Goal: Task Accomplishment & Management: Manage account settings

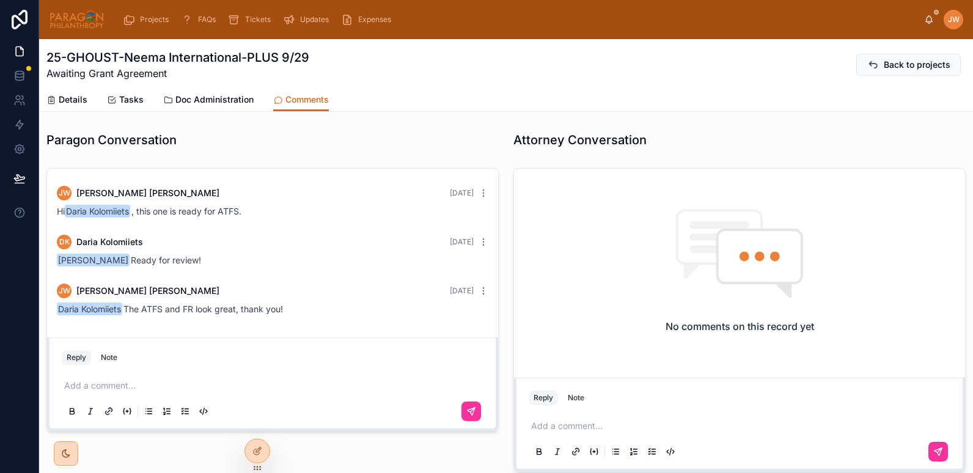
scroll to position [488, 0]
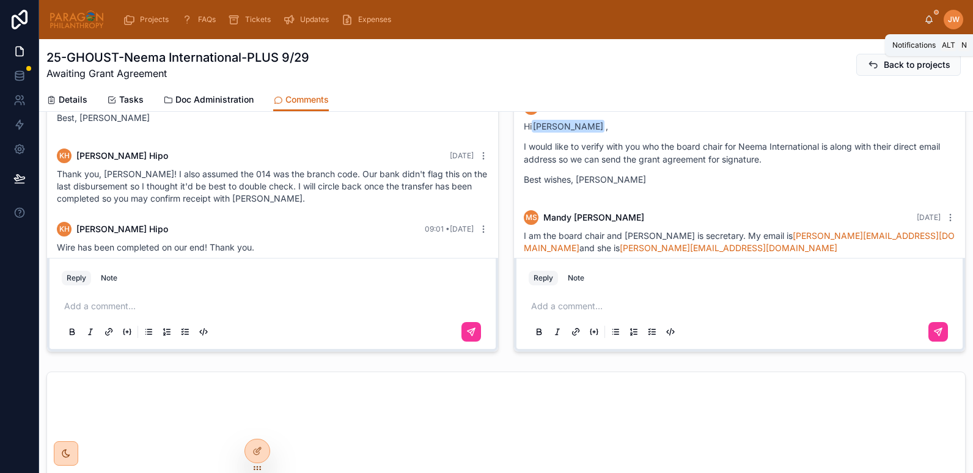
click at [929, 21] on icon at bounding box center [929, 20] width 10 height 10
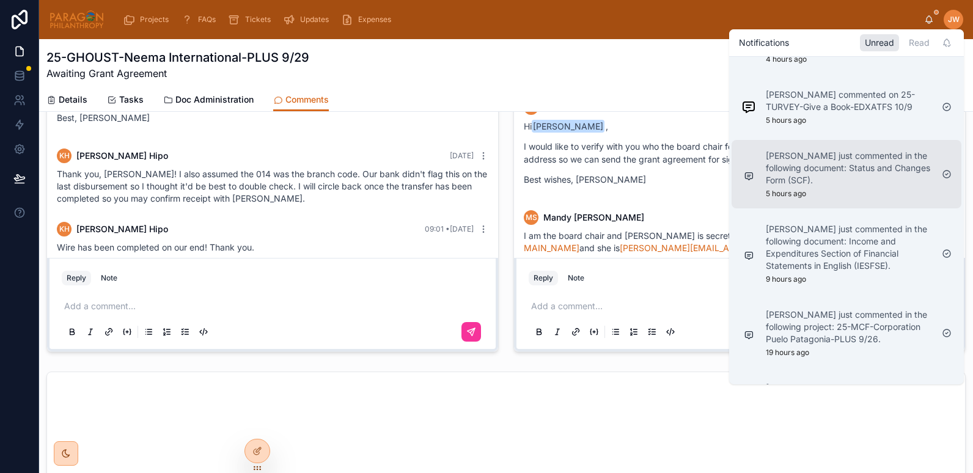
scroll to position [318, 0]
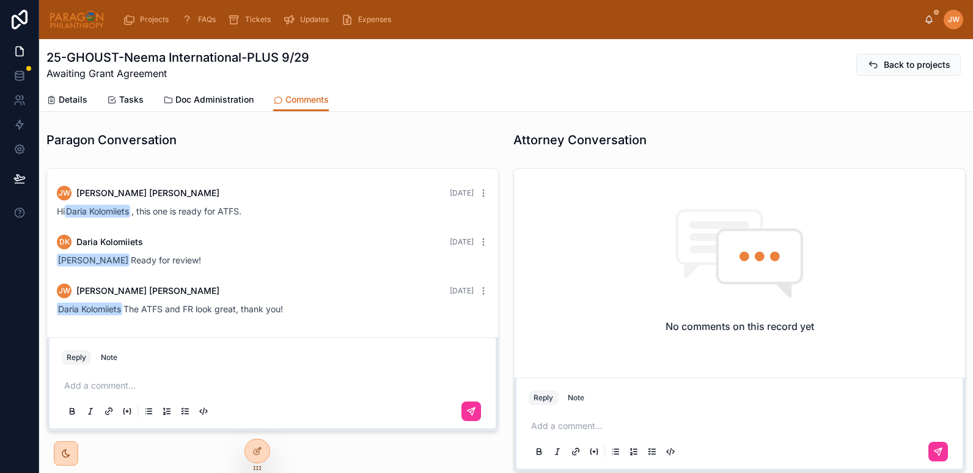
scroll to position [501, 0]
click at [926, 21] on icon at bounding box center [929, 18] width 7 height 5
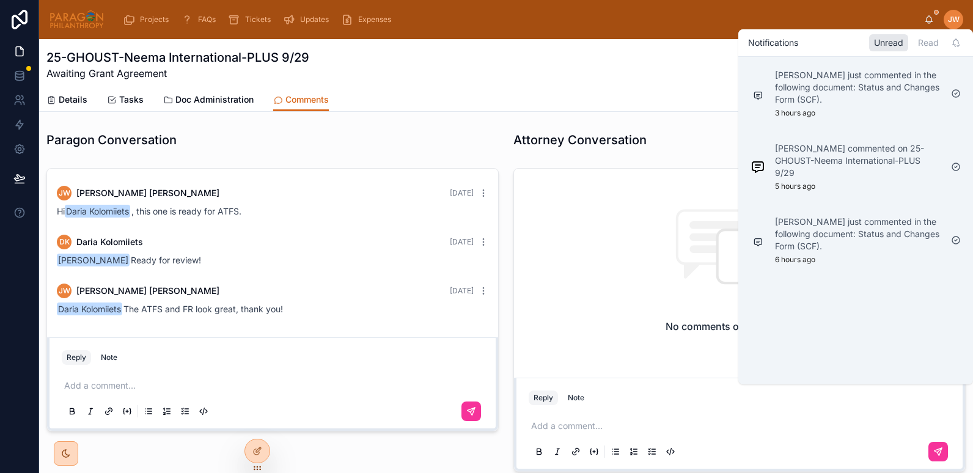
click at [621, 38] on div "Projects FAQs Tickets Updates Expenses JW Jessica Watkins" at bounding box center [506, 19] width 934 height 39
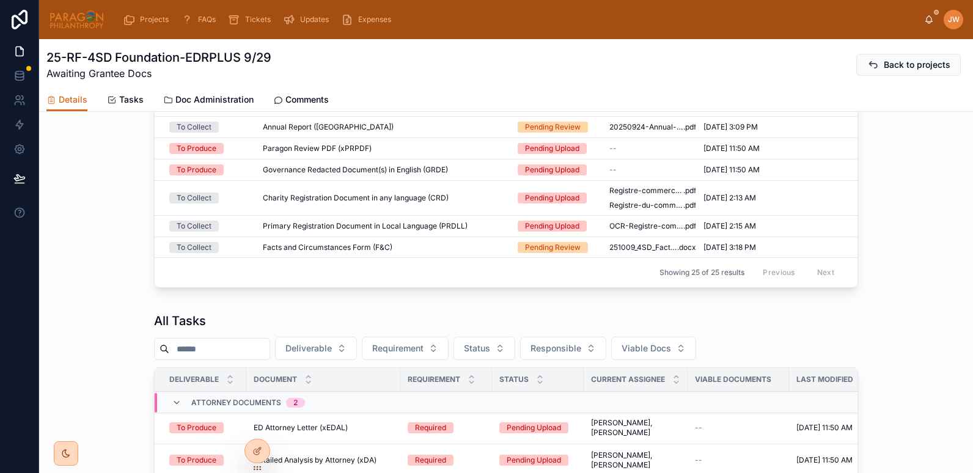
scroll to position [1064, 0]
click at [189, 95] on span "Doc Administration" at bounding box center [214, 99] width 78 height 12
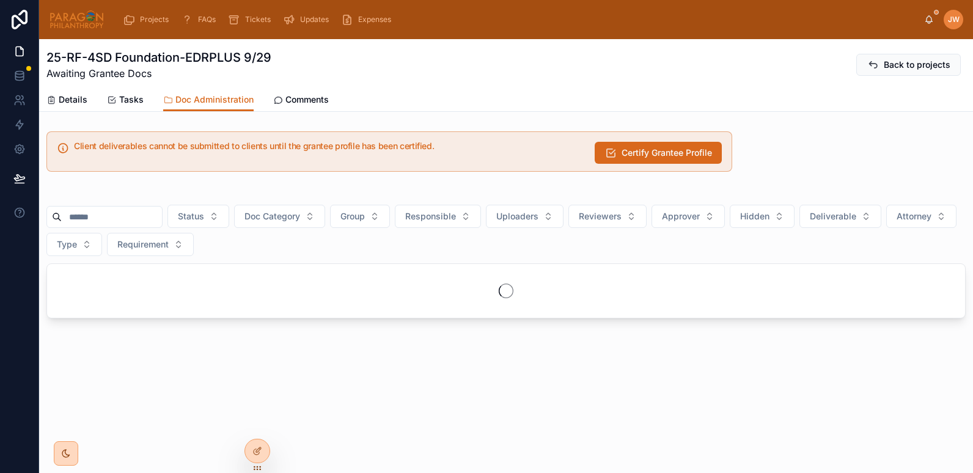
click at [89, 215] on input "text" at bounding box center [112, 216] width 100 height 17
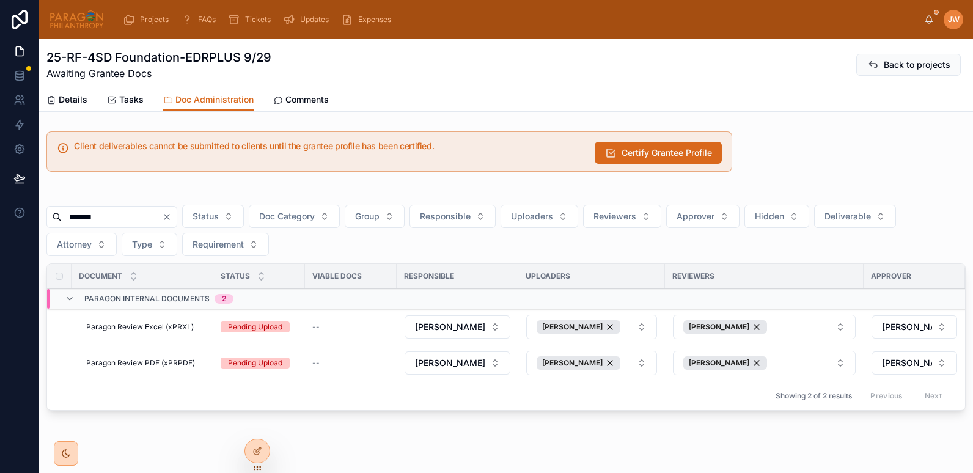
type input "*******"
click at [141, 327] on span "Paragon Review Excel (xPRXL)" at bounding box center [140, 327] width 108 height 10
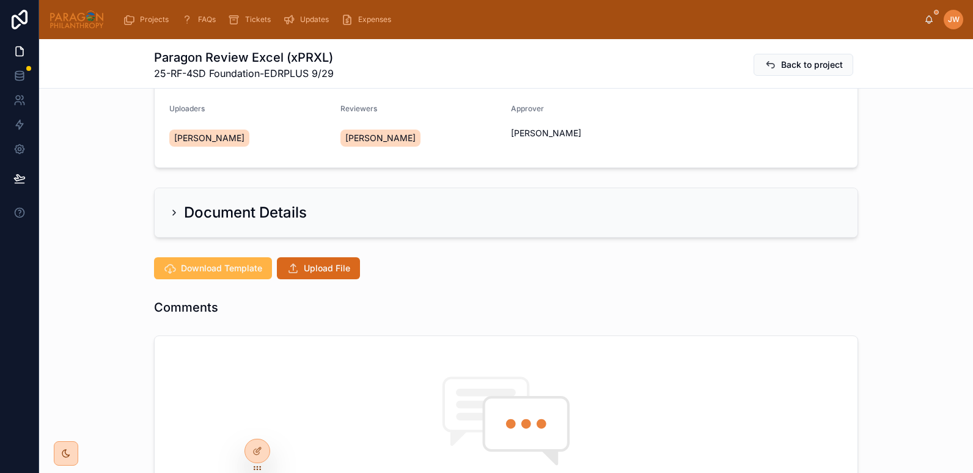
scroll to position [131, 0]
click at [221, 268] on span "Download Template" at bounding box center [221, 267] width 81 height 12
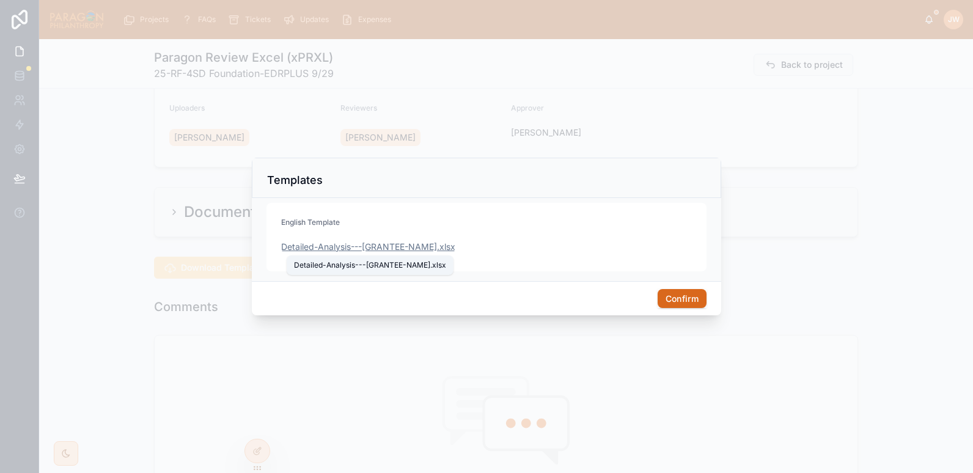
click at [363, 244] on span "Detailed-Analysis---[GRANTEE-NAME]" at bounding box center [359, 247] width 156 height 12
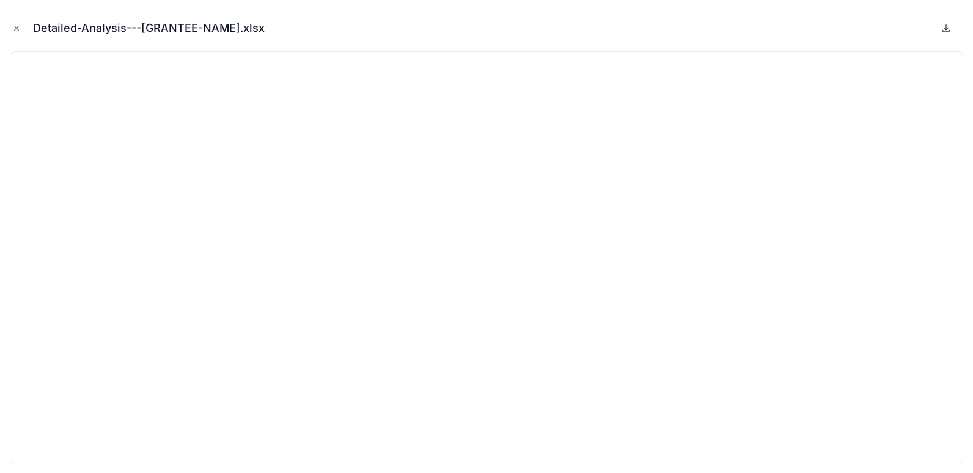
click at [948, 31] on icon at bounding box center [946, 28] width 10 height 10
click at [946, 29] on icon at bounding box center [946, 27] width 0 height 5
click at [14, 26] on icon "Close modal" at bounding box center [16, 28] width 9 height 9
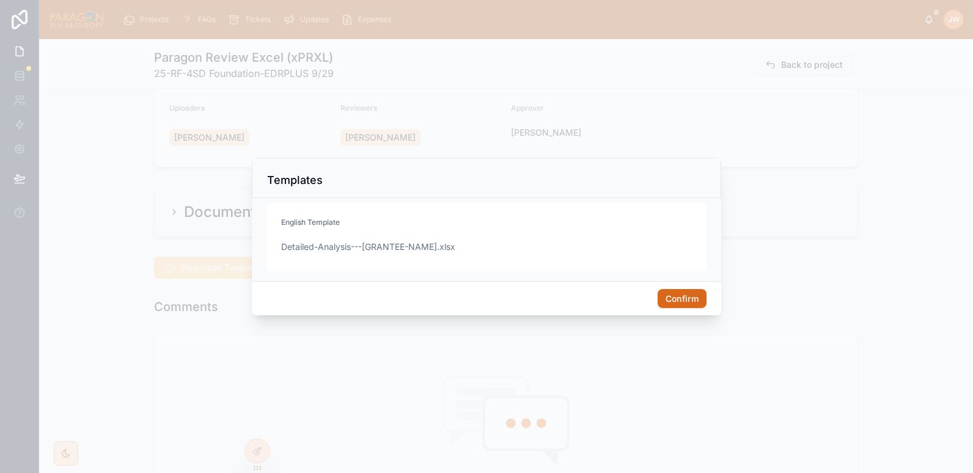
click at [676, 299] on button "Confirm" at bounding box center [681, 299] width 49 height 20
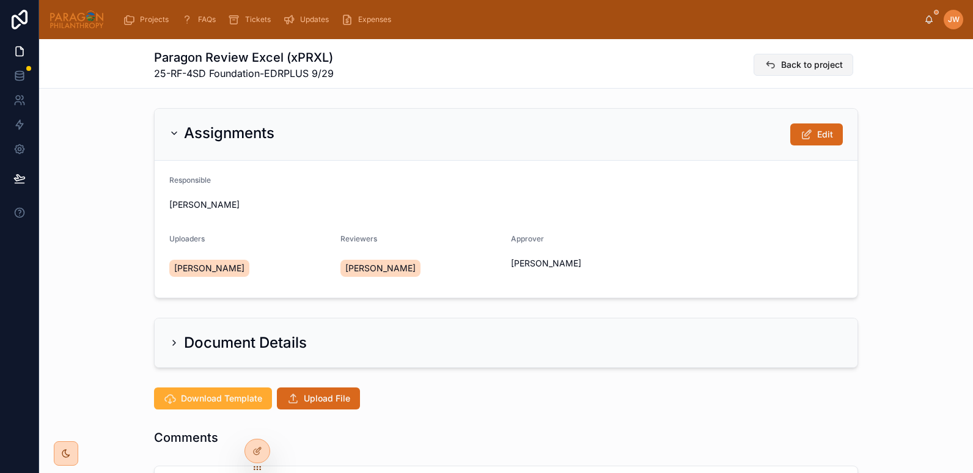
click at [759, 67] on button "Back to project" at bounding box center [803, 65] width 100 height 22
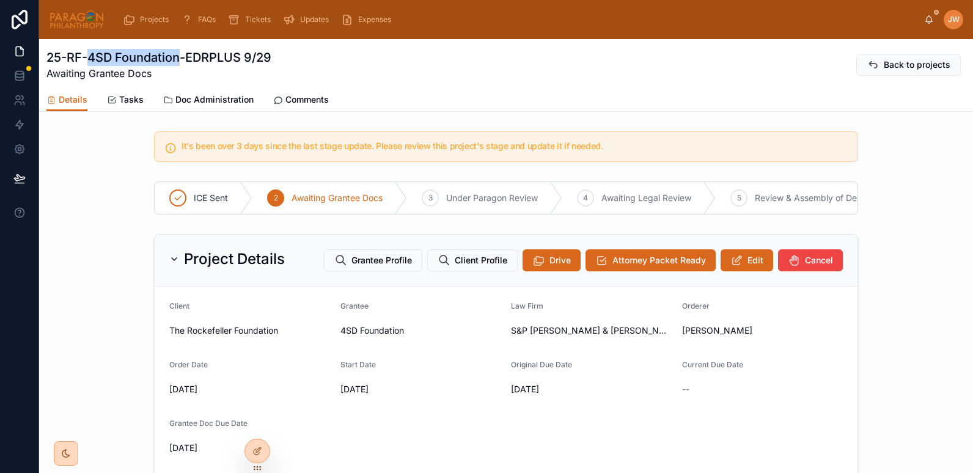
drag, startPoint x: 87, startPoint y: 54, endPoint x: 180, endPoint y: 56, distance: 92.9
click at [180, 56] on h1 "25-RF-4SD Foundation-EDRPLUS 9/29" at bounding box center [158, 57] width 225 height 17
copy h1 "4SD Foundation"
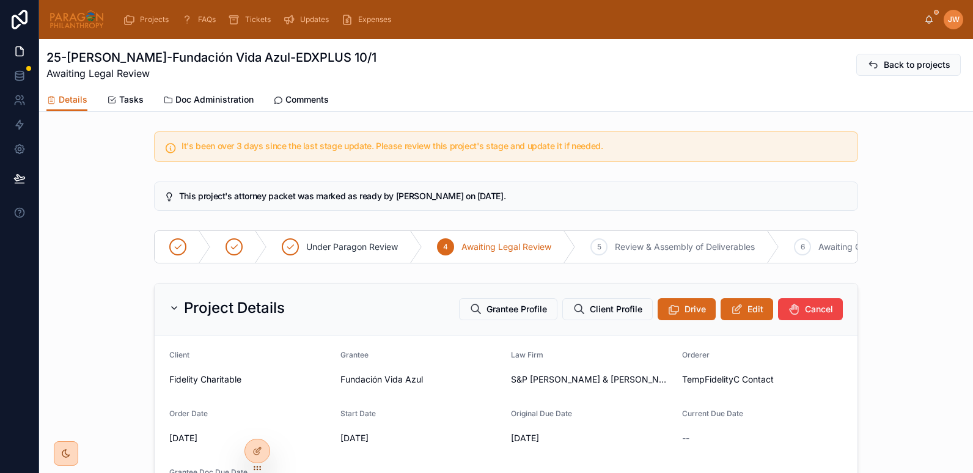
click at [304, 98] on span "Comments" at bounding box center [306, 99] width 43 height 12
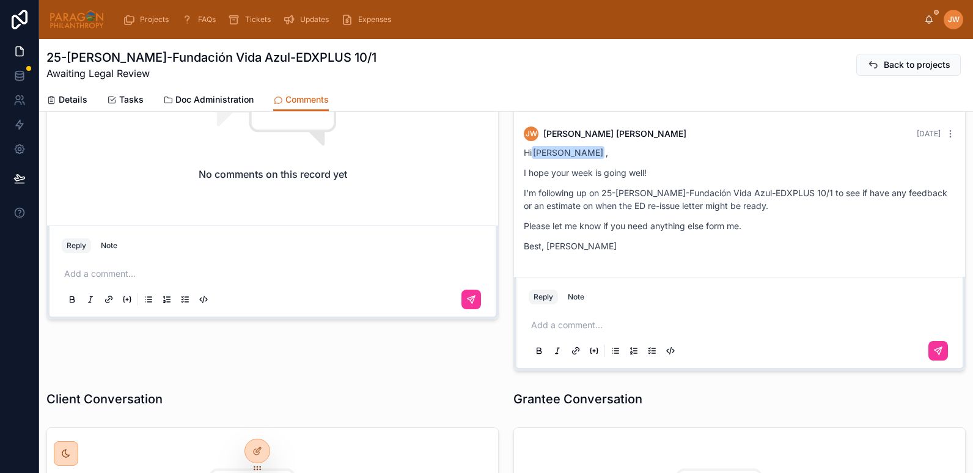
scroll to position [153, 0]
click at [57, 99] on div "Details" at bounding box center [66, 99] width 41 height 12
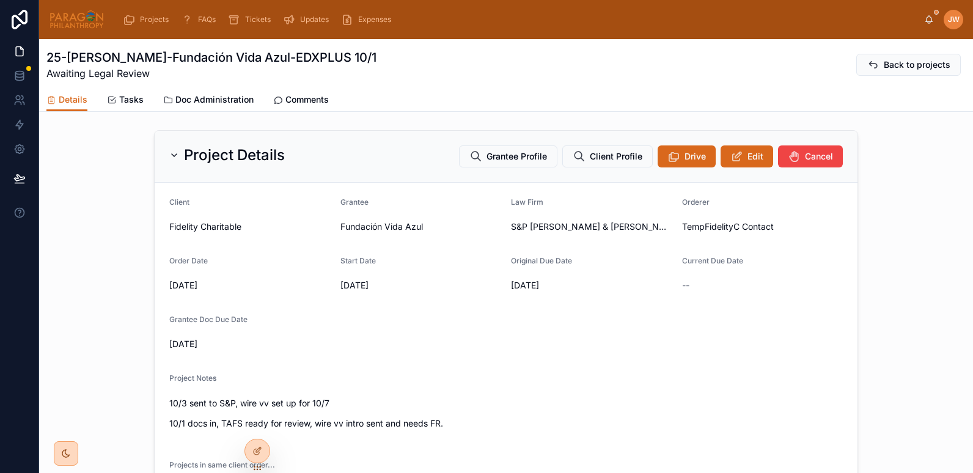
click at [180, 98] on span "Doc Administration" at bounding box center [214, 99] width 78 height 12
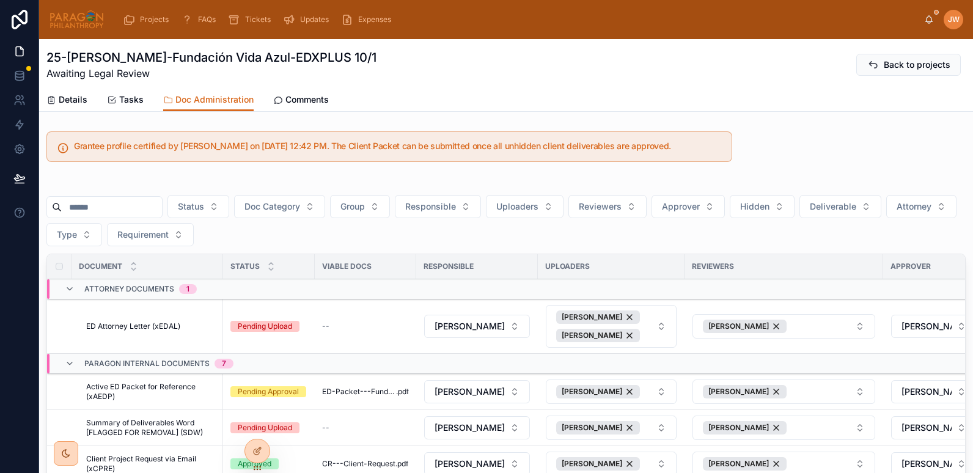
click at [927, 24] on div "JW Jessica Watkins" at bounding box center [943, 20] width 39 height 20
click at [927, 21] on icon at bounding box center [929, 20] width 10 height 10
click at [643, 92] on div "Details Tasks Doc Administration Comments" at bounding box center [505, 99] width 919 height 23
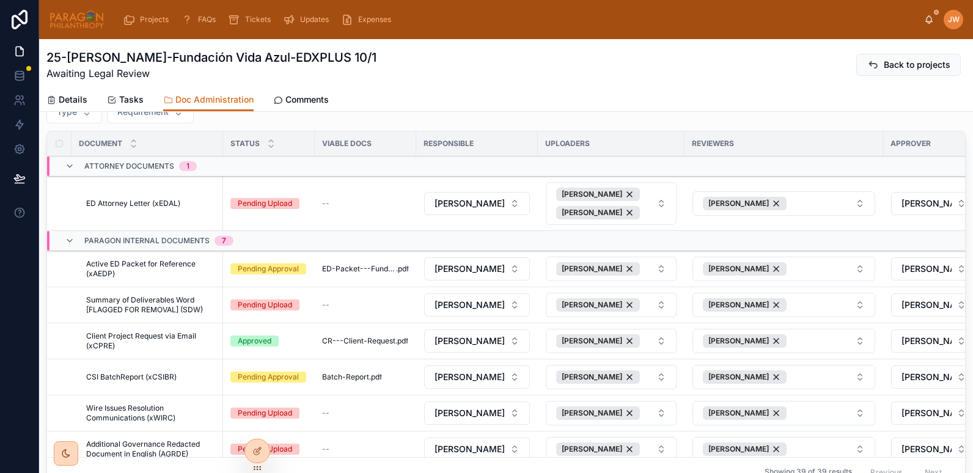
scroll to position [123, 0]
click at [298, 97] on span "Comments" at bounding box center [306, 99] width 43 height 12
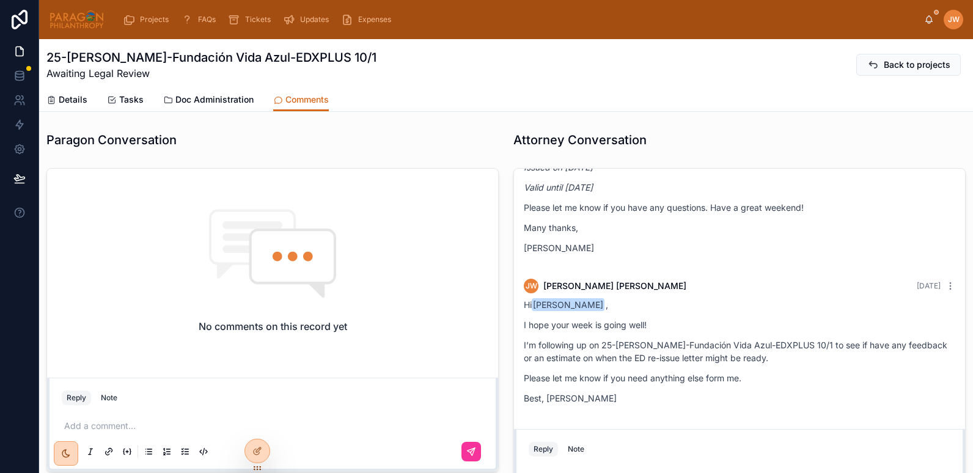
click at [69, 101] on span "Details" at bounding box center [73, 99] width 29 height 12
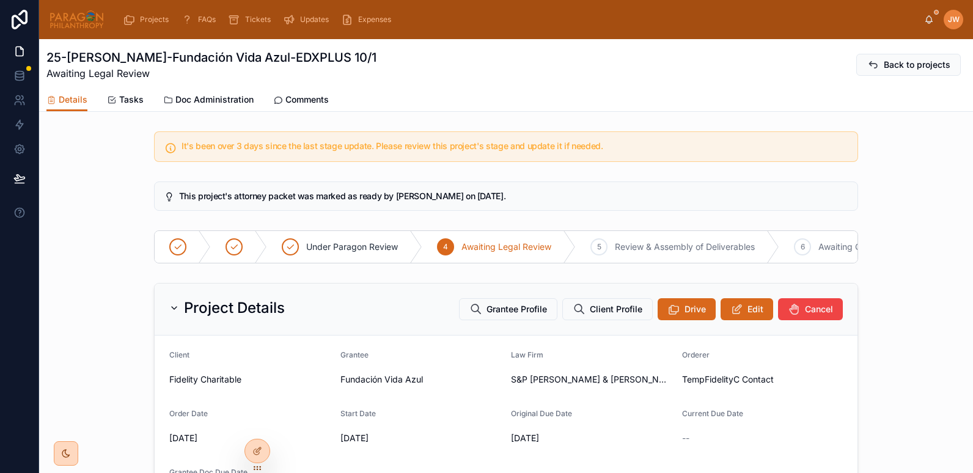
drag, startPoint x: 239, startPoint y: 100, endPoint x: 524, endPoint y: 82, distance: 284.7
click at [239, 100] on span "Doc Administration" at bounding box center [214, 99] width 78 height 12
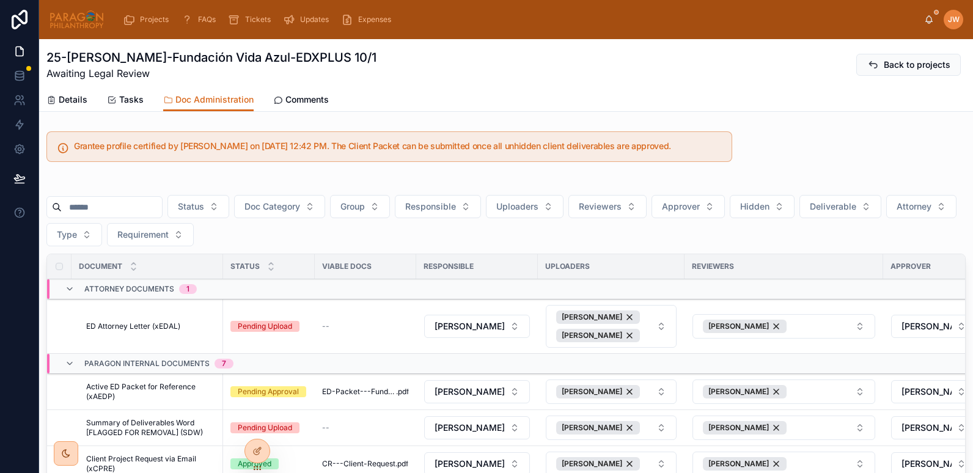
click at [67, 103] on span "Details" at bounding box center [73, 99] width 29 height 12
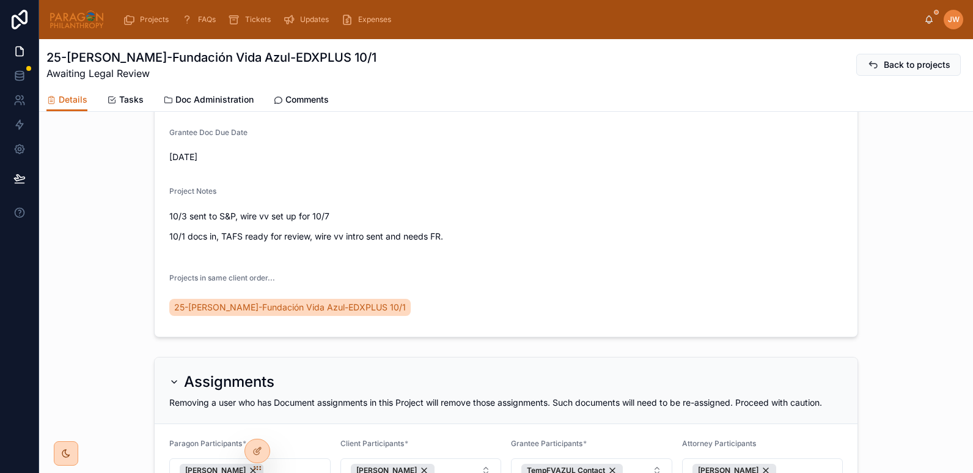
scroll to position [340, 0]
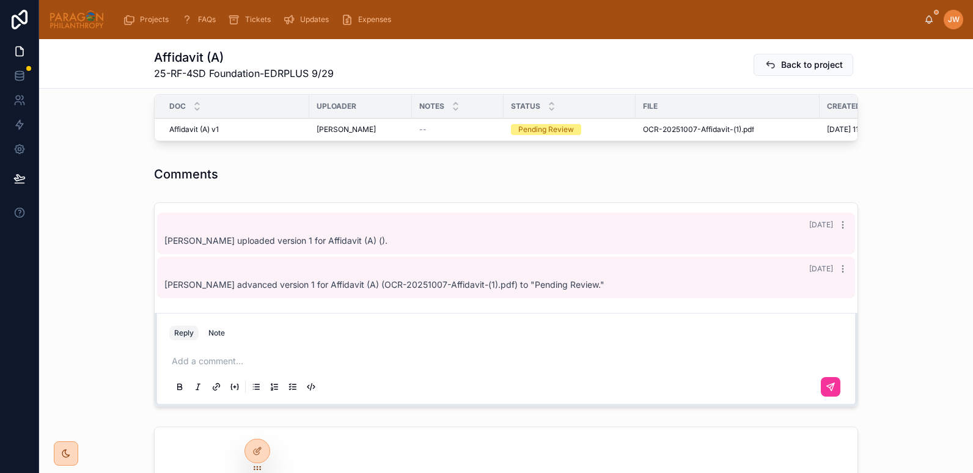
scroll to position [362, 0]
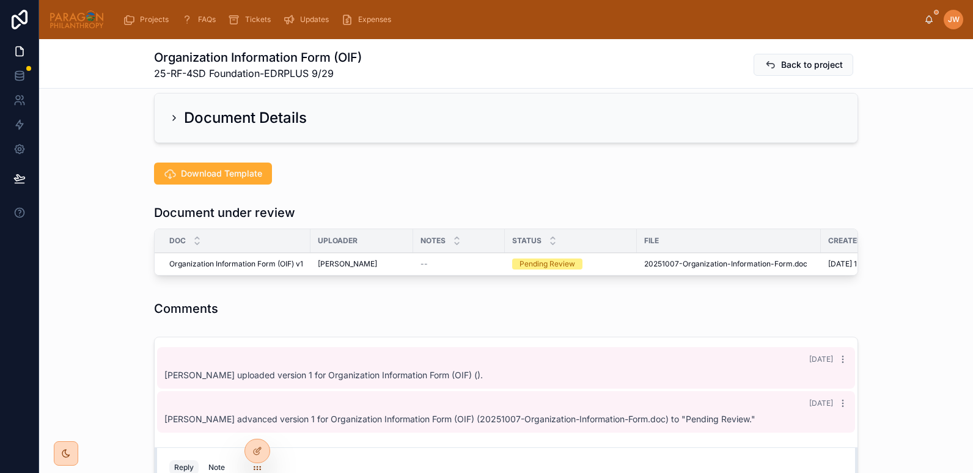
scroll to position [225, 0]
click at [684, 267] on span "20251007-Organization-Information-Form" at bounding box center [718, 263] width 148 height 10
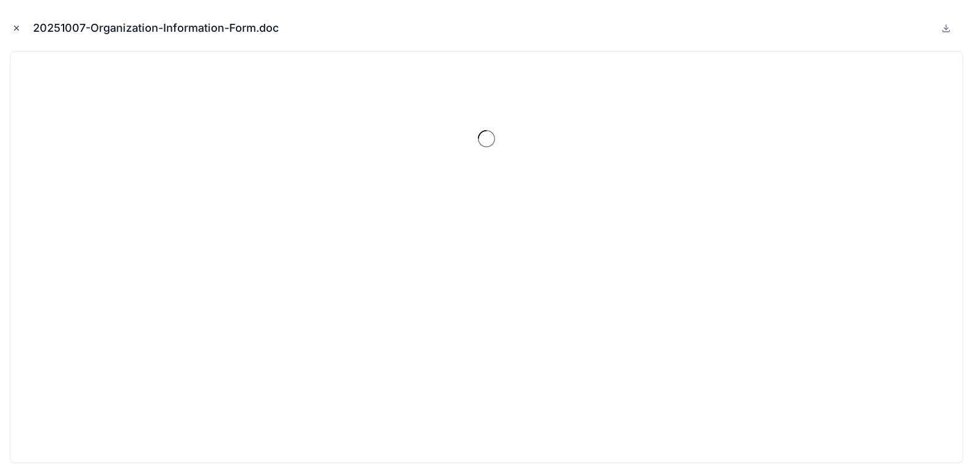
click at [13, 26] on icon "Close modal" at bounding box center [16, 28] width 9 height 9
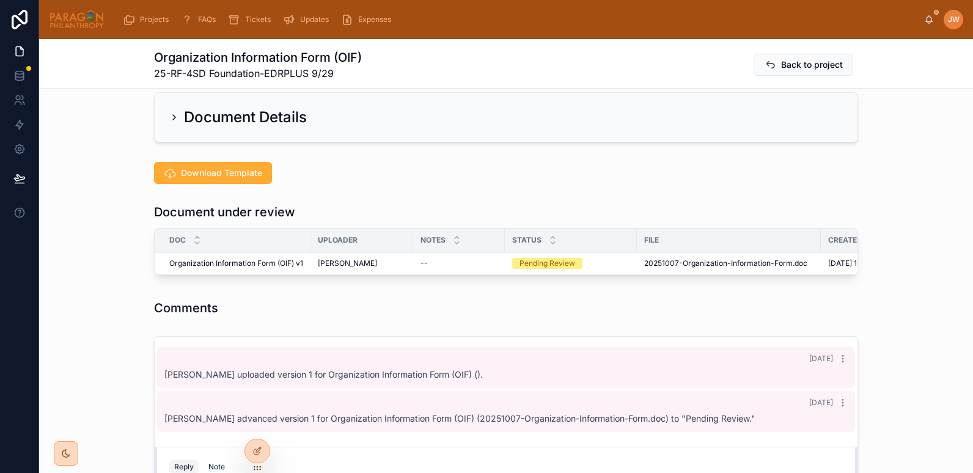
click at [0, 0] on button "Reviewed" at bounding box center [0, 0] width 0 height 0
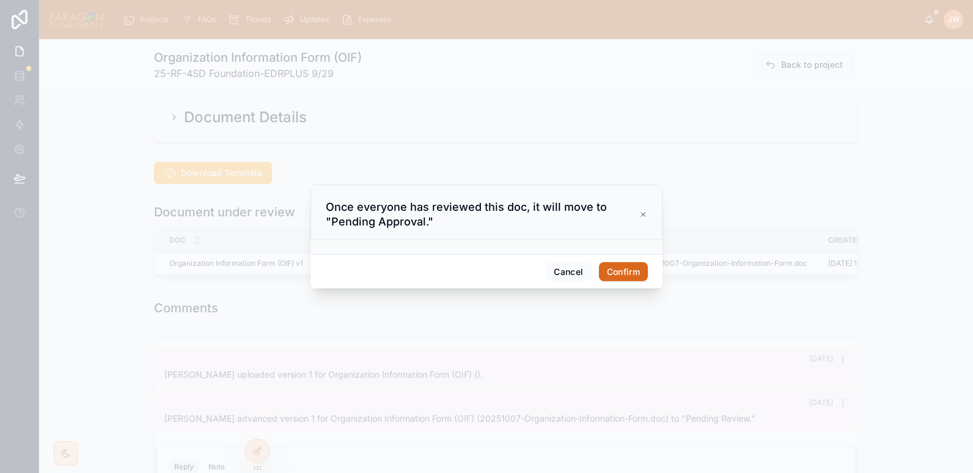
click at [619, 268] on button "Confirm" at bounding box center [623, 272] width 49 height 20
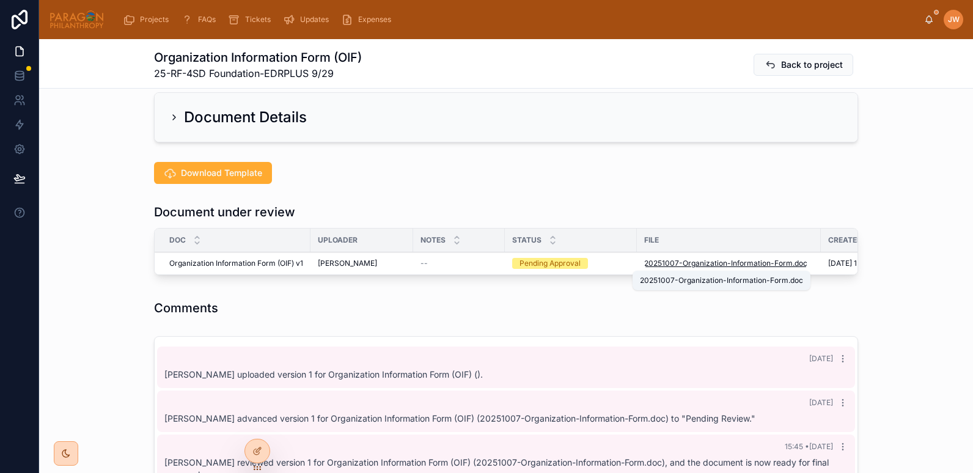
click at [644, 262] on span "20251007-Organization-Information-Form" at bounding box center [718, 263] width 148 height 10
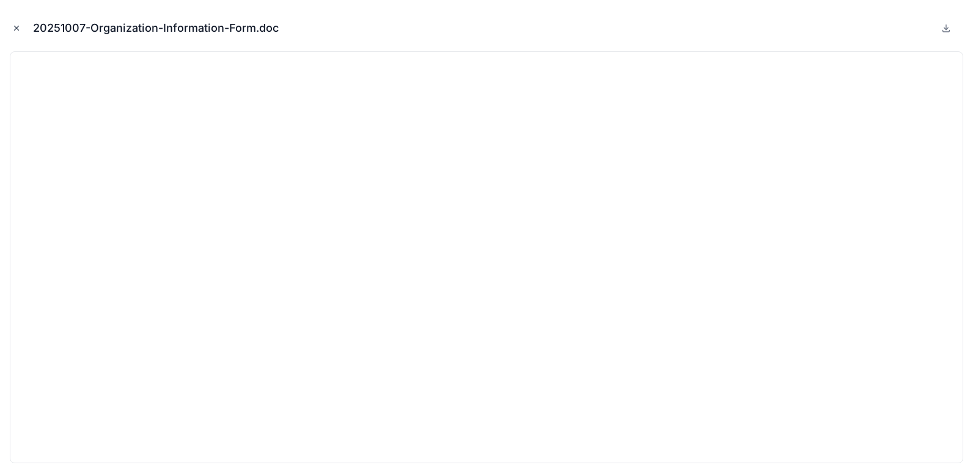
click at [12, 23] on button "Close modal" at bounding box center [16, 27] width 13 height 13
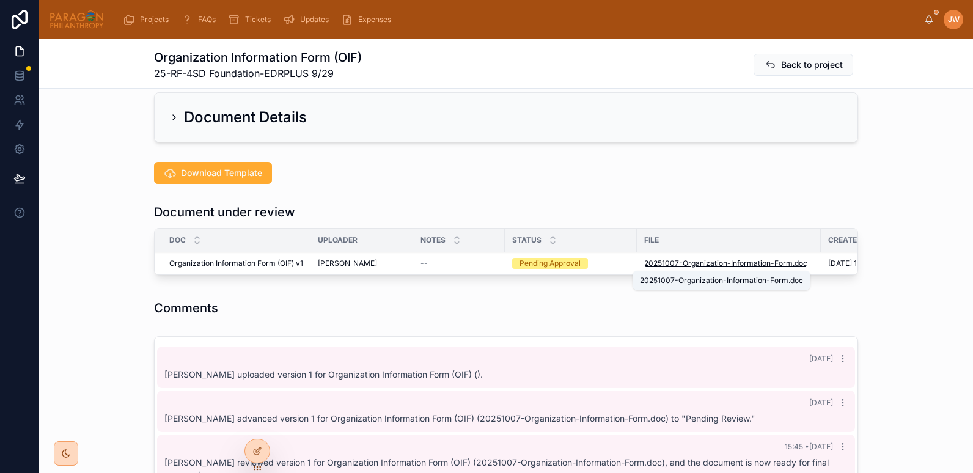
click at [649, 266] on span "20251007-Organization-Information-Form" at bounding box center [718, 263] width 148 height 10
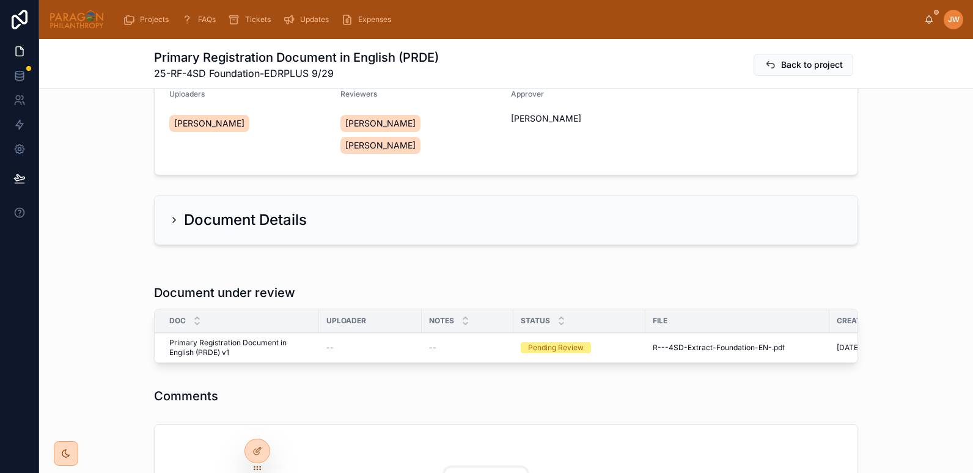
scroll to position [174, 0]
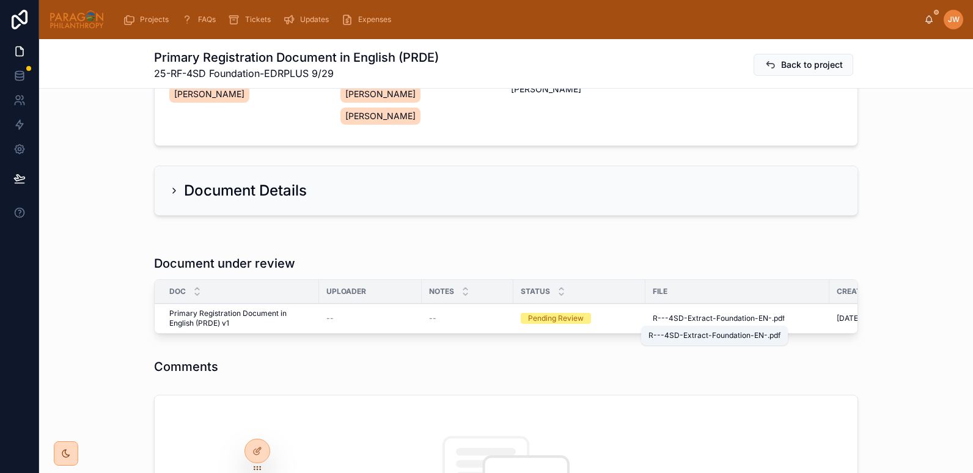
click at [0, 0] on div "Reviewed Undo Advancement Reject" at bounding box center [0, 0] width 0 height 0
click at [669, 319] on span "R---4SD-Extract-Foundation-EN-" at bounding box center [712, 318] width 119 height 10
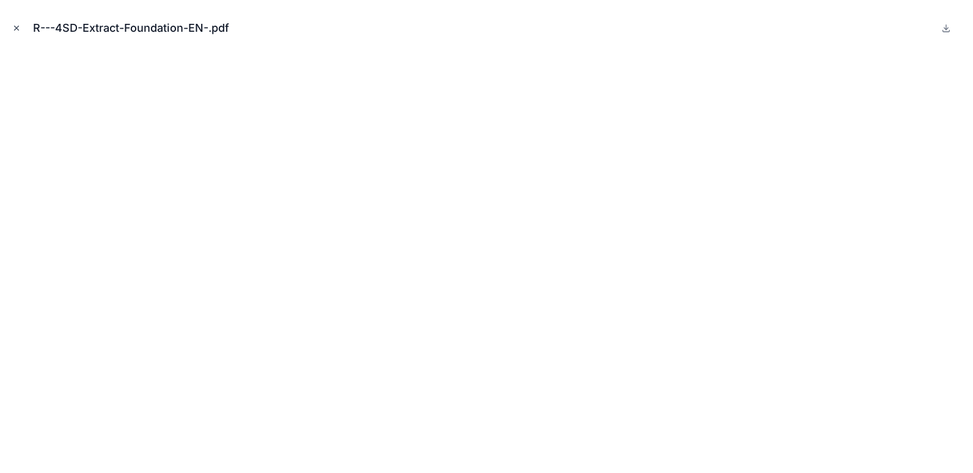
click at [18, 28] on icon "Close modal" at bounding box center [16, 28] width 9 height 9
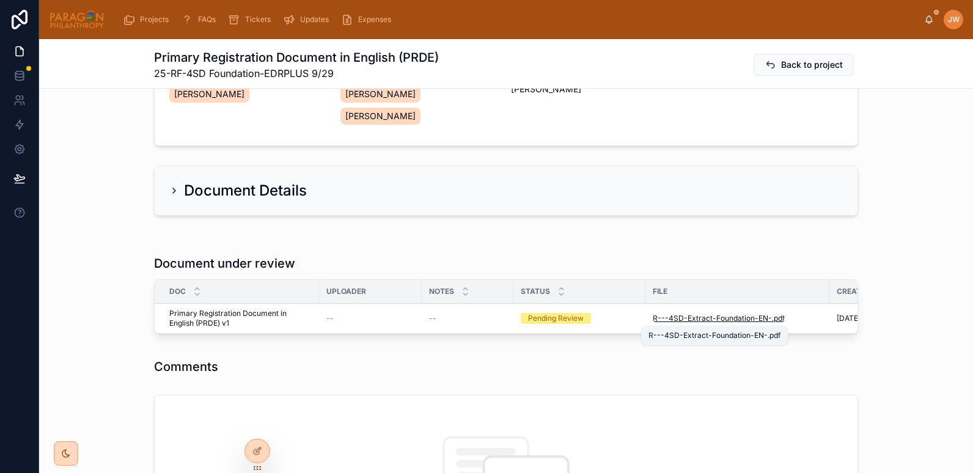
click at [673, 318] on span "R---4SD-Extract-Foundation-EN-" at bounding box center [712, 318] width 119 height 10
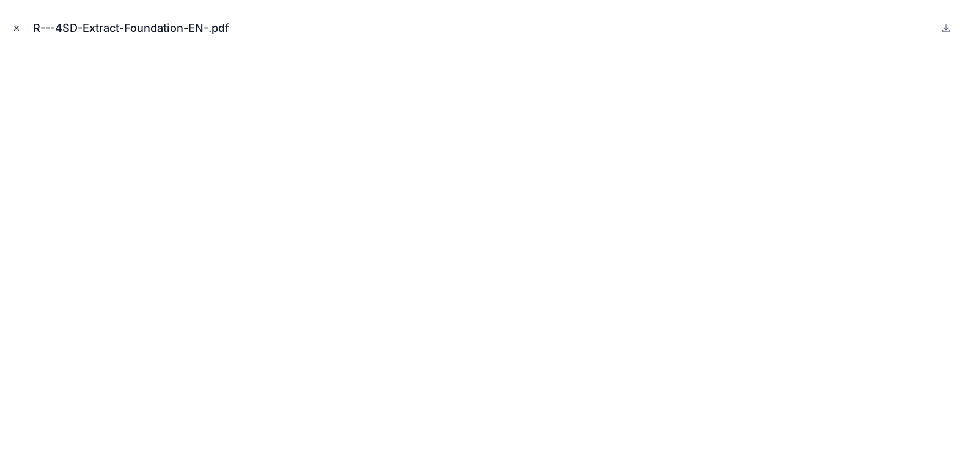
click at [19, 27] on icon "Close modal" at bounding box center [16, 28] width 9 height 9
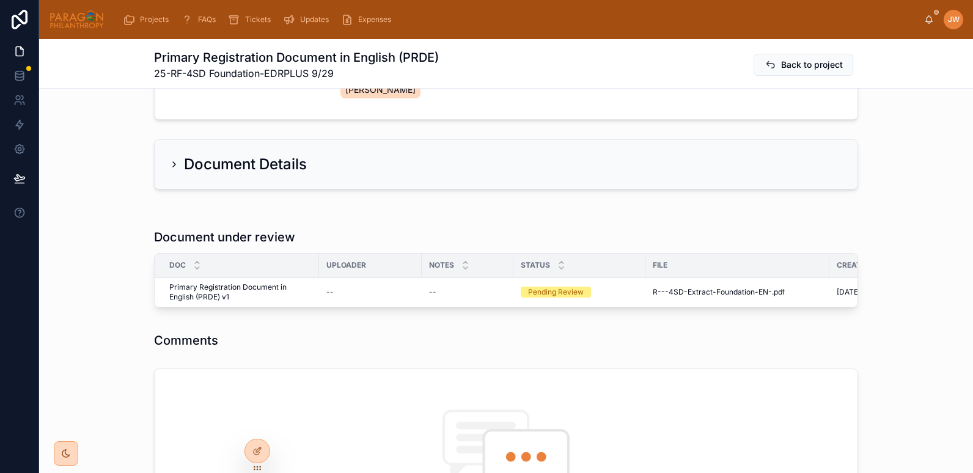
scroll to position [202, 0]
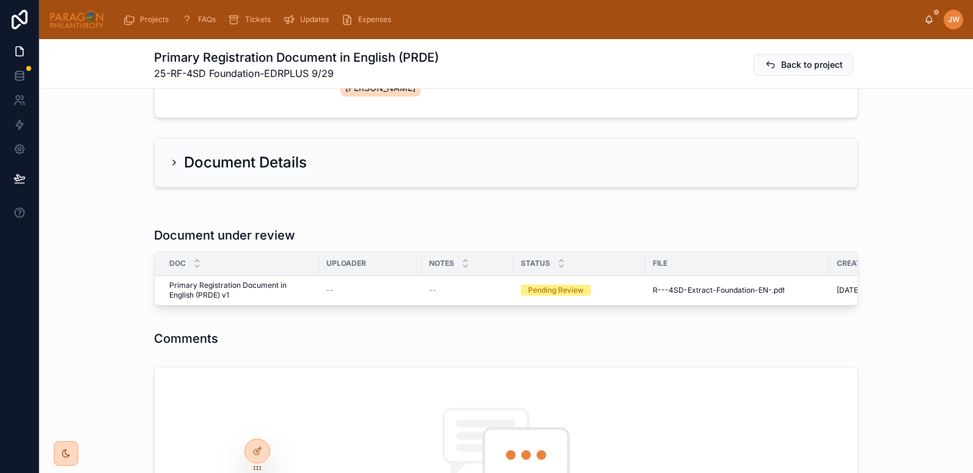
click at [0, 0] on div "Reviewed Undo Advancement Reject" at bounding box center [0, 0] width 0 height 0
click at [674, 291] on span "R---4SD-Extract-Foundation-EN-" at bounding box center [712, 290] width 119 height 10
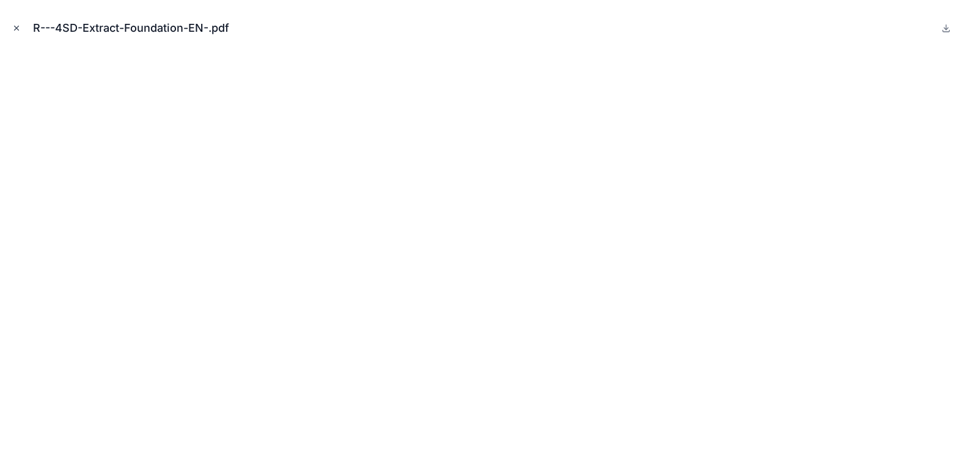
click at [15, 26] on icon "Close modal" at bounding box center [16, 28] width 9 height 9
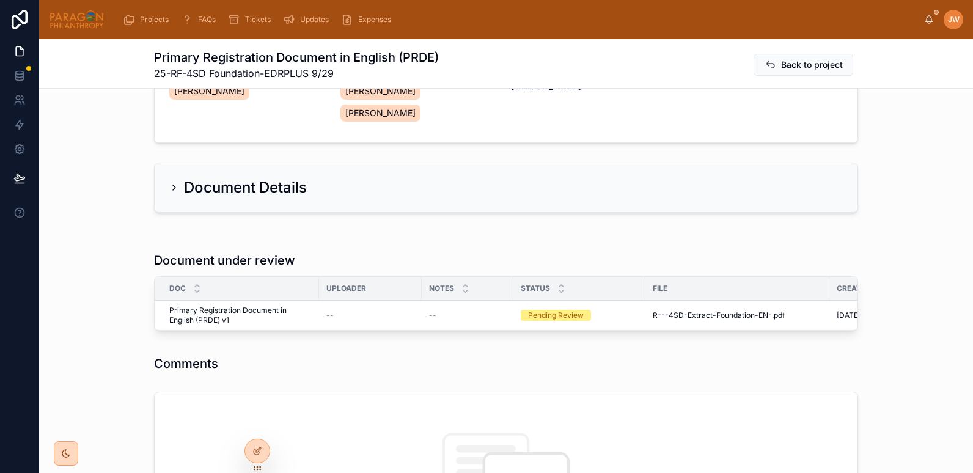
scroll to position [178, 0]
click at [0, 0] on span "Reject" at bounding box center [0, 0] width 0 height 0
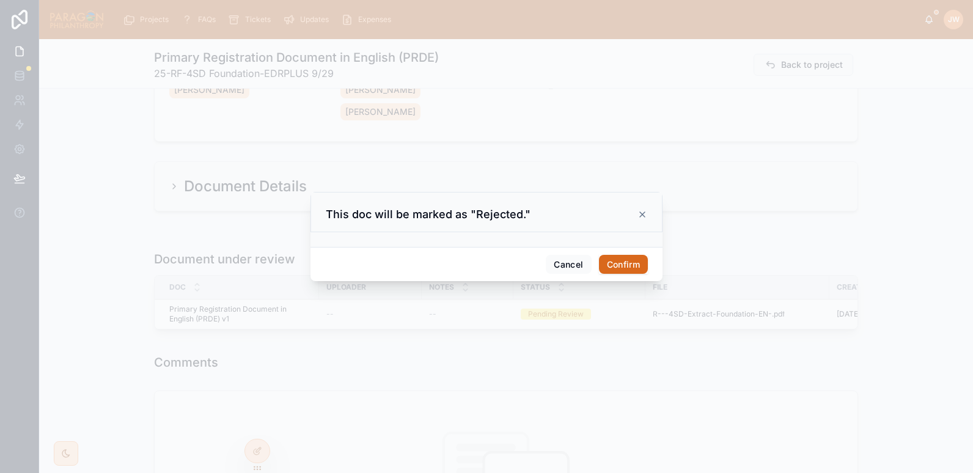
click at [620, 258] on button "Confirm" at bounding box center [623, 265] width 49 height 20
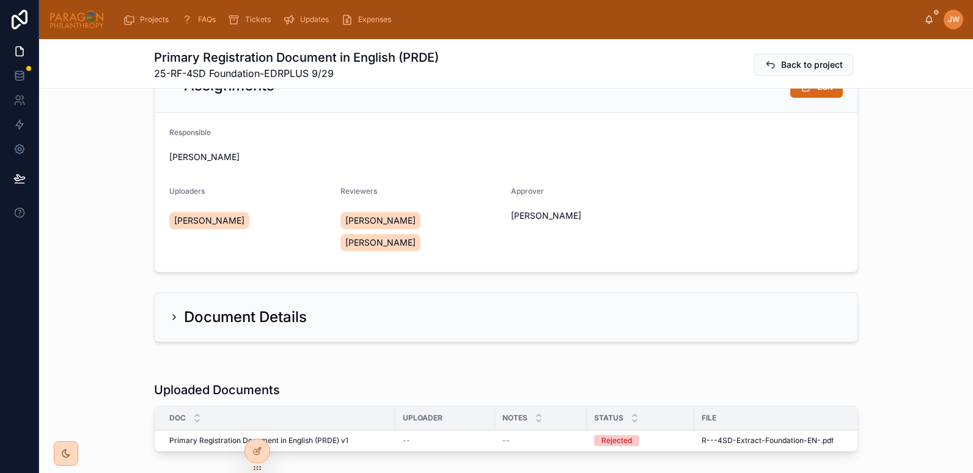
scroll to position [47, 0]
click at [819, 95] on button "Edit" at bounding box center [816, 87] width 53 height 22
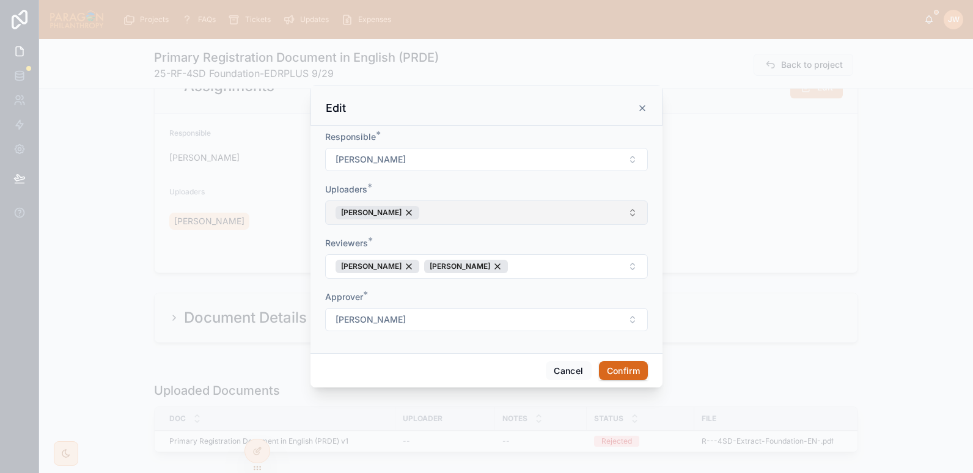
click at [462, 216] on button "[PERSON_NAME]" at bounding box center [486, 212] width 323 height 24
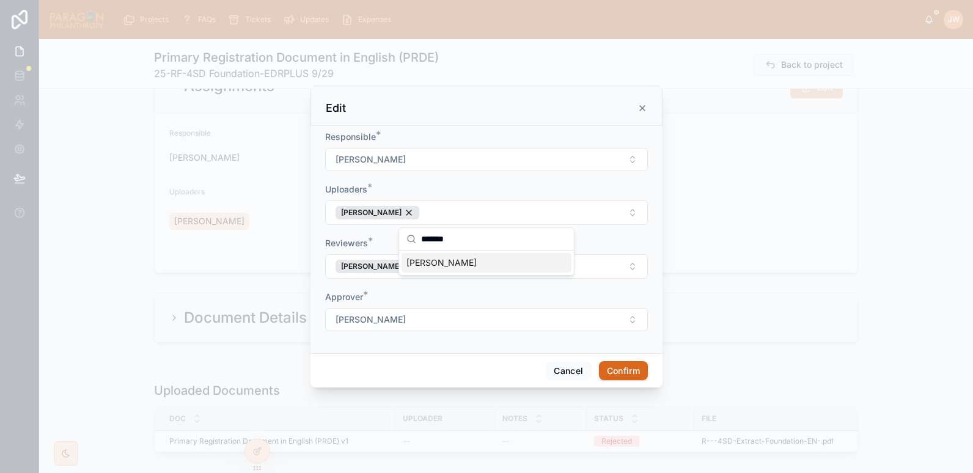
type input "*******"
click at [439, 266] on span "[PERSON_NAME]" at bounding box center [441, 263] width 70 height 12
click at [436, 175] on form "Responsible * Jessica Watkins Uploaders * Jessica Watkins Florence Lasbennes Re…" at bounding box center [486, 237] width 323 height 213
click at [631, 375] on button "Confirm" at bounding box center [623, 371] width 49 height 20
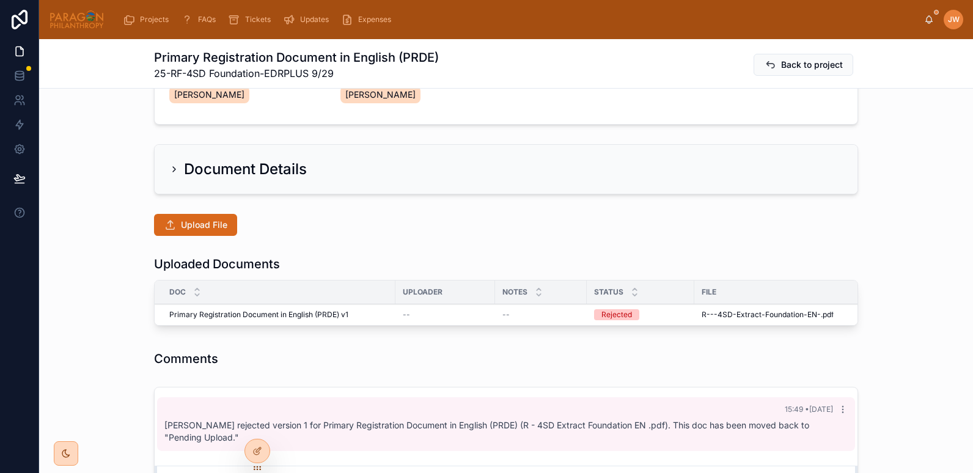
scroll to position [197, 0]
click at [207, 231] on button "Upload File" at bounding box center [195, 224] width 83 height 22
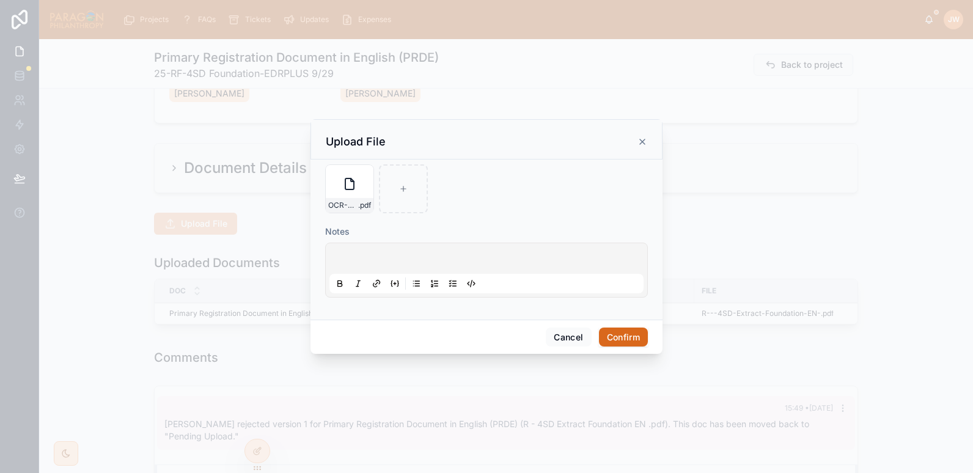
click at [625, 337] on button "Confirm" at bounding box center [623, 337] width 49 height 20
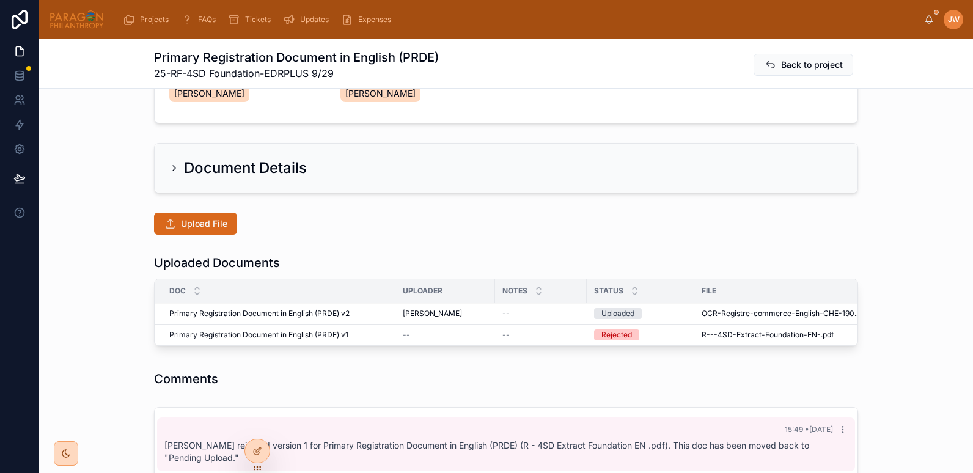
click at [0, 0] on icon at bounding box center [0, 0] width 0 height 0
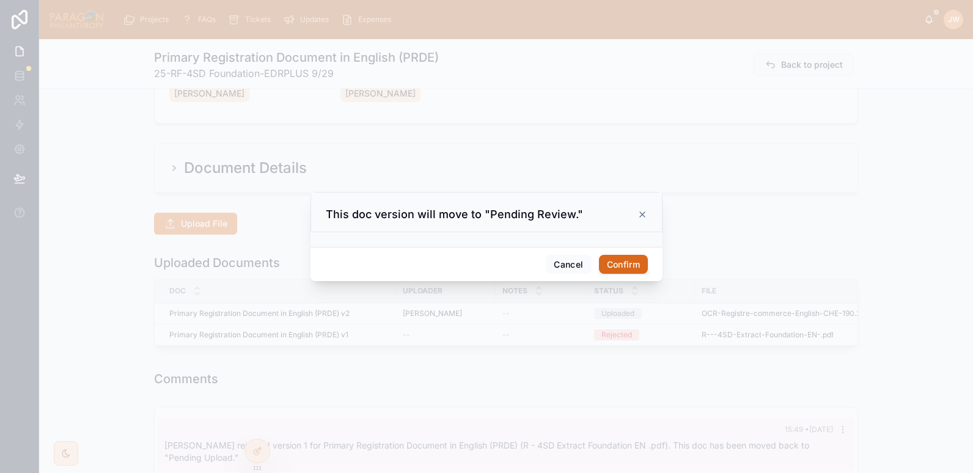
click at [623, 264] on button "Confirm" at bounding box center [623, 265] width 49 height 20
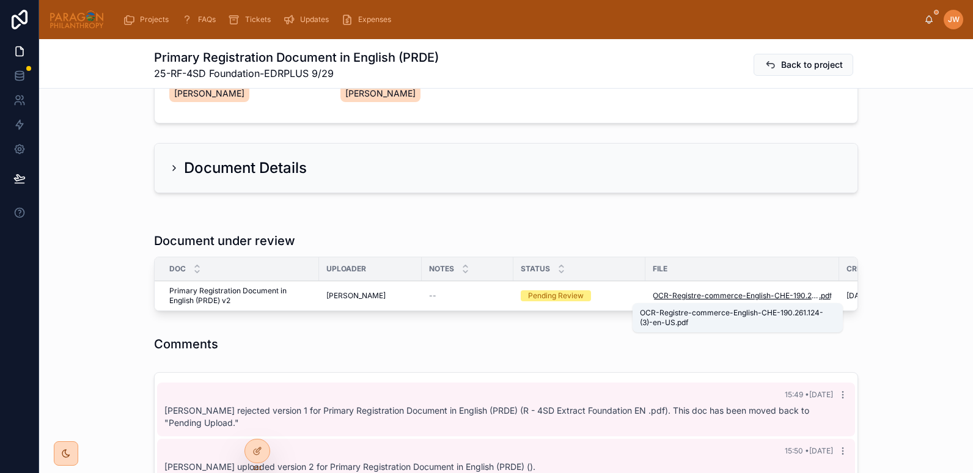
click at [703, 296] on span "OCR-Registre-commerce-English-CHE-190.261.124-(3)-en-US" at bounding box center [736, 296] width 166 height 10
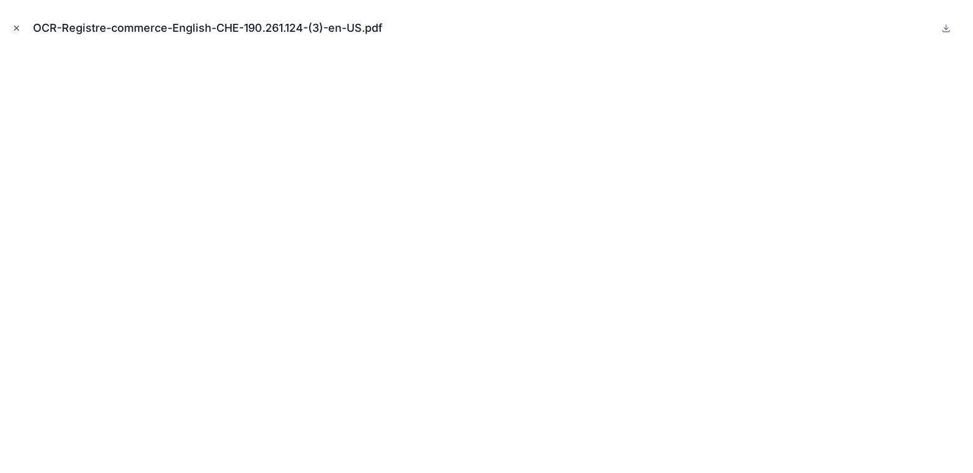
click at [19, 30] on icon "Close modal" at bounding box center [16, 28] width 9 height 9
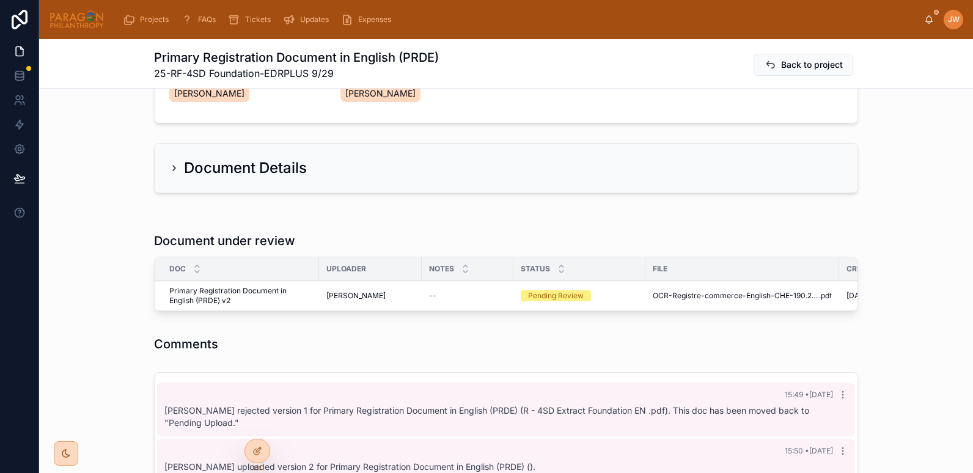
click at [649, 279] on th "File" at bounding box center [742, 269] width 194 height 24
click at [0, 0] on span "Reviewed" at bounding box center [0, 0] width 0 height 0
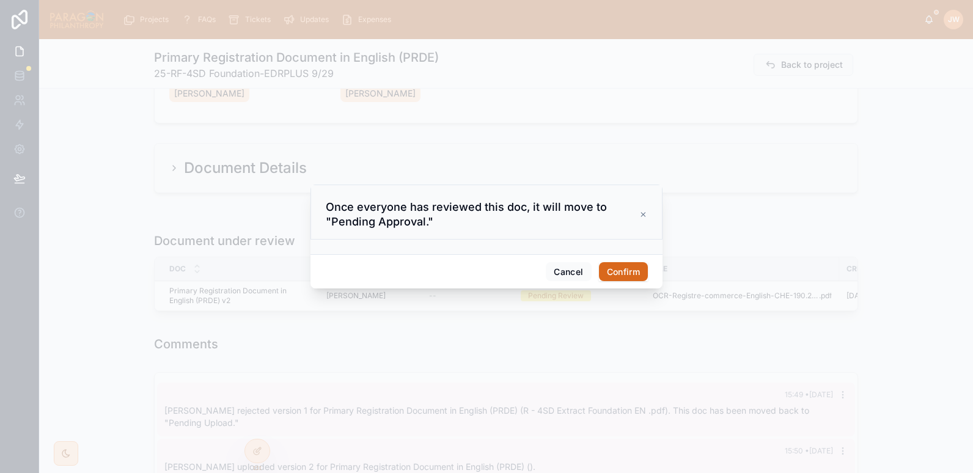
click at [629, 270] on button "Confirm" at bounding box center [623, 272] width 49 height 20
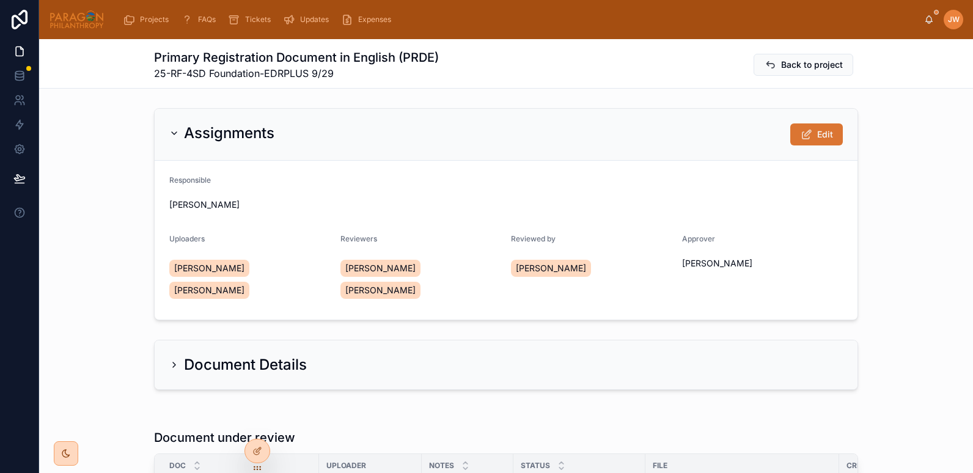
click at [817, 136] on span "Edit" at bounding box center [825, 134] width 16 height 12
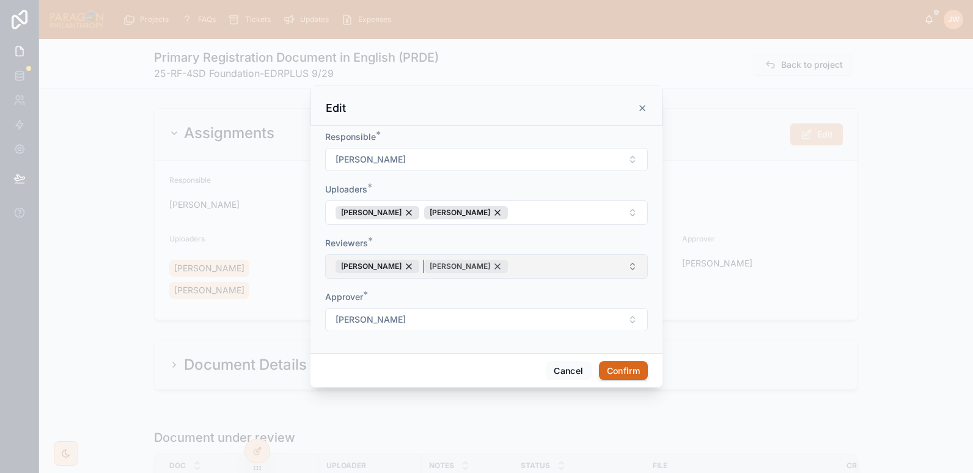
click at [505, 265] on div "[PERSON_NAME]" at bounding box center [466, 266] width 84 height 13
click at [620, 366] on button "Confirm" at bounding box center [623, 371] width 49 height 20
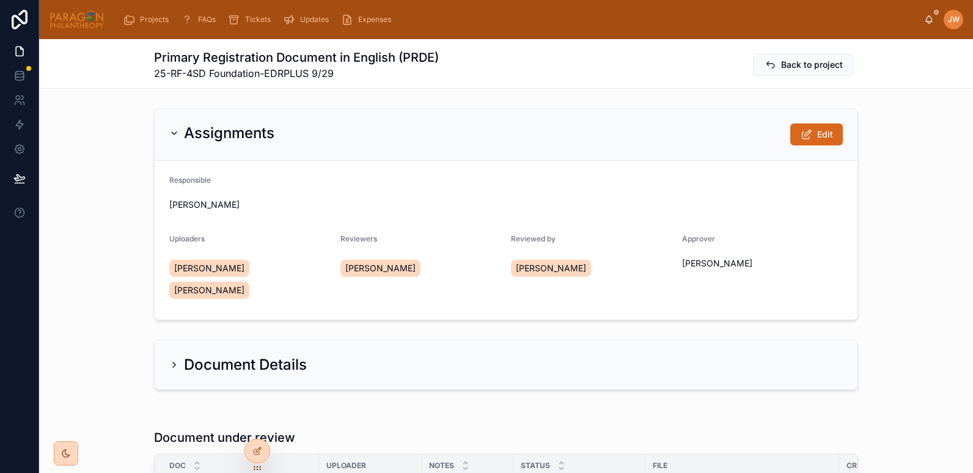
click at [867, 223] on div "Assignments Edit Responsible Jessica Watkins Uploaders Florence Lasbennes Jessi…" at bounding box center [506, 214] width 934 height 222
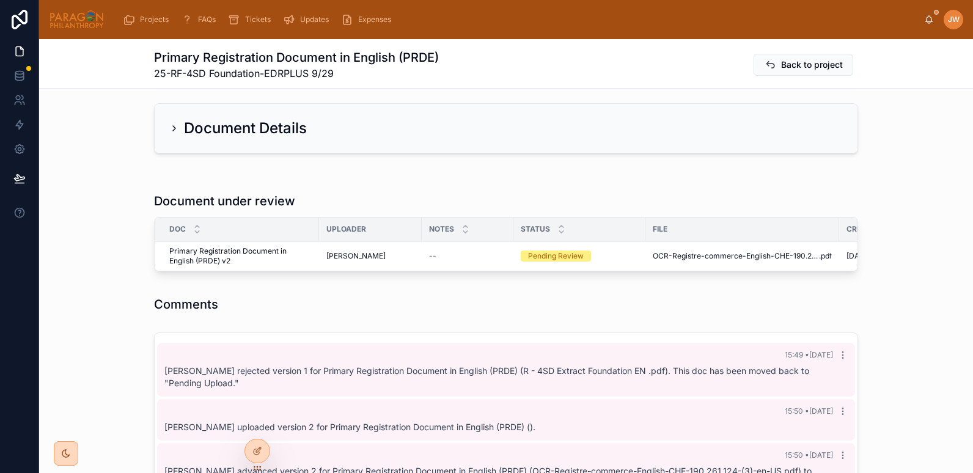
scroll to position [237, 0]
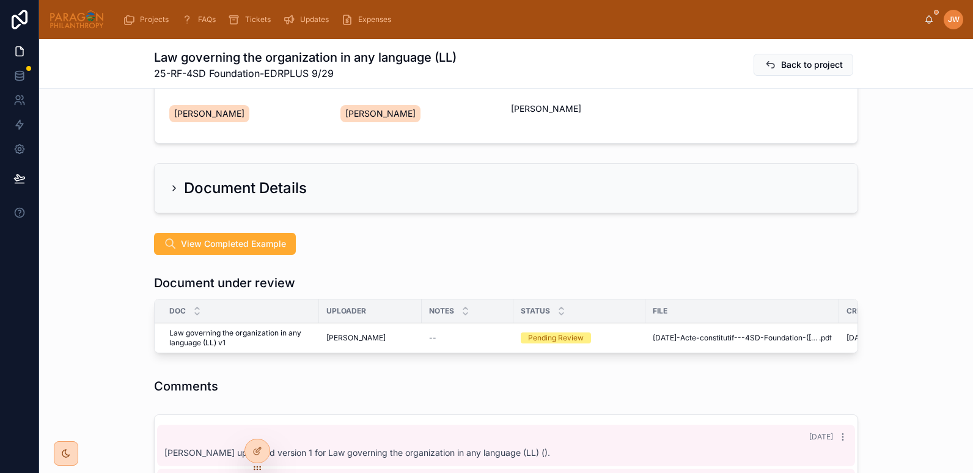
scroll to position [155, 0]
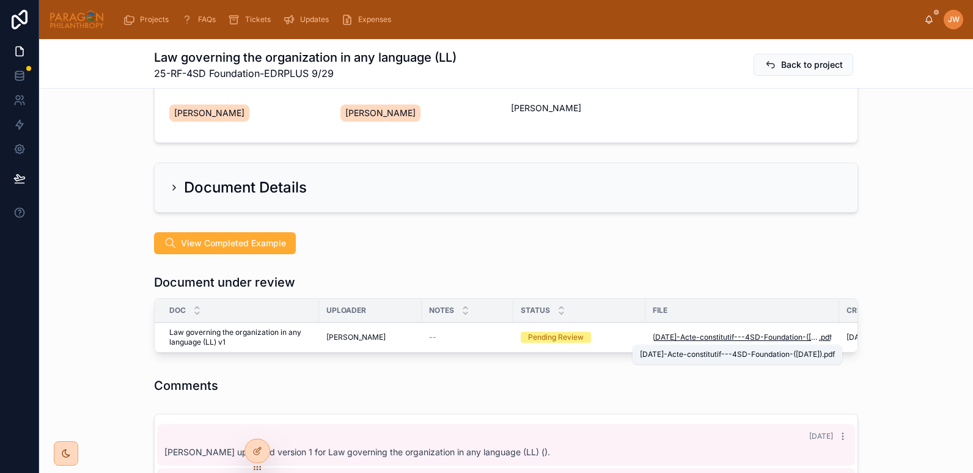
click at [654, 338] on span "[DATE]-Acte-constitutif---4SD-Foundation-([DATE])" at bounding box center [736, 337] width 166 height 10
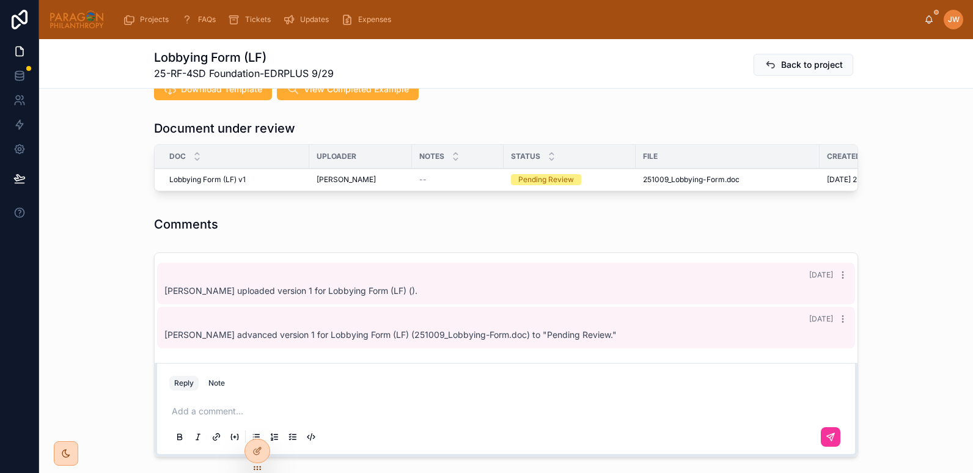
scroll to position [310, 0]
click at [658, 180] on span "251009_Lobbying-Form" at bounding box center [684, 179] width 82 height 10
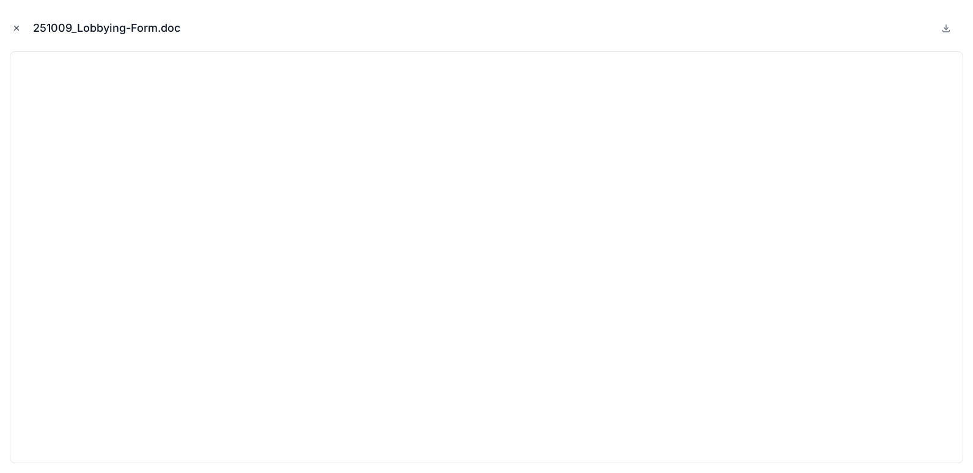
click at [18, 27] on icon "Close modal" at bounding box center [16, 28] width 9 height 9
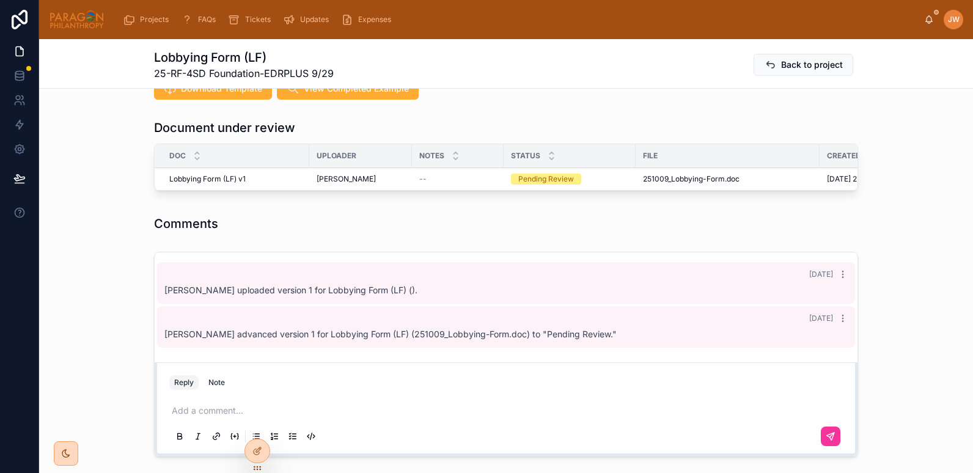
click at [0, 0] on icon at bounding box center [0, 0] width 0 height 0
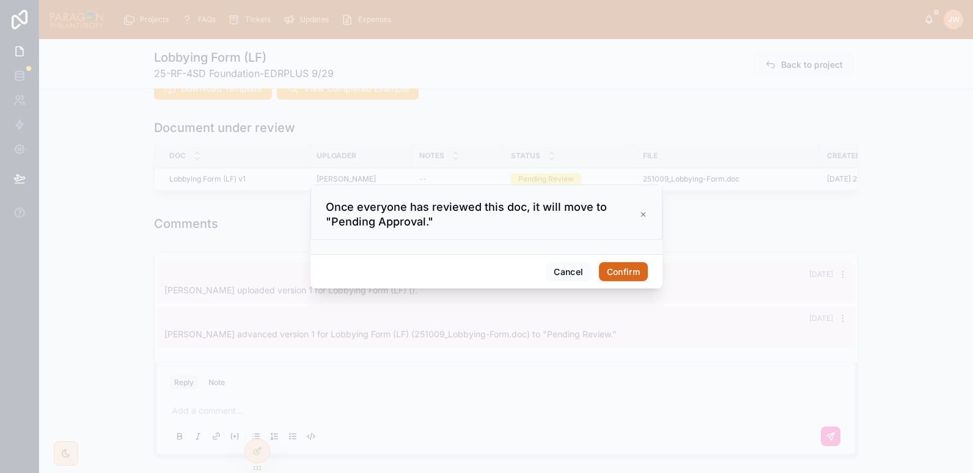
click at [625, 272] on button "Confirm" at bounding box center [623, 272] width 49 height 20
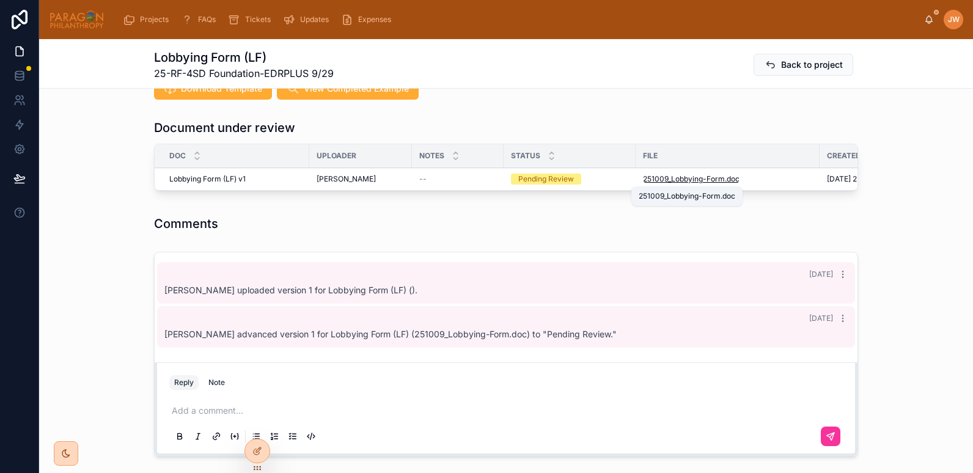
click at [651, 180] on span "251009_Lobbying-Form" at bounding box center [684, 179] width 82 height 10
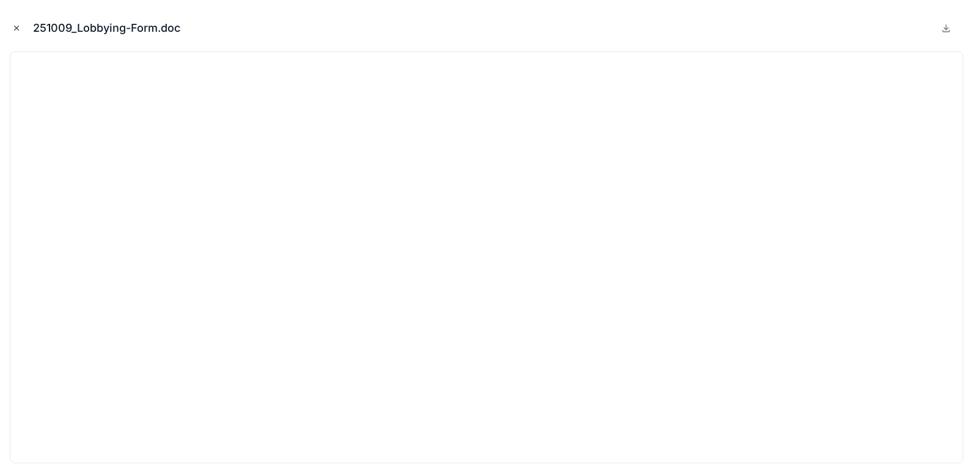
click at [16, 26] on icon "Close modal" at bounding box center [16, 28] width 9 height 9
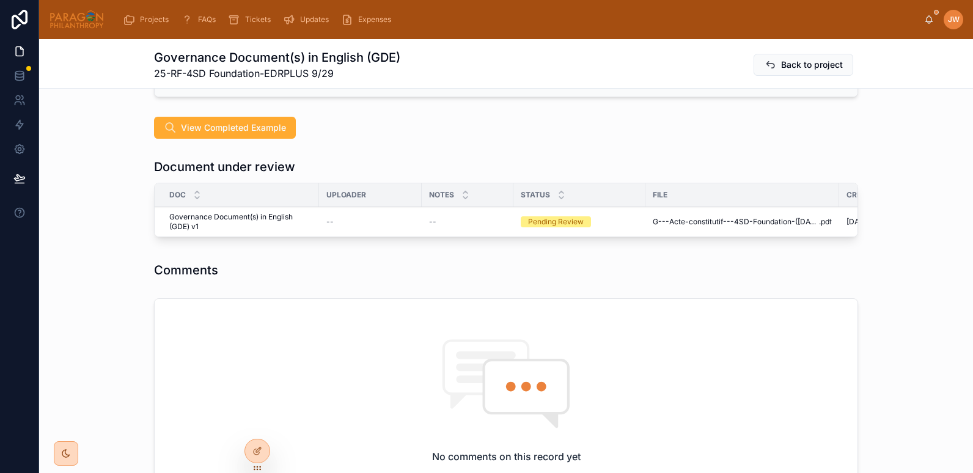
scroll to position [293, 0]
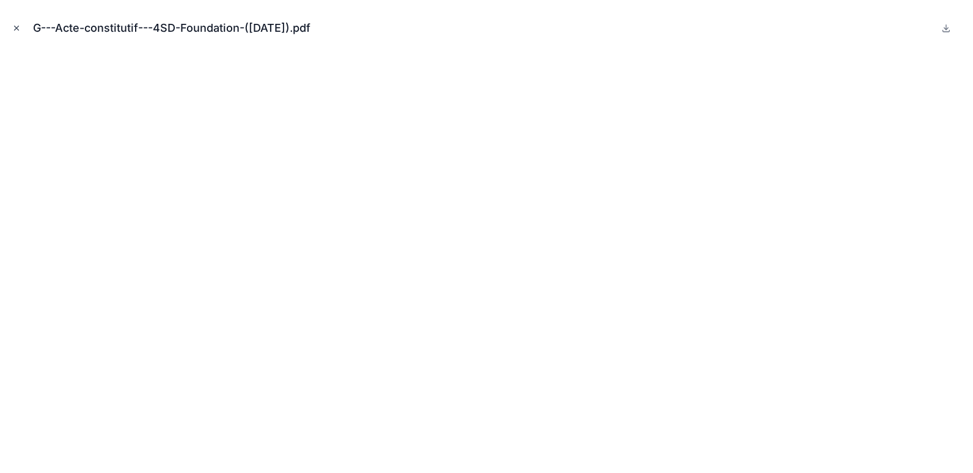
click at [12, 27] on button "Close modal" at bounding box center [16, 27] width 13 height 13
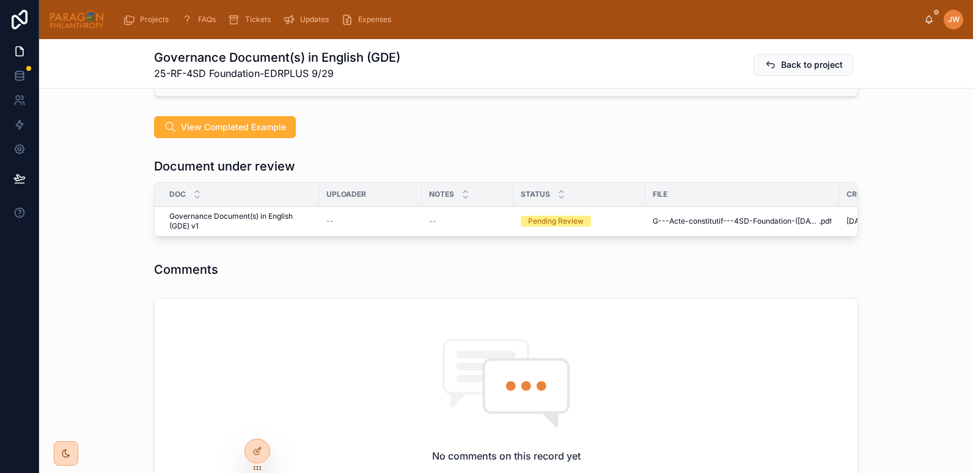
click at [0, 0] on span "Undo Advancement" at bounding box center [0, 0] width 0 height 0
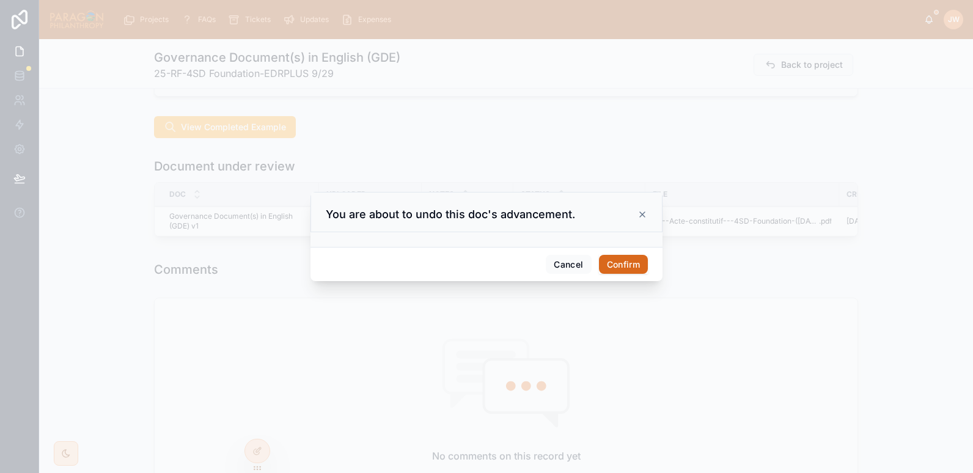
click at [615, 268] on button "Confirm" at bounding box center [623, 265] width 49 height 20
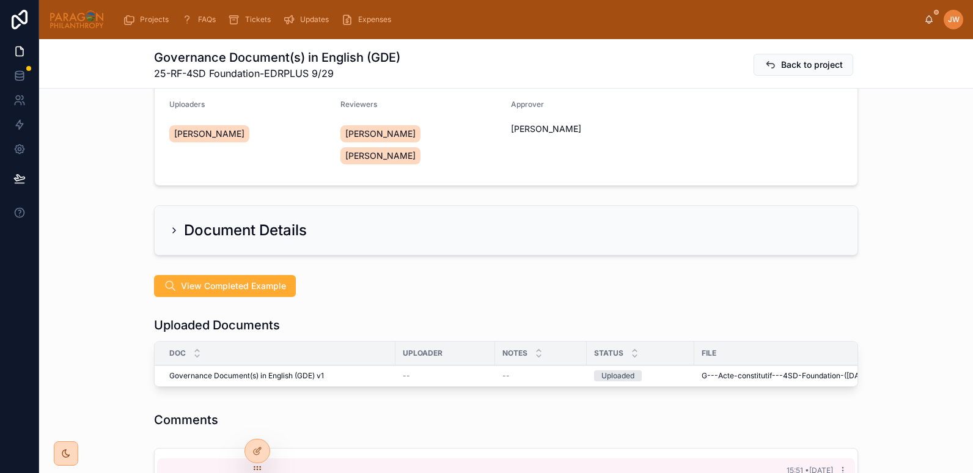
scroll to position [42, 0]
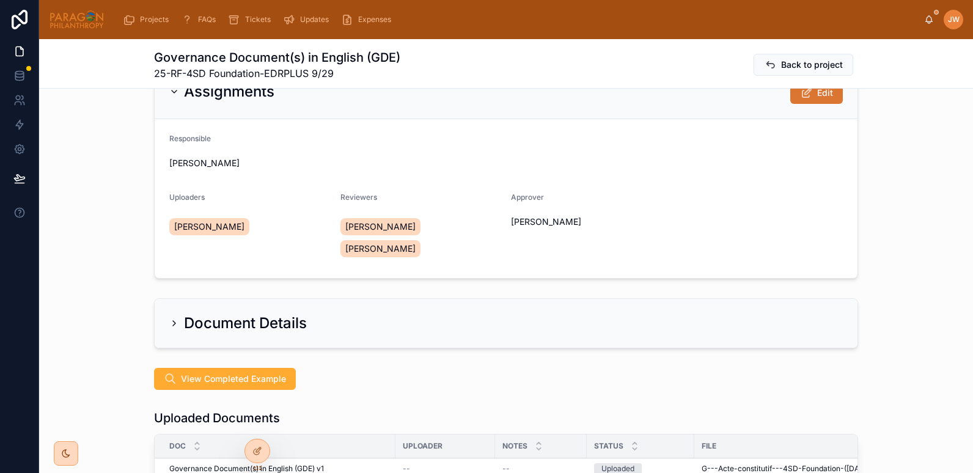
click at [805, 95] on icon at bounding box center [806, 93] width 13 height 12
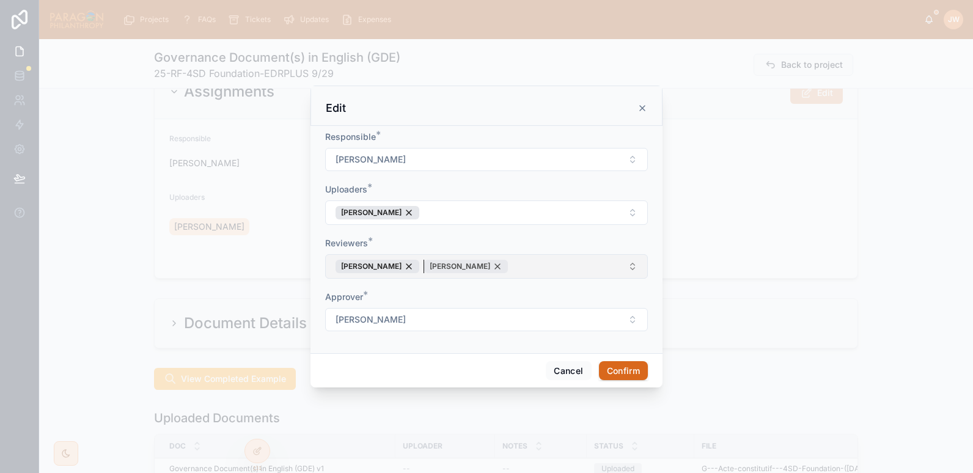
click at [507, 265] on div "[PERSON_NAME]" at bounding box center [466, 266] width 84 height 13
click at [621, 362] on button "Confirm" at bounding box center [623, 371] width 49 height 20
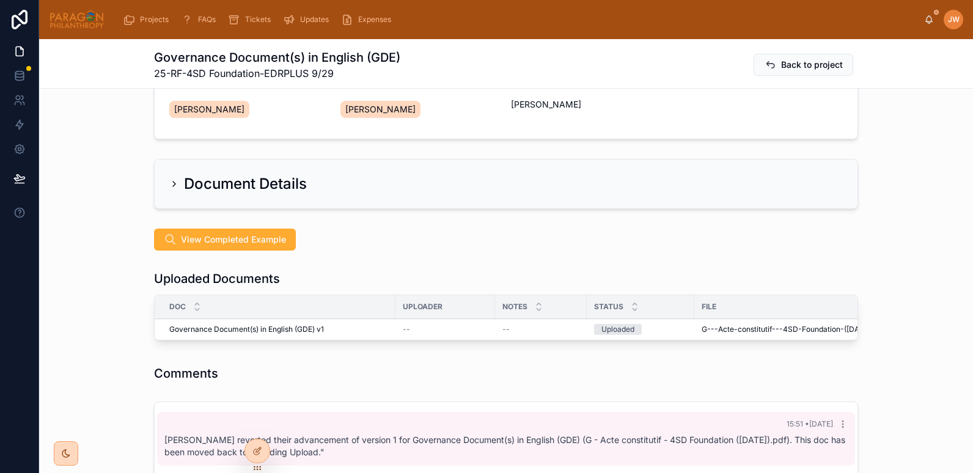
scroll to position [0, 0]
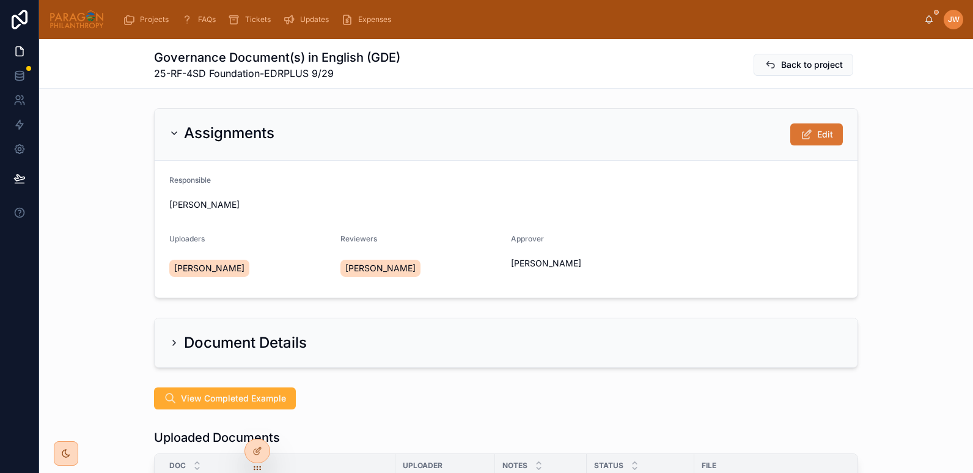
click at [805, 133] on icon at bounding box center [806, 134] width 13 height 12
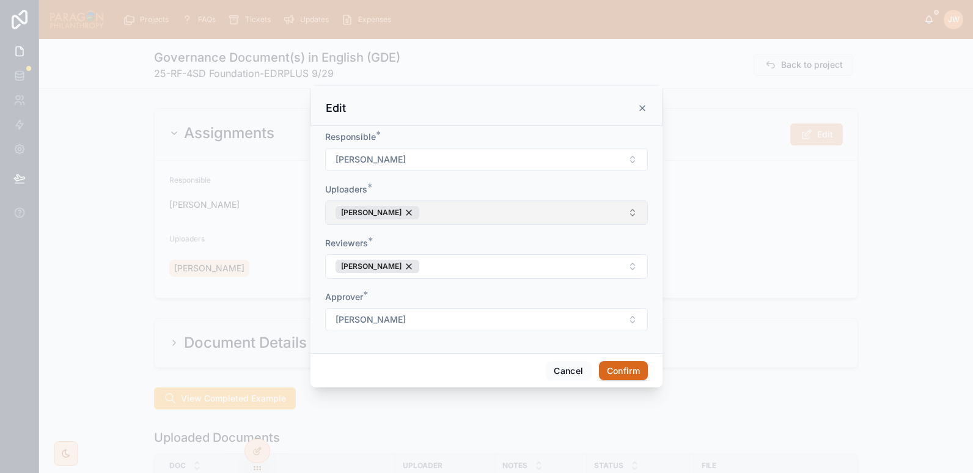
click at [486, 215] on button "[PERSON_NAME]" at bounding box center [486, 212] width 323 height 24
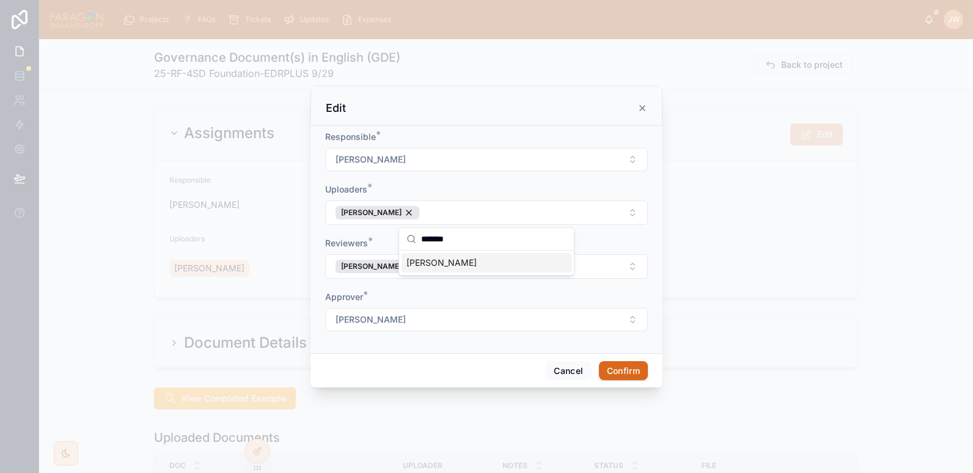
type input "*******"
click at [437, 261] on span "[PERSON_NAME]" at bounding box center [441, 263] width 70 height 12
click at [637, 371] on button "Confirm" at bounding box center [623, 371] width 49 height 20
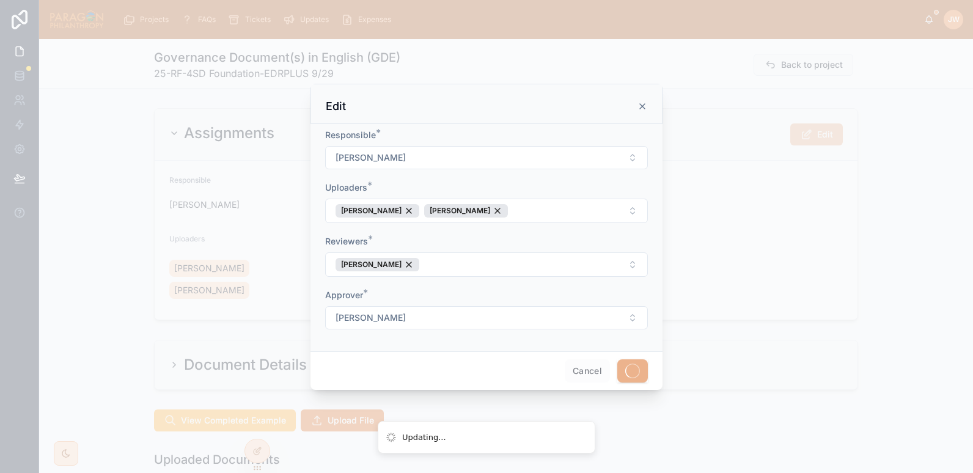
click at [152, 266] on div at bounding box center [486, 236] width 973 height 473
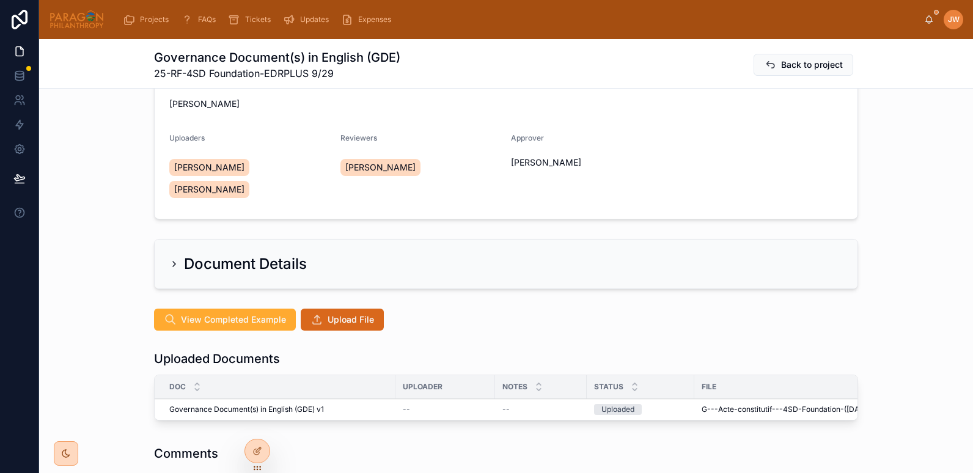
scroll to position [107, 0]
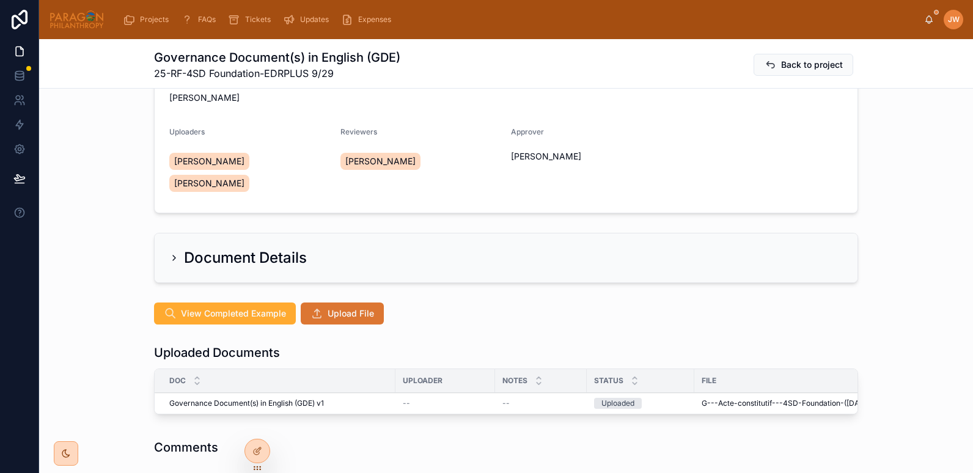
click at [332, 312] on span "Upload File" at bounding box center [350, 313] width 46 height 12
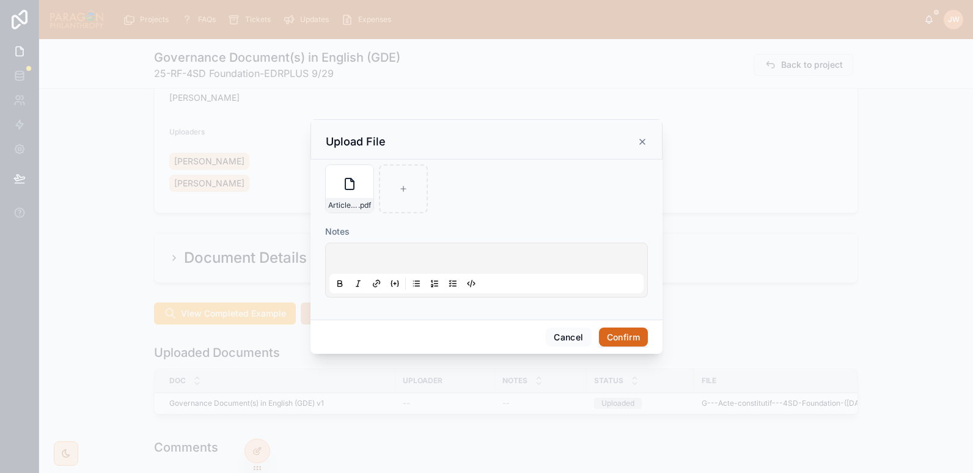
click at [624, 338] on button "Confirm" at bounding box center [623, 337] width 49 height 20
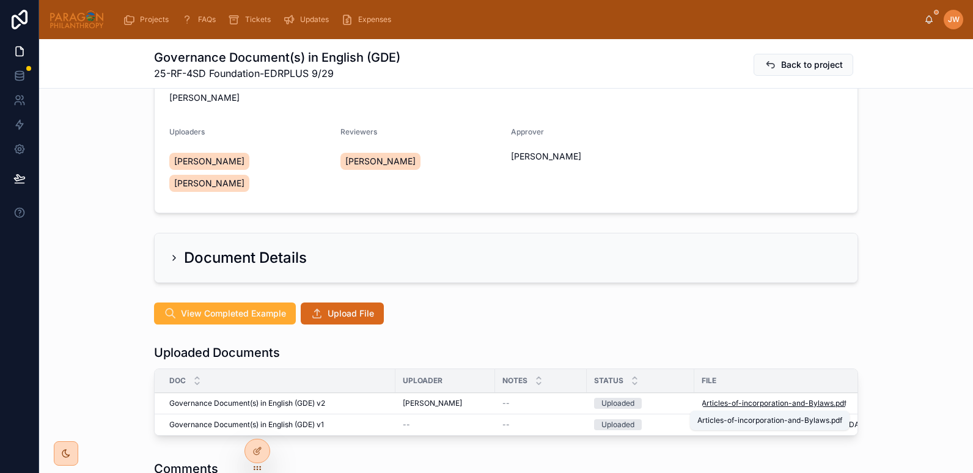
click at [712, 406] on span "Articles-of-incorporation-and-Bylaws" at bounding box center [767, 403] width 132 height 10
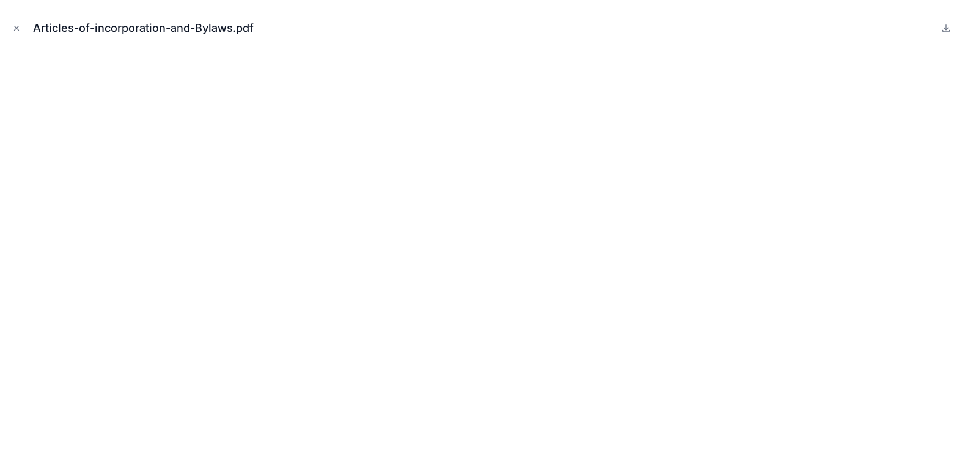
click at [16, 29] on icon "Close modal" at bounding box center [17, 28] width 4 height 4
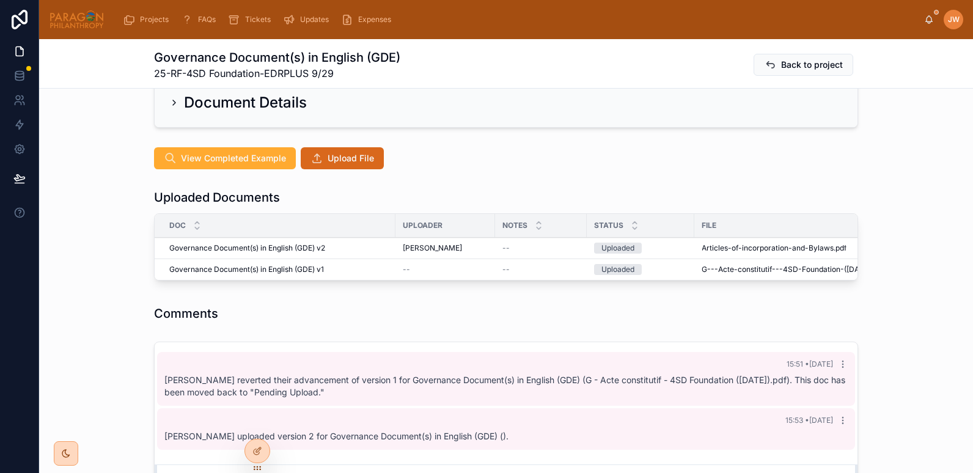
scroll to position [263, 0]
click at [0, 0] on span "Reject" at bounding box center [0, 0] width 0 height 0
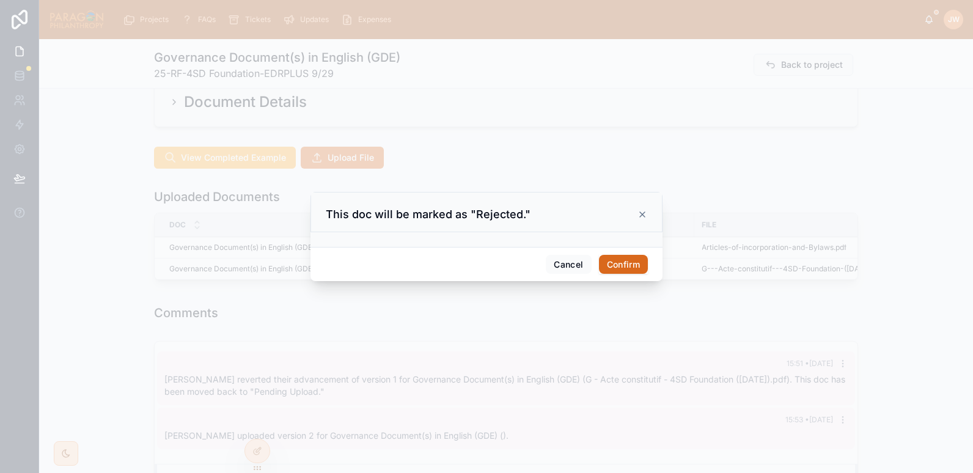
click at [615, 256] on button "Confirm" at bounding box center [623, 265] width 49 height 20
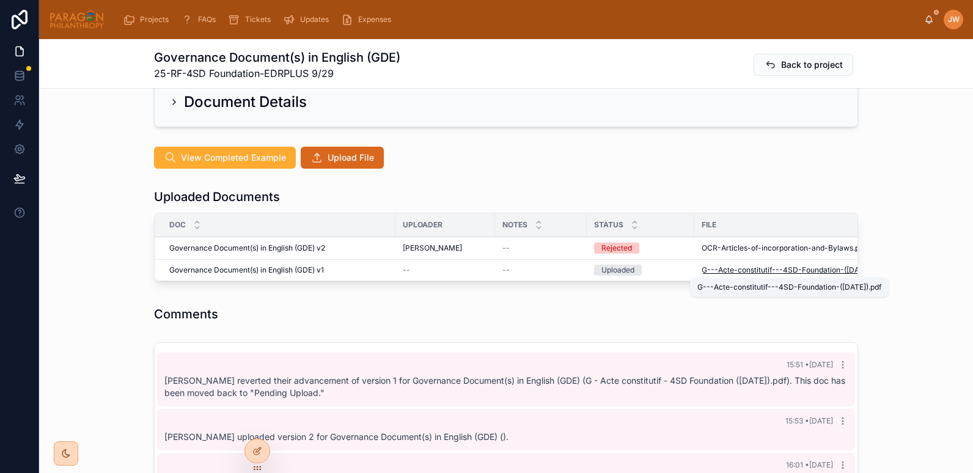
click at [711, 269] on span "G---Acte-constitutif---4SD-Foundation-(12.01.23)" at bounding box center [786, 270] width 171 height 10
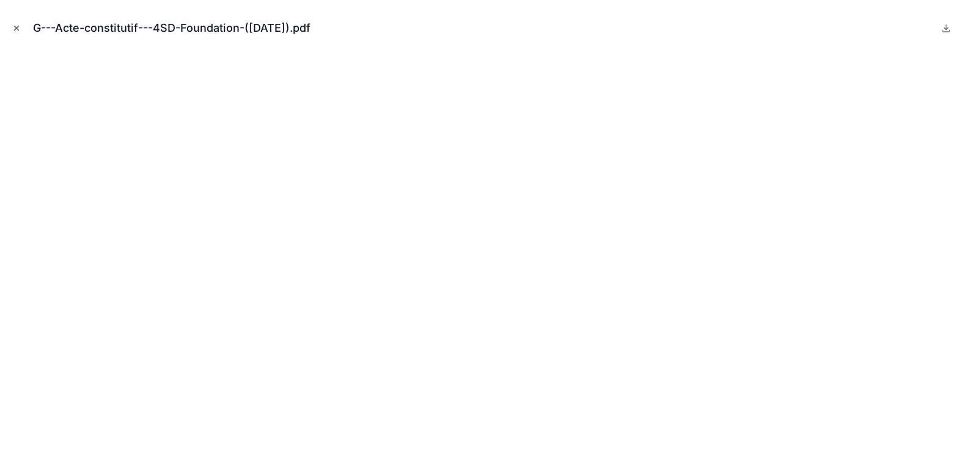
click at [17, 31] on icon "Close modal" at bounding box center [16, 28] width 9 height 9
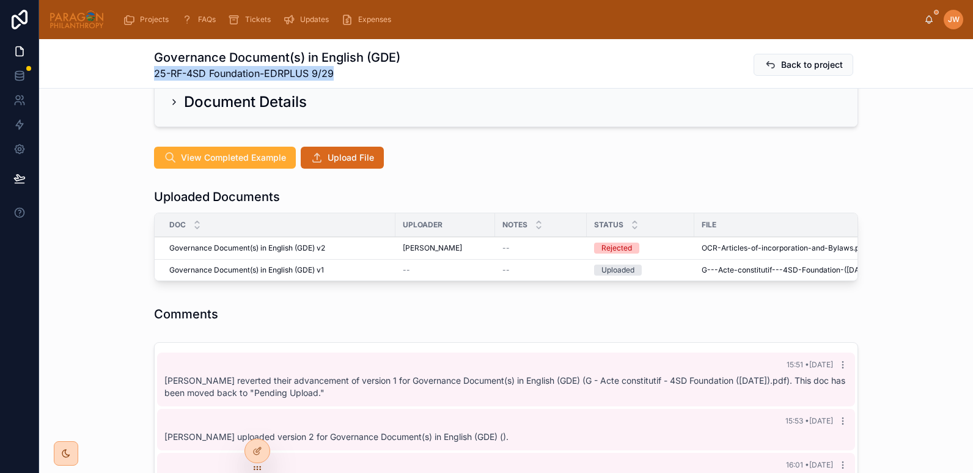
drag, startPoint x: 144, startPoint y: 75, endPoint x: 349, endPoint y: 75, distance: 205.3
click at [349, 75] on div "Governance Document(s) in English (GDE) 25-RF-4SD Foundation-EDRPLUS 9/29 Back …" at bounding box center [506, 63] width 934 height 49
copy span "25-RF-4SD Foundation-EDRPLUS 9/29"
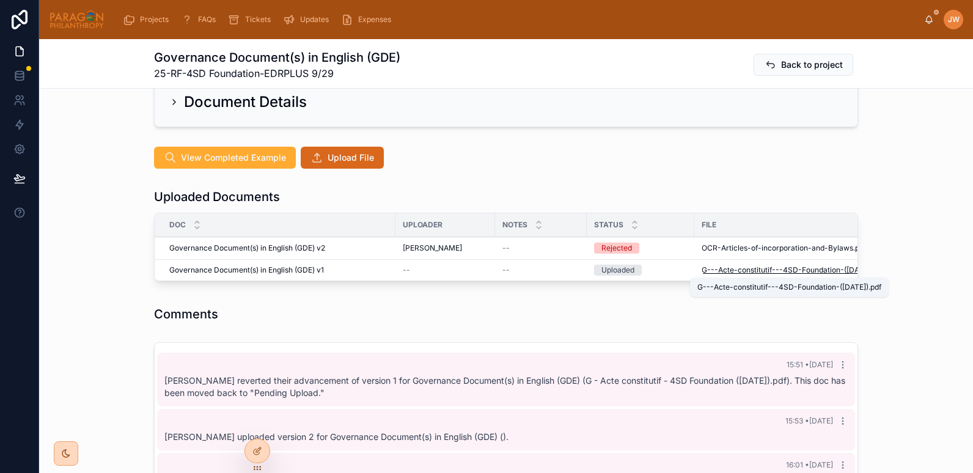
click at [717, 269] on span "G---Acte-constitutif---4SD-Foundation-(12.01.23)" at bounding box center [786, 270] width 171 height 10
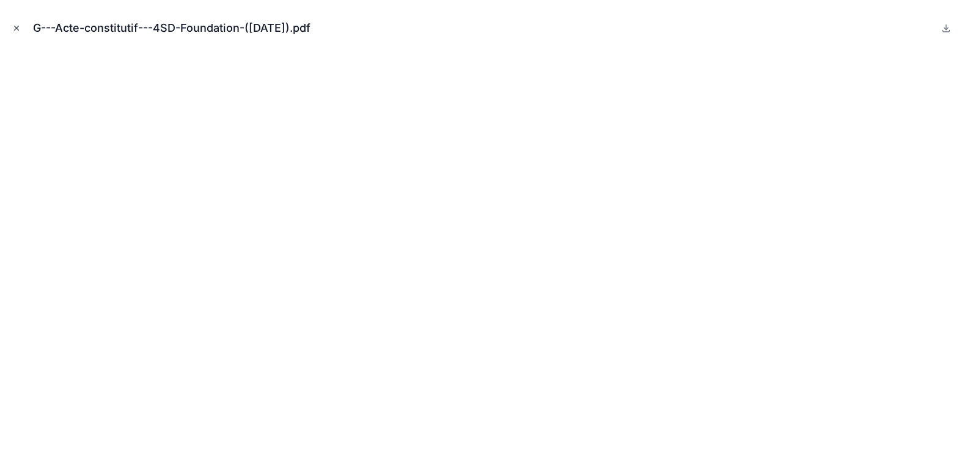
click at [14, 28] on icon "Close modal" at bounding box center [16, 28] width 9 height 9
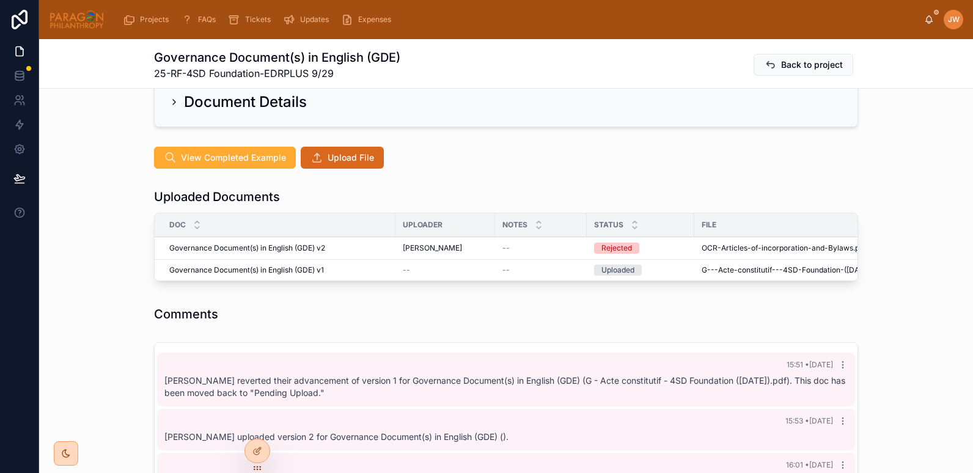
click at [0, 0] on span "Advance" at bounding box center [0, 0] width 0 height 0
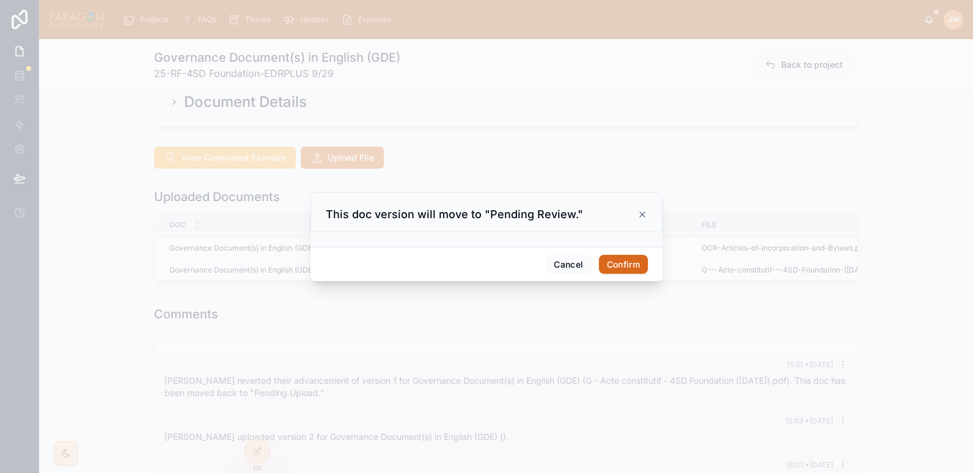
click at [618, 268] on button "Confirm" at bounding box center [623, 265] width 49 height 20
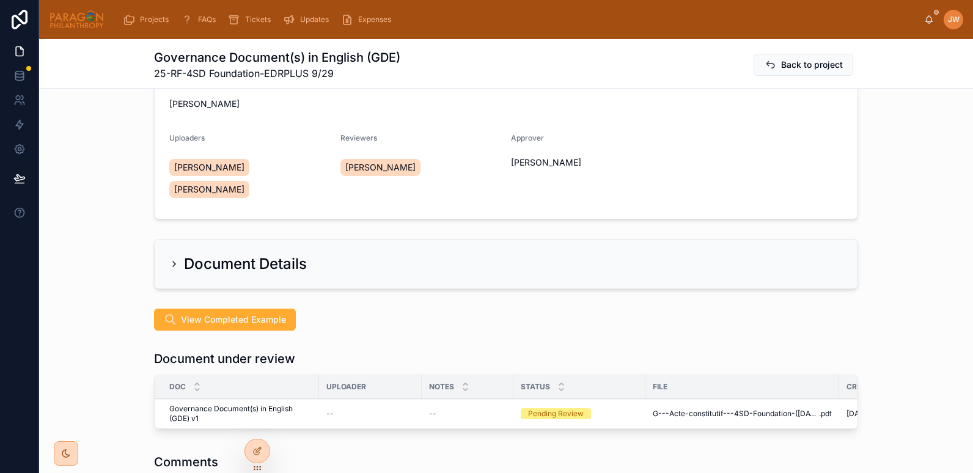
scroll to position [296, 0]
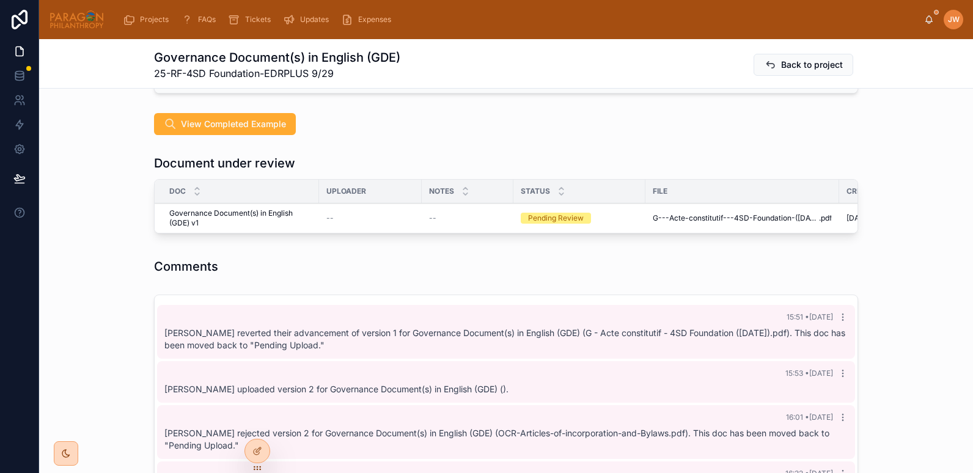
click at [0, 0] on span "Reviewed" at bounding box center [0, 0] width 0 height 0
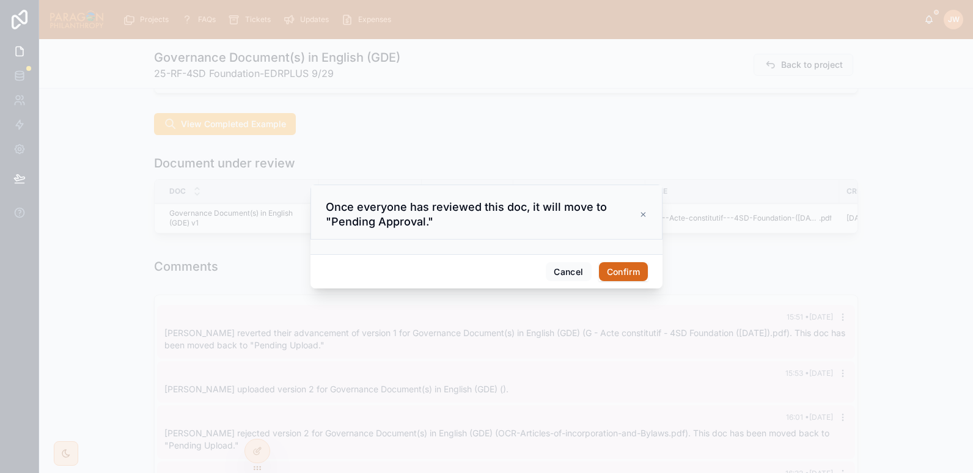
click at [627, 272] on button "Confirm" at bounding box center [623, 272] width 49 height 20
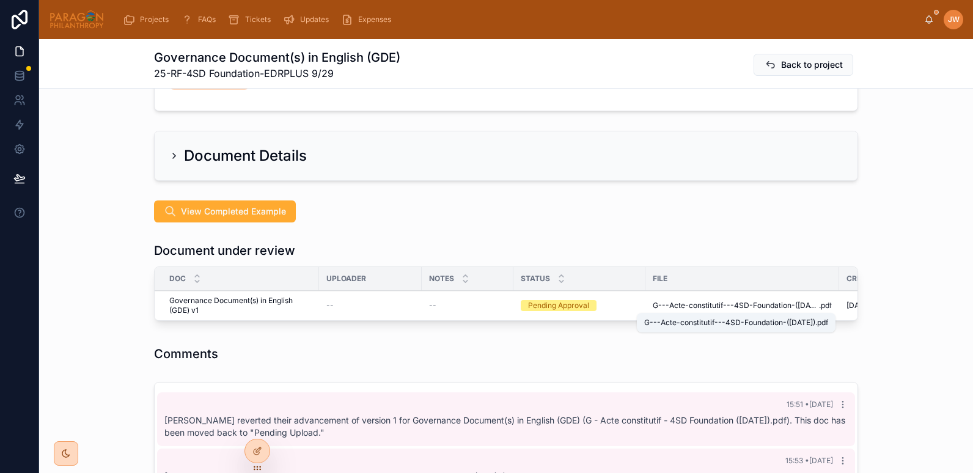
scroll to position [13, 0]
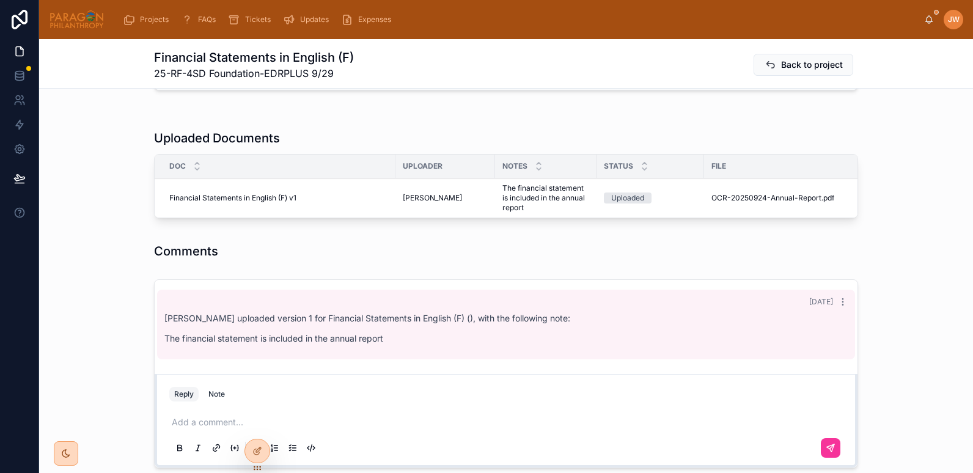
scroll to position [282, 0]
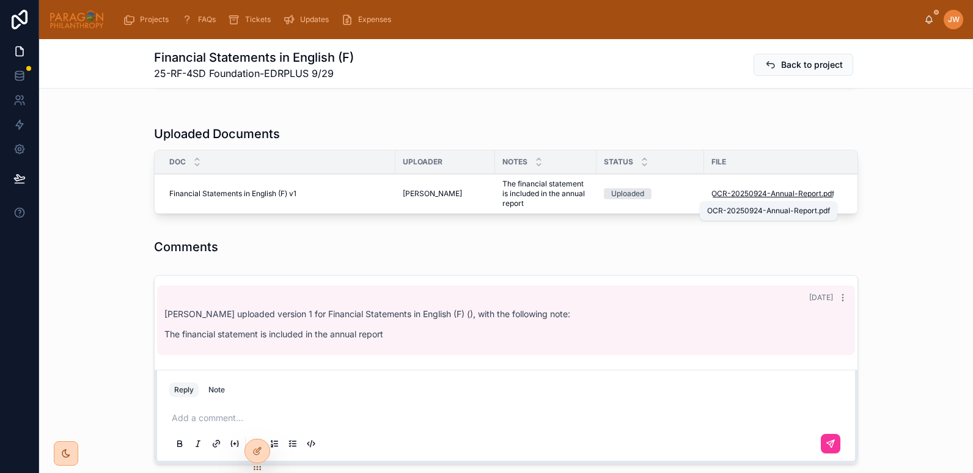
click at [717, 198] on span "OCR-20250924-Annual-Report" at bounding box center [766, 194] width 110 height 10
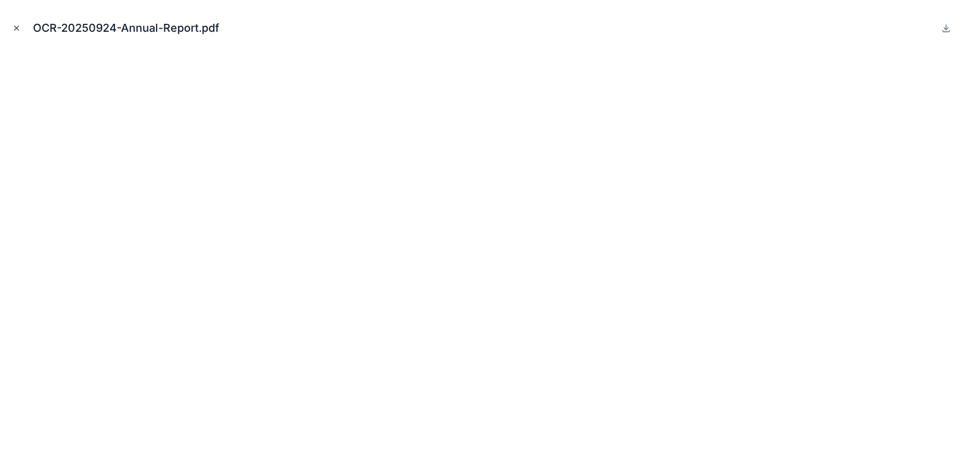
click at [21, 24] on button "Close modal" at bounding box center [16, 27] width 13 height 13
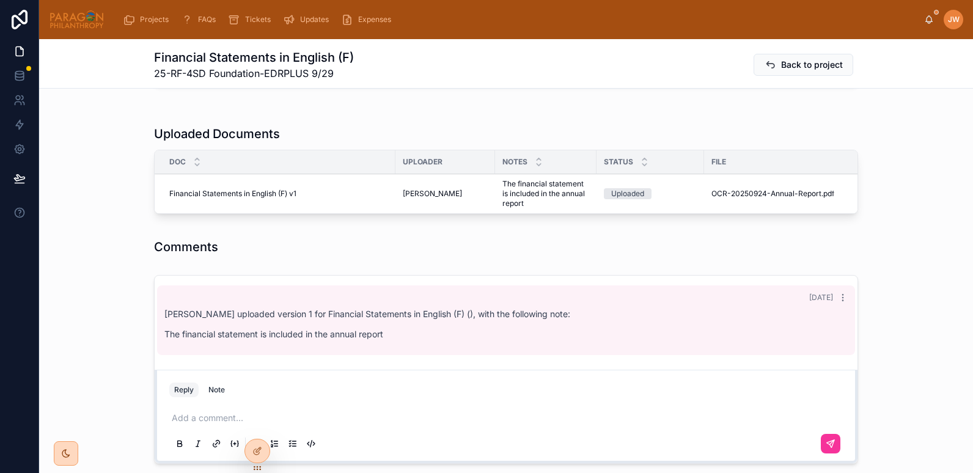
click at [0, 0] on span "Advance" at bounding box center [0, 0] width 0 height 0
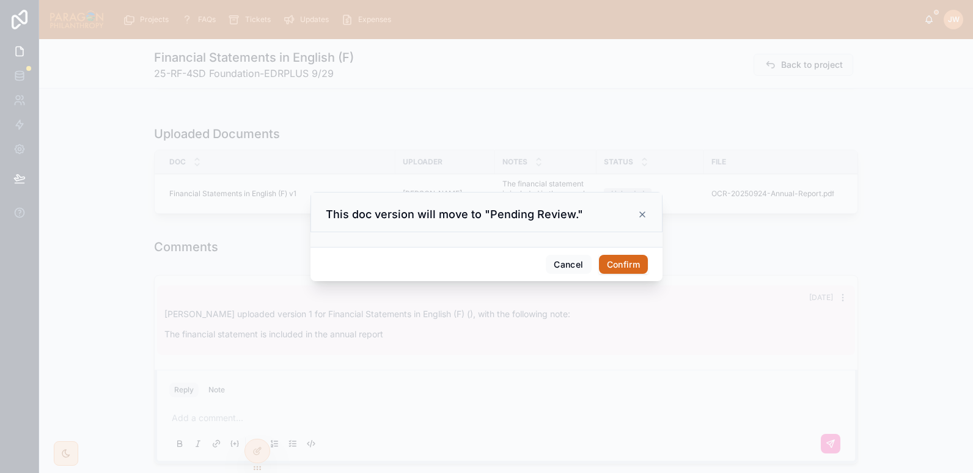
click at [620, 261] on button "Confirm" at bounding box center [623, 265] width 49 height 20
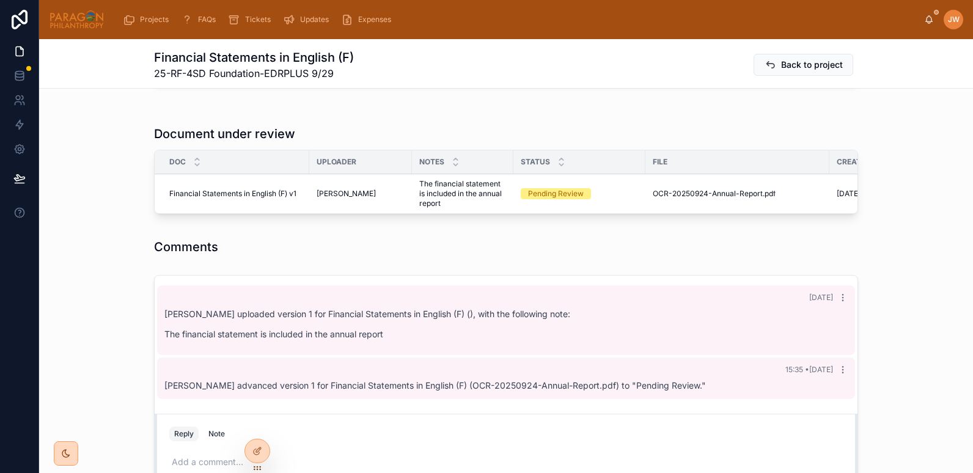
click at [0, 0] on button "Reviewed" at bounding box center [0, 0] width 0 height 0
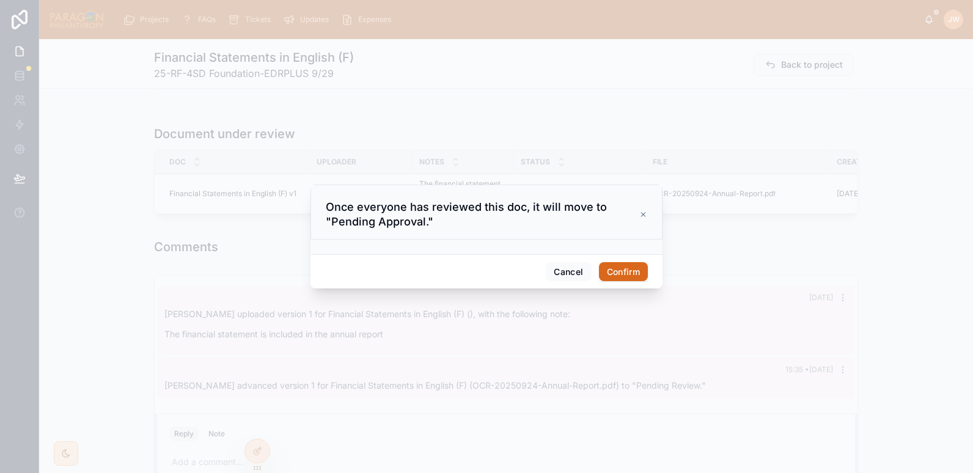
click at [618, 269] on button "Confirm" at bounding box center [623, 272] width 49 height 20
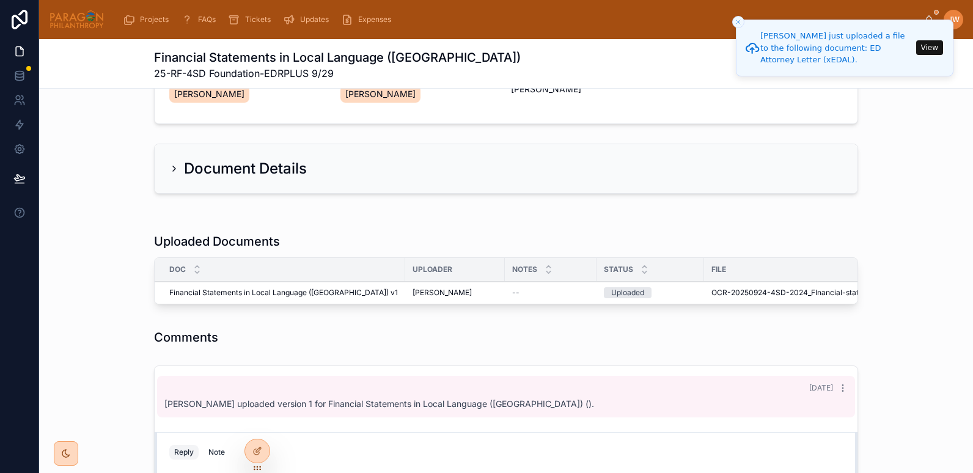
scroll to position [175, 0]
click at [711, 293] on span "OCR-20250924-4SD-2024_FInancial-statement" at bounding box center [795, 292] width 169 height 10
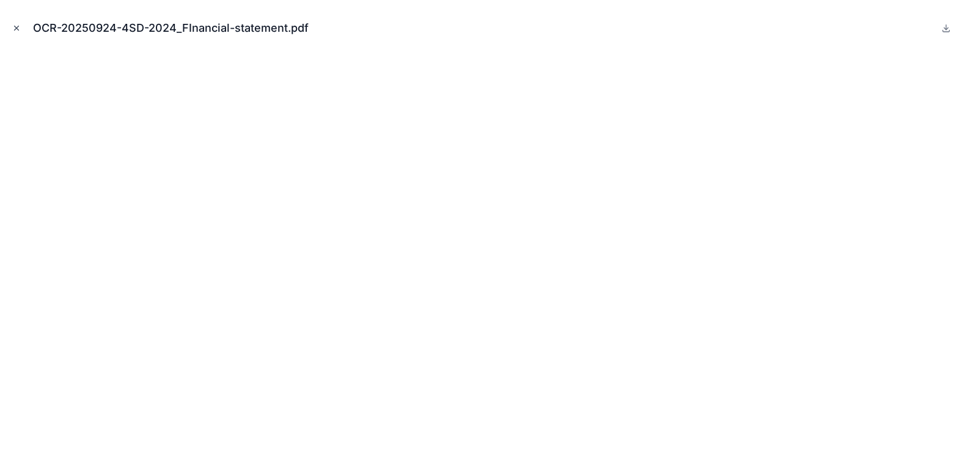
click at [14, 25] on icon "Close modal" at bounding box center [16, 28] width 9 height 9
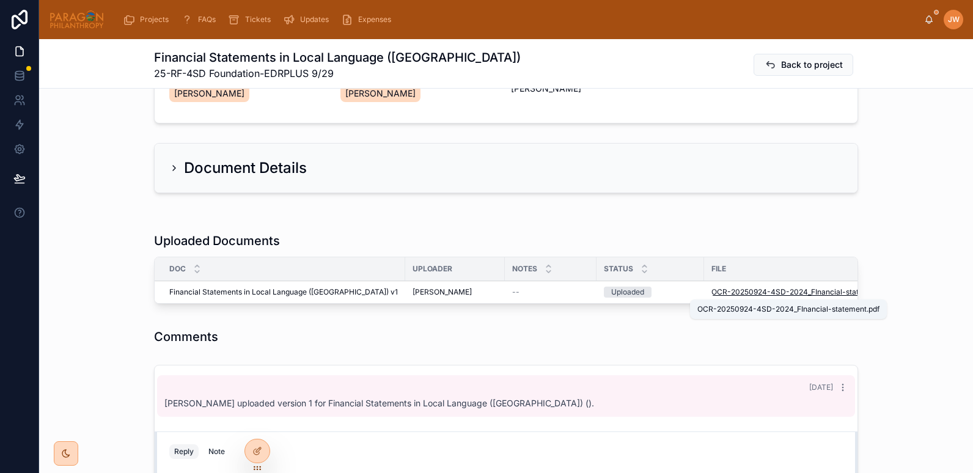
click at [712, 291] on span "OCR-20250924-4SD-2024_FInancial-statement" at bounding box center [795, 292] width 169 height 10
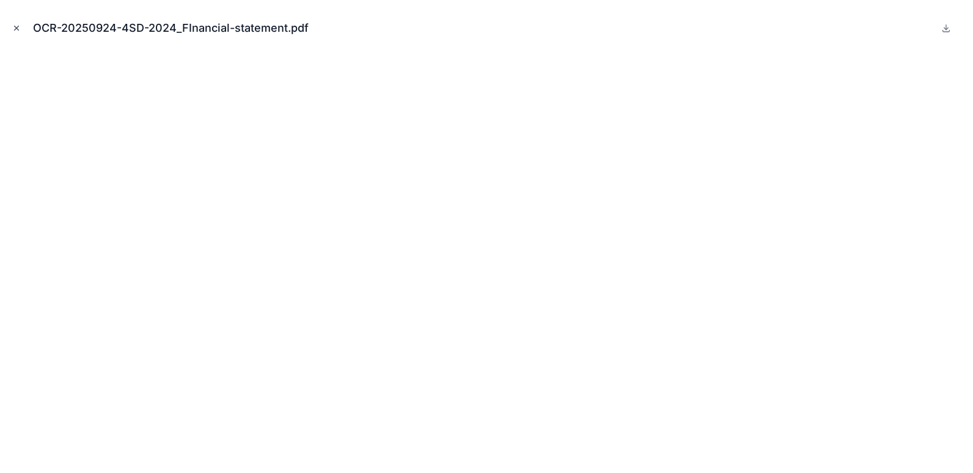
click at [14, 27] on icon "Close modal" at bounding box center [16, 28] width 9 height 9
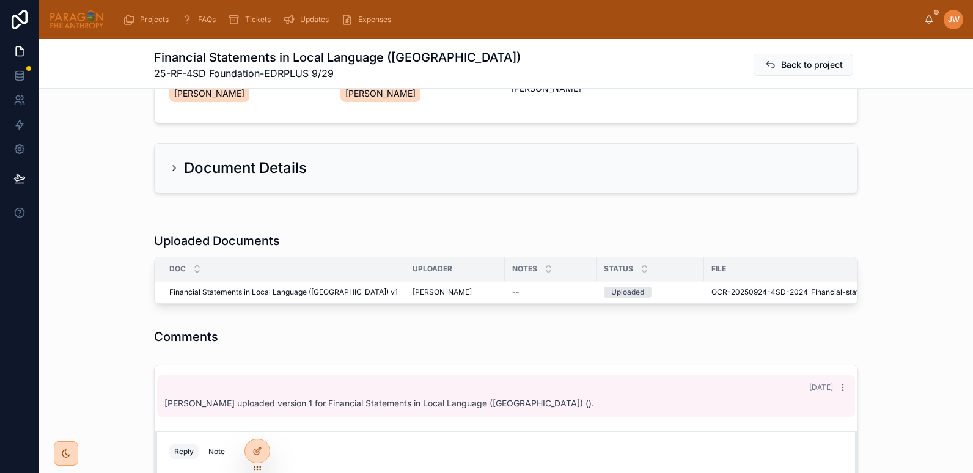
click at [0, 0] on icon at bounding box center [0, 0] width 0 height 0
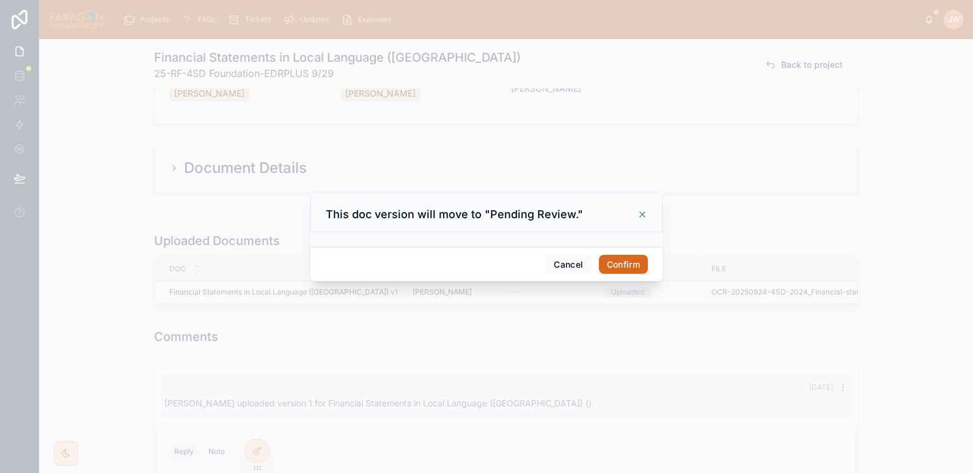
click at [617, 257] on button "Confirm" at bounding box center [623, 265] width 49 height 20
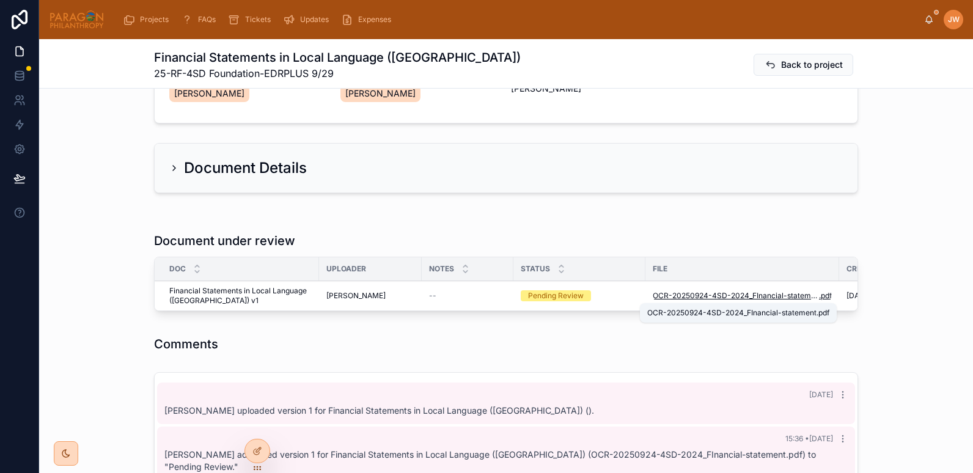
click at [654, 296] on span "OCR-20250924-4SD-2024_FInancial-statement" at bounding box center [736, 296] width 166 height 10
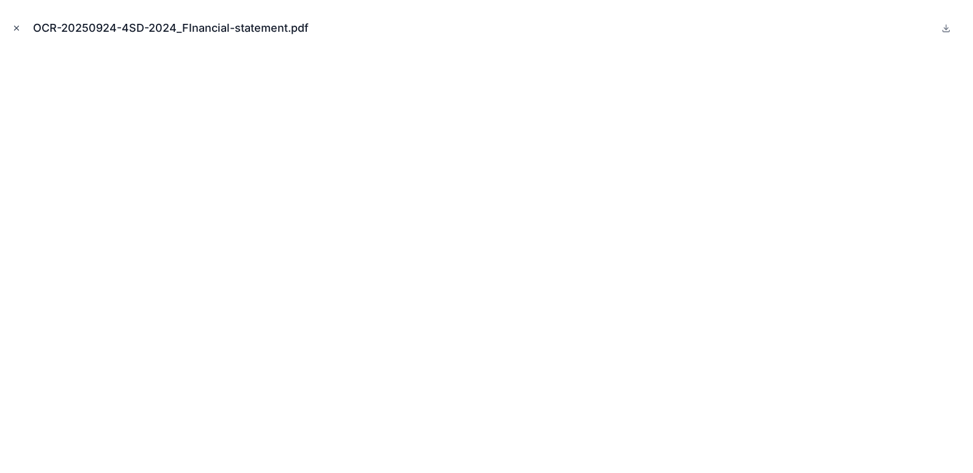
click at [14, 29] on icon "Close modal" at bounding box center [16, 28] width 9 height 9
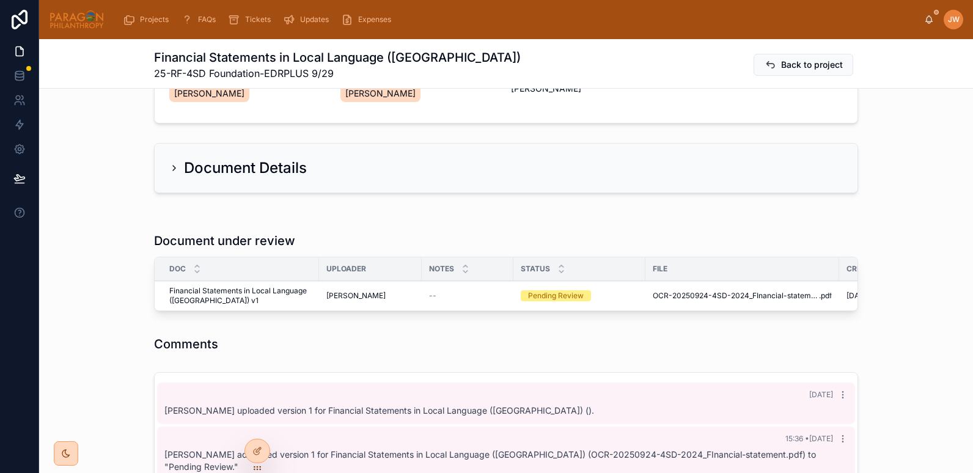
click at [0, 0] on span "Reviewed" at bounding box center [0, 0] width 0 height 0
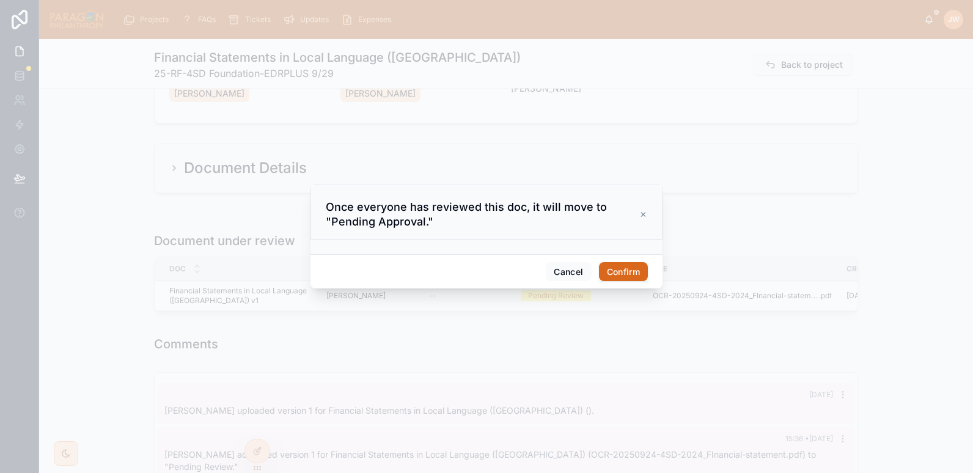
click at [609, 276] on button "Confirm" at bounding box center [623, 272] width 49 height 20
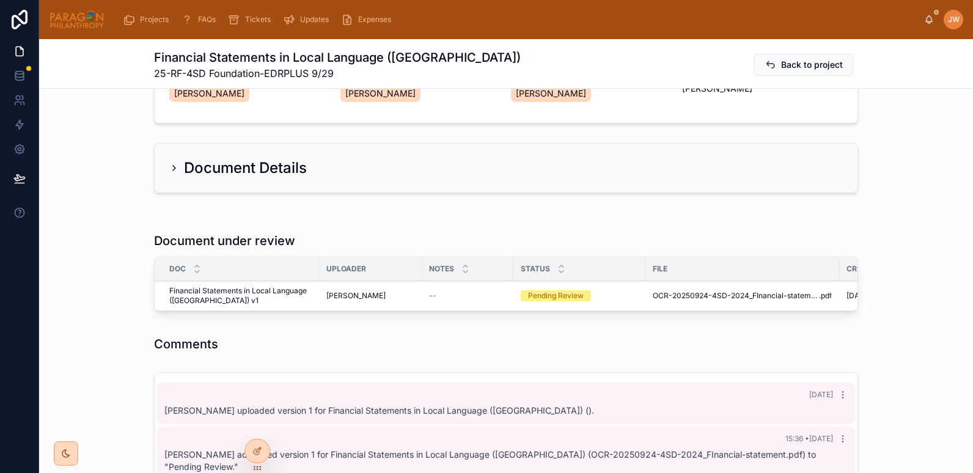
click at [104, 169] on div "Document Details" at bounding box center [506, 168] width 934 height 60
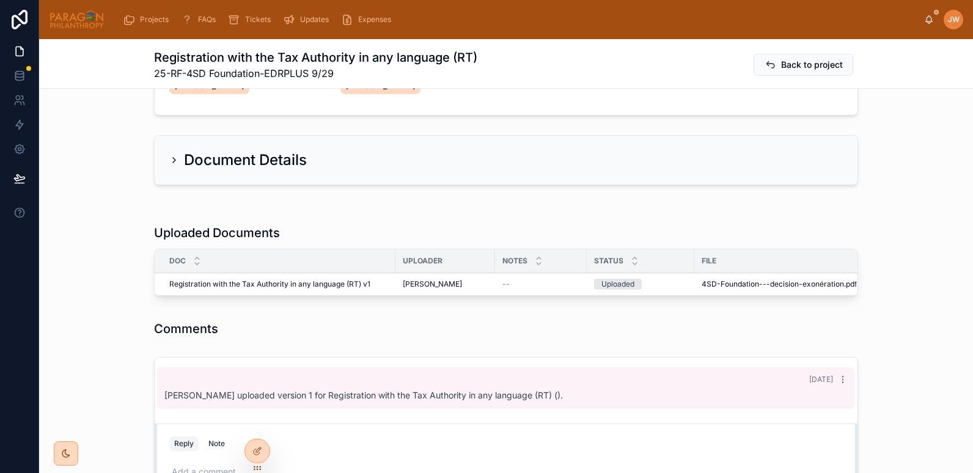
scroll to position [185, 0]
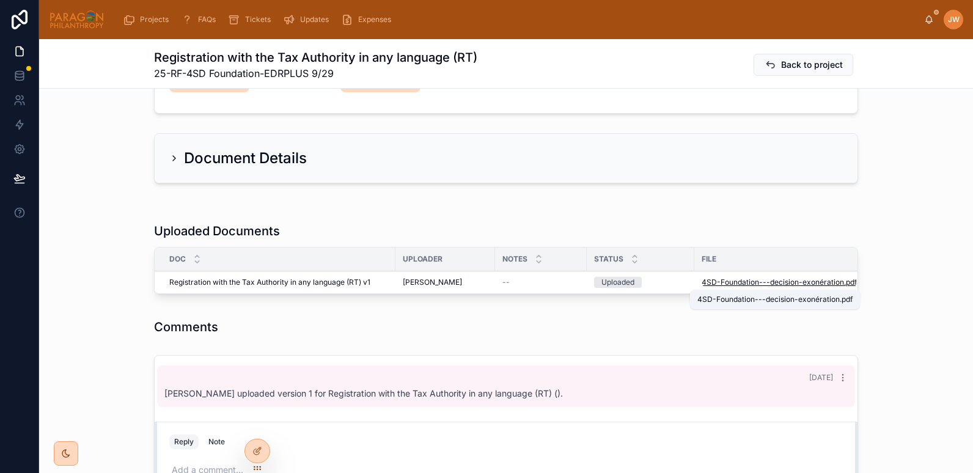
click at [702, 283] on span "4SD-Foundation---decision-exonération" at bounding box center [772, 282] width 142 height 10
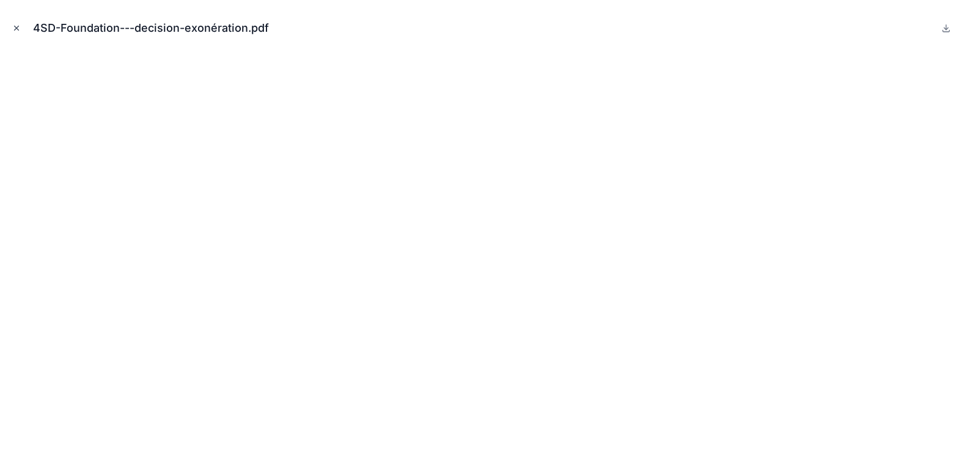
click at [16, 26] on icon "Close modal" at bounding box center [16, 28] width 9 height 9
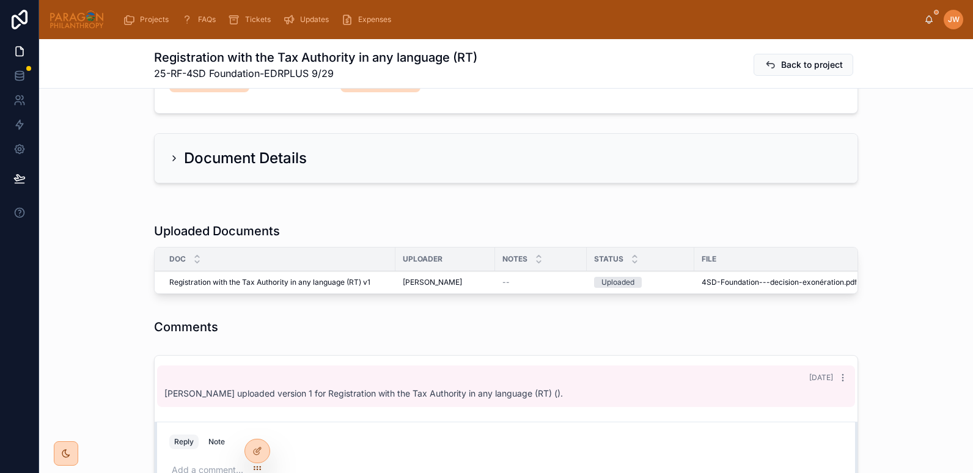
click at [0, 0] on icon at bounding box center [0, 0] width 0 height 0
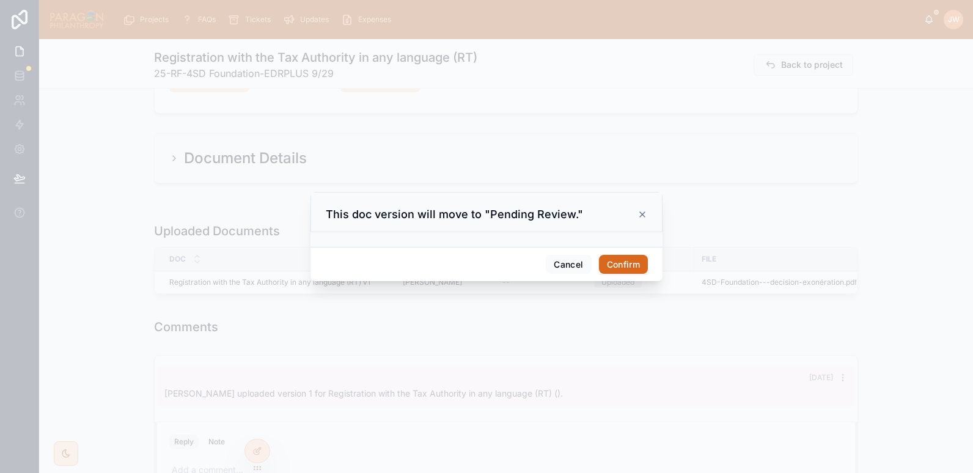
click at [607, 263] on button "Confirm" at bounding box center [623, 265] width 49 height 20
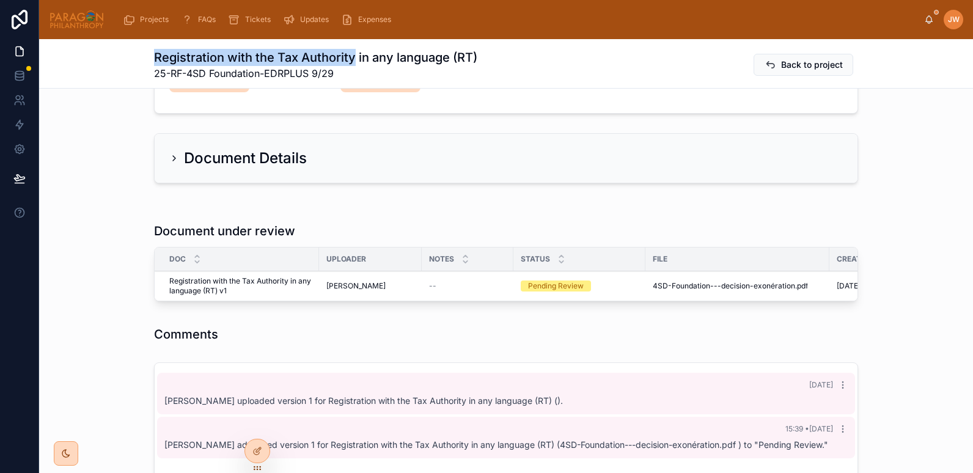
drag, startPoint x: 150, startPoint y: 56, endPoint x: 349, endPoint y: 61, distance: 199.8
click at [349, 61] on h1 "Registration with the Tax Authority in any language (RT)" at bounding box center [315, 57] width 323 height 17
copy h1 "Registration with the Tax Authority"
click at [87, 110] on div "Assignments Edit Responsible [PERSON_NAME] Uploaders [PERSON_NAME] Reviewers [P…" at bounding box center [506, 19] width 934 height 200
click at [0, 0] on span "Reviewed" at bounding box center [0, 0] width 0 height 0
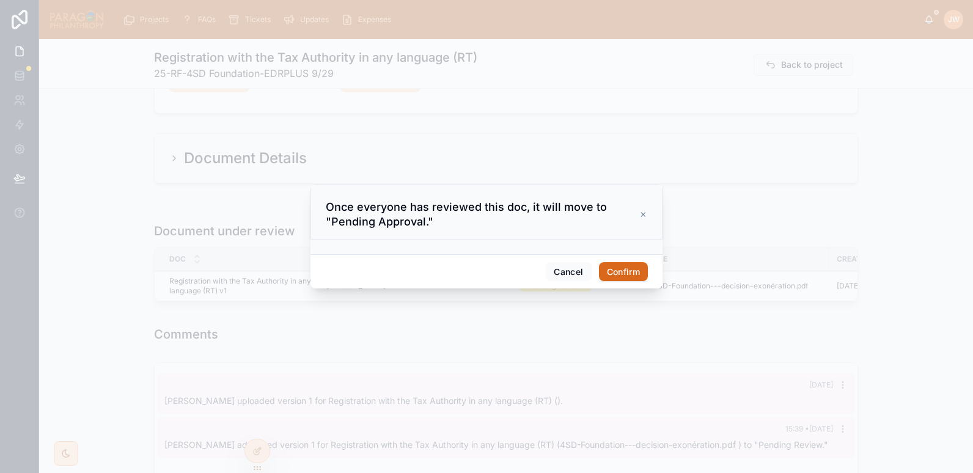
click at [619, 274] on button "Confirm" at bounding box center [623, 272] width 49 height 20
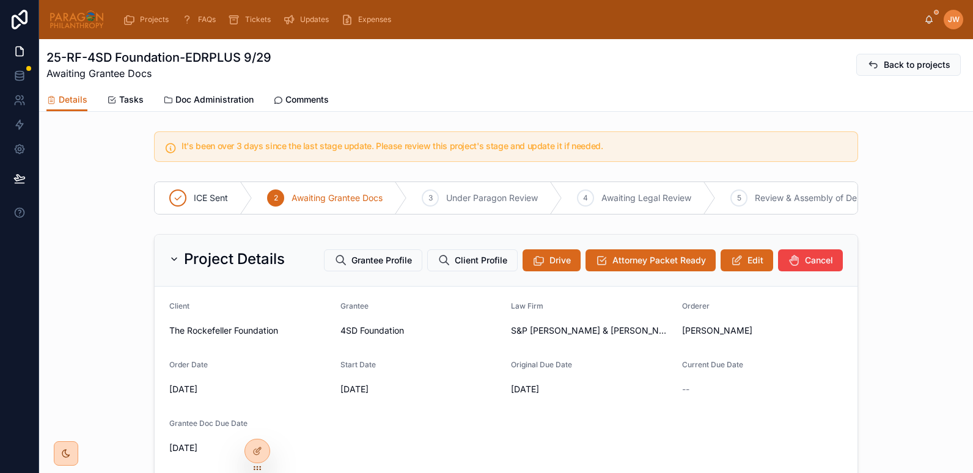
click at [189, 104] on span "Doc Administration" at bounding box center [214, 99] width 78 height 12
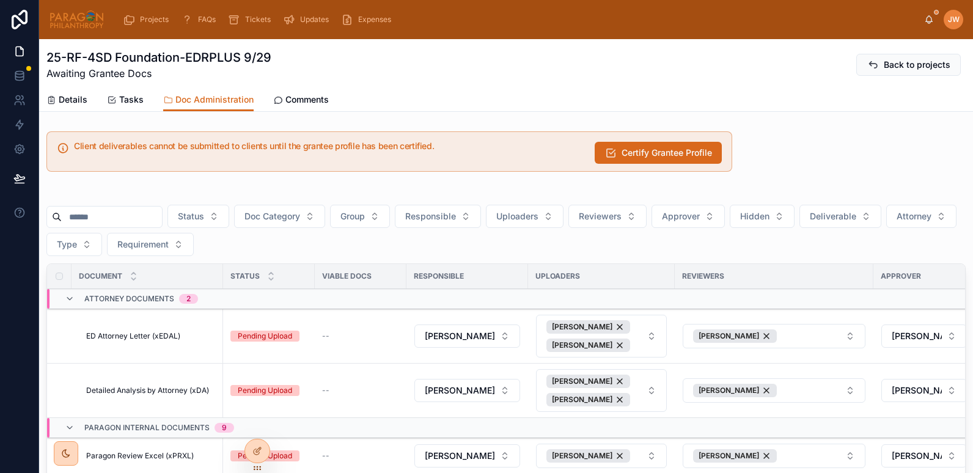
click at [124, 216] on input "text" at bounding box center [112, 216] width 100 height 17
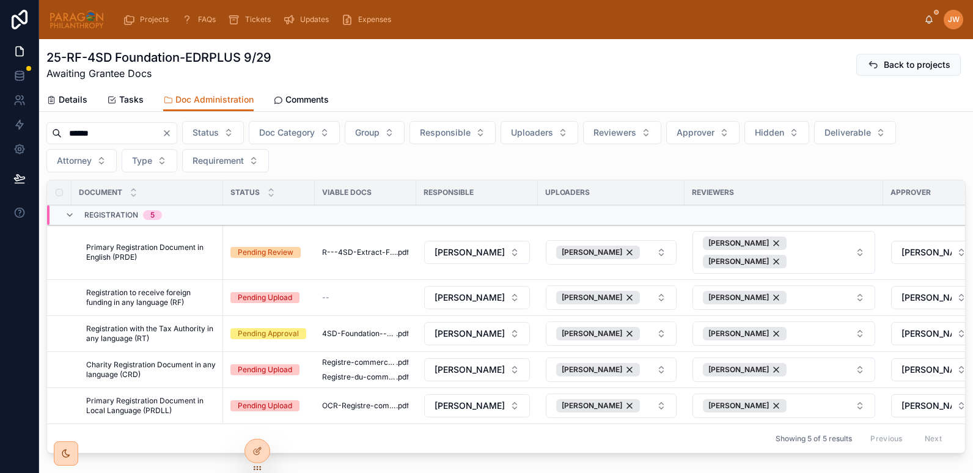
scroll to position [161, 0]
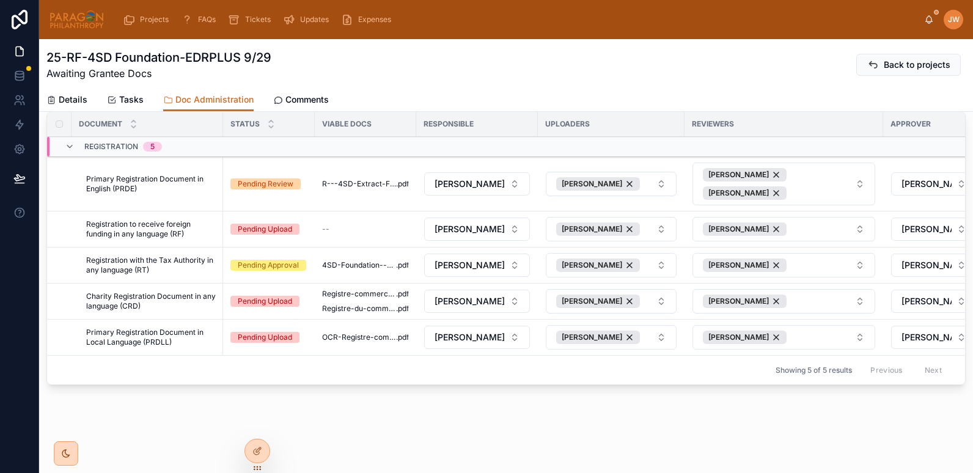
type input "******"
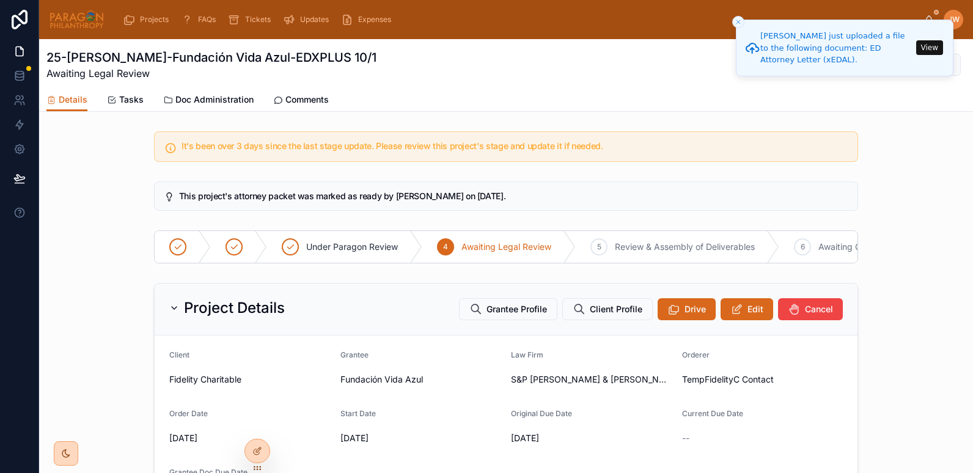
scroll to position [340, 0]
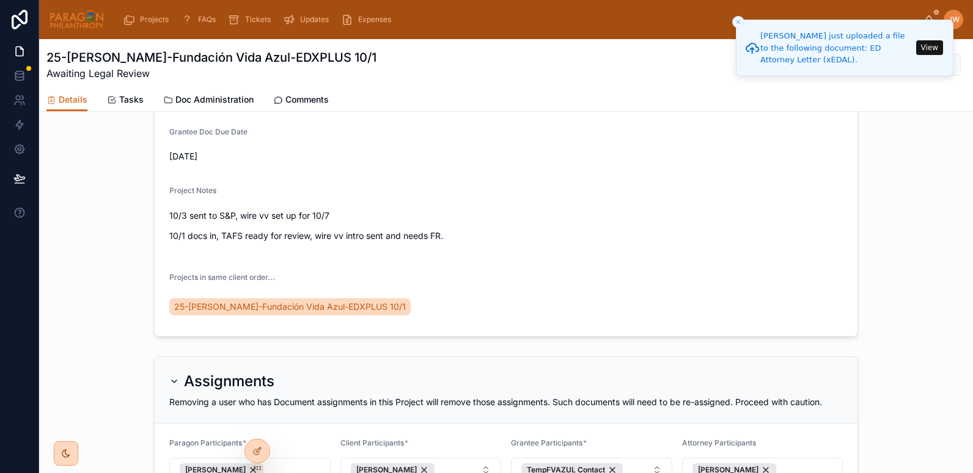
drag, startPoint x: 71, startPoint y: 101, endPoint x: 114, endPoint y: 231, distance: 136.2
click at [71, 101] on span "Details" at bounding box center [73, 99] width 29 height 12
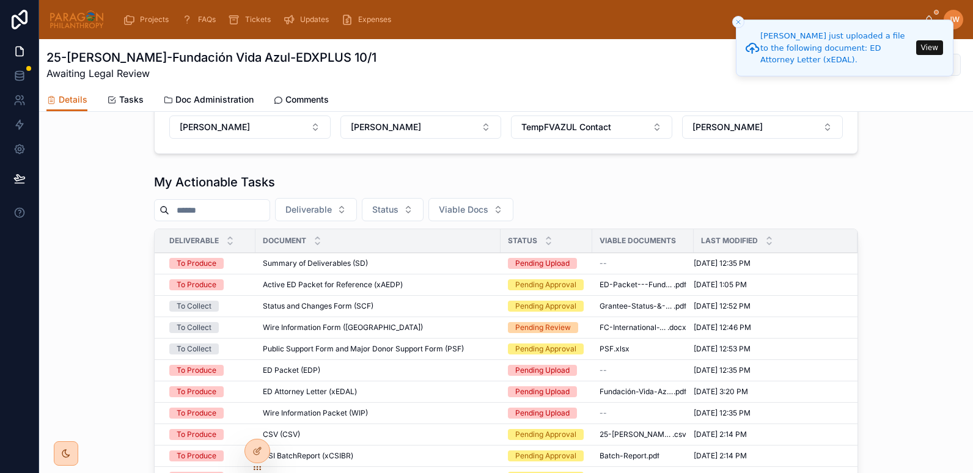
scroll to position [802, 0]
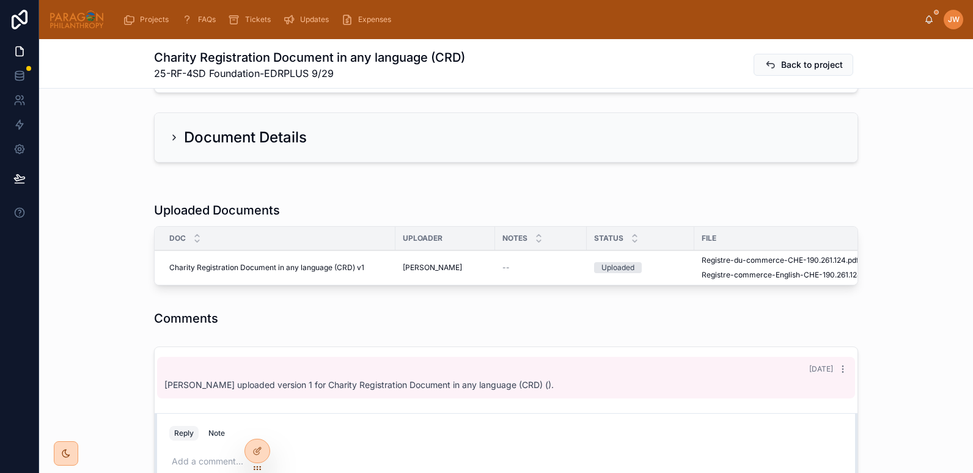
scroll to position [206, 0]
click at [705, 257] on span "Registre-du-commerce-CHE-190.261.124" at bounding box center [773, 260] width 144 height 10
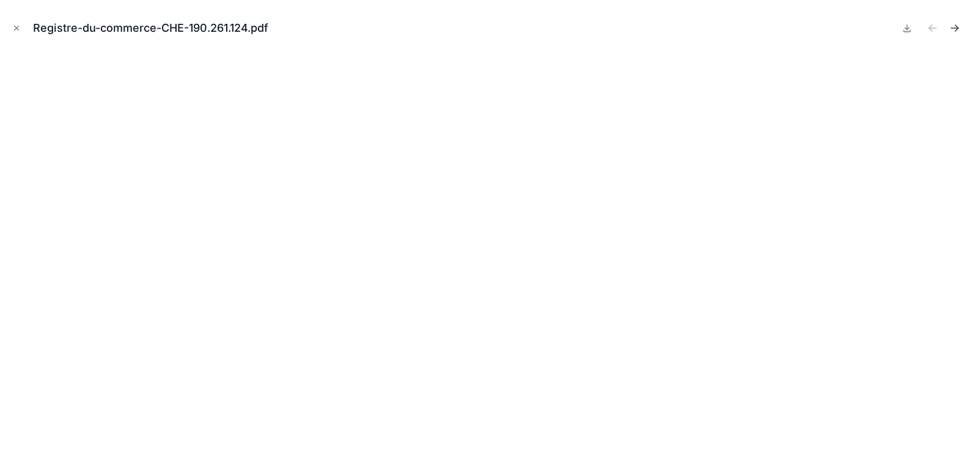
click at [958, 31] on icon "Next file" at bounding box center [954, 28] width 12 height 12
click at [935, 28] on icon "Previous file" at bounding box center [932, 28] width 7 height 0
click at [15, 26] on icon "Close modal" at bounding box center [17, 28] width 4 height 4
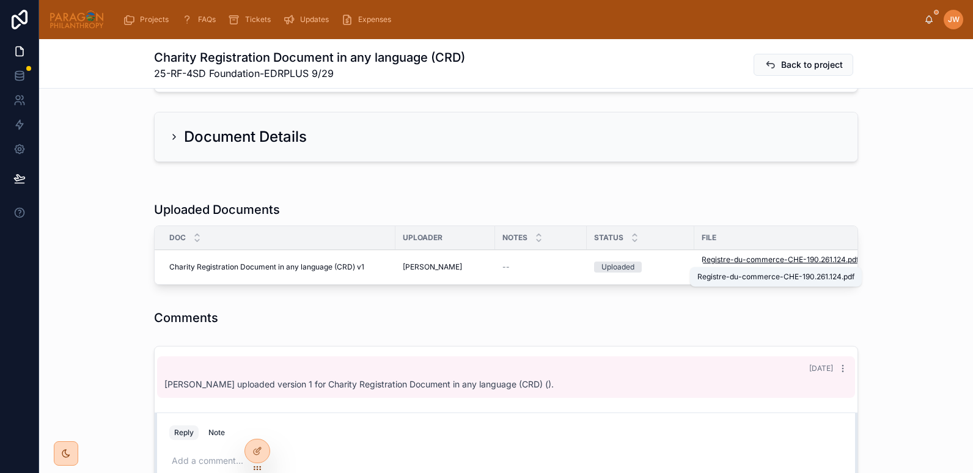
click at [721, 261] on span "Registre-du-commerce-CHE-190.261.124" at bounding box center [773, 260] width 144 height 10
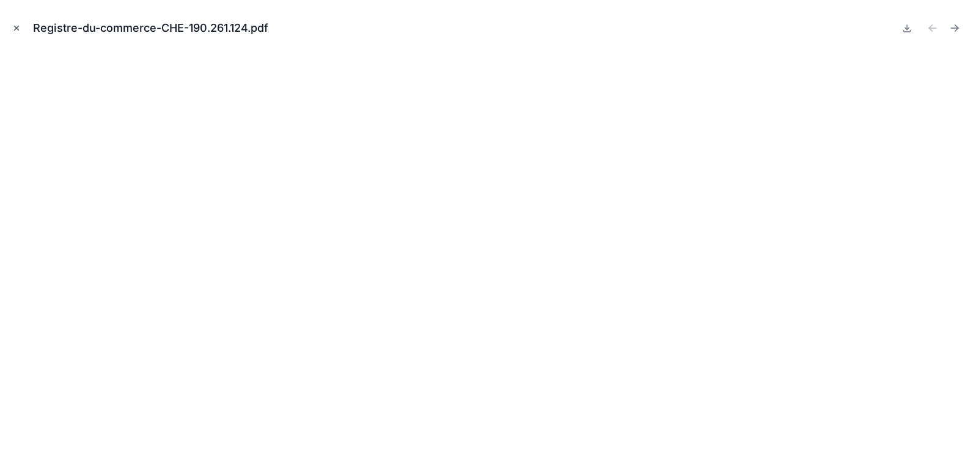
click at [16, 28] on icon "Close modal" at bounding box center [17, 28] width 4 height 4
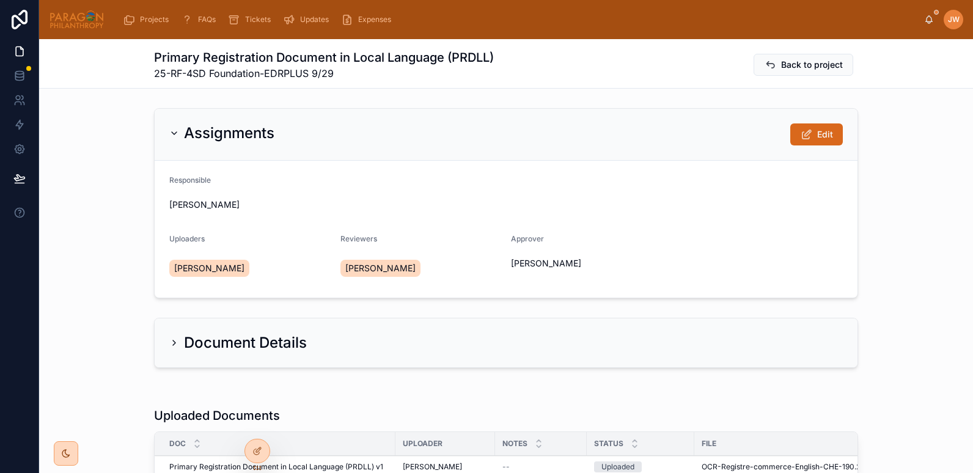
scroll to position [139, 0]
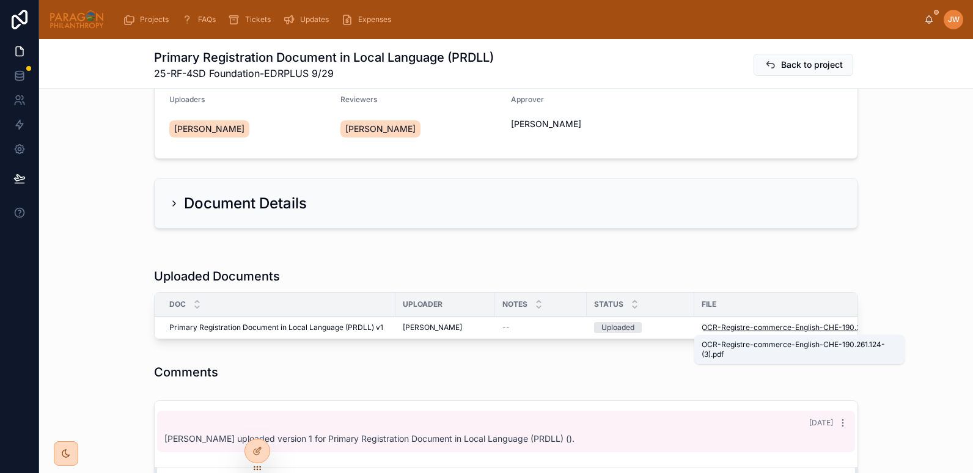
click at [702, 329] on span "OCR-Registre-commerce-English-CHE-190.261.124-(3)" at bounding box center [797, 328] width 192 height 10
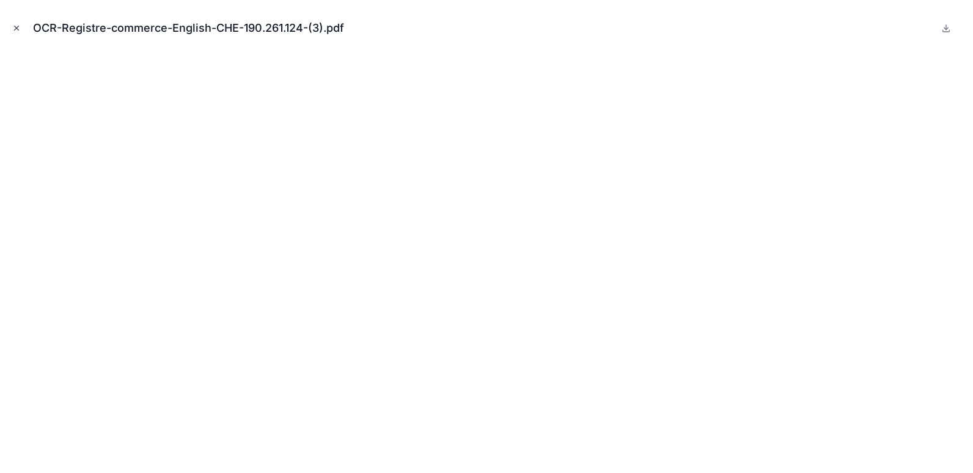
click at [12, 27] on icon "Close modal" at bounding box center [16, 28] width 9 height 9
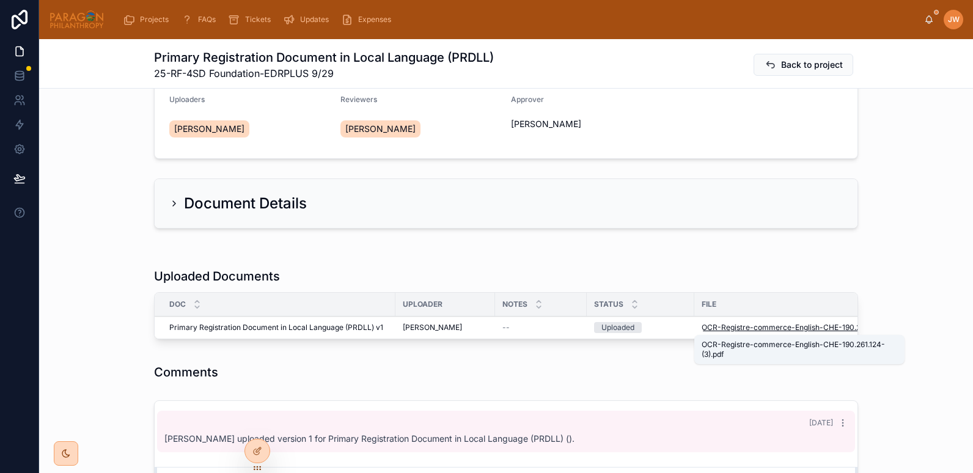
click at [702, 326] on span "OCR-Registre-commerce-English-CHE-190.261.124-(3)" at bounding box center [797, 328] width 192 height 10
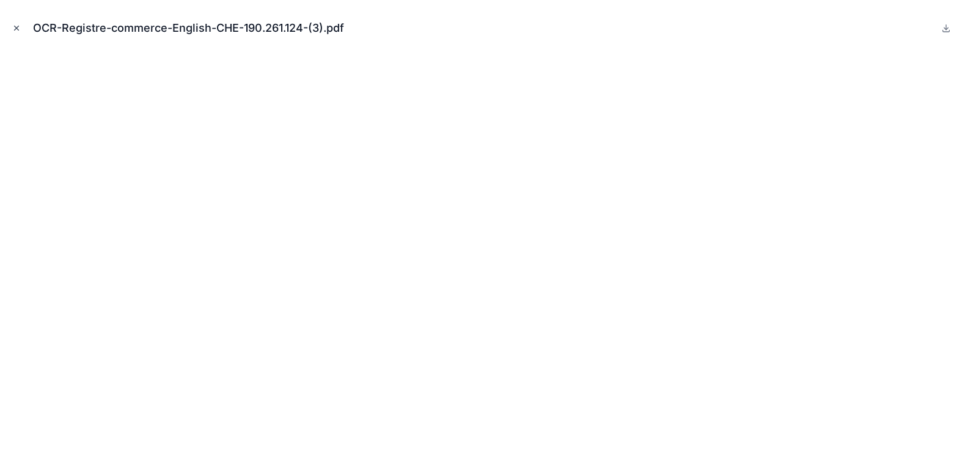
click at [14, 26] on icon "Close modal" at bounding box center [16, 28] width 9 height 9
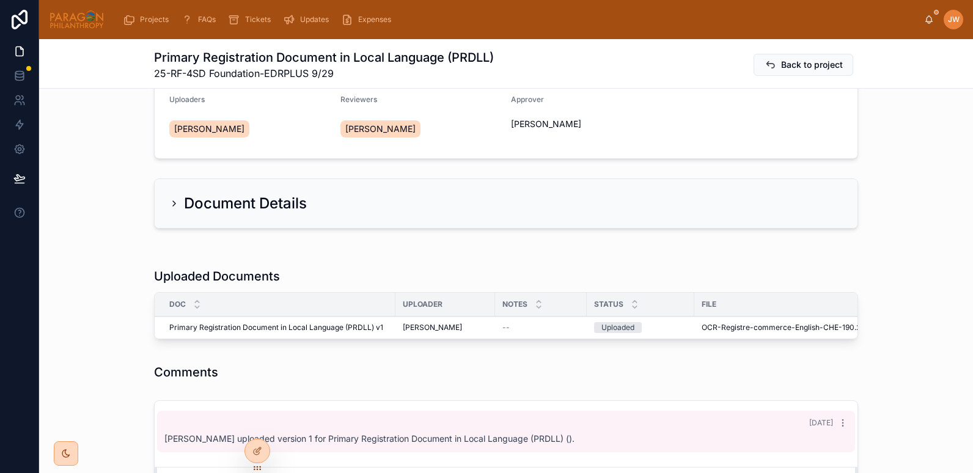
click at [0, 0] on icon at bounding box center [0, 0] width 0 height 0
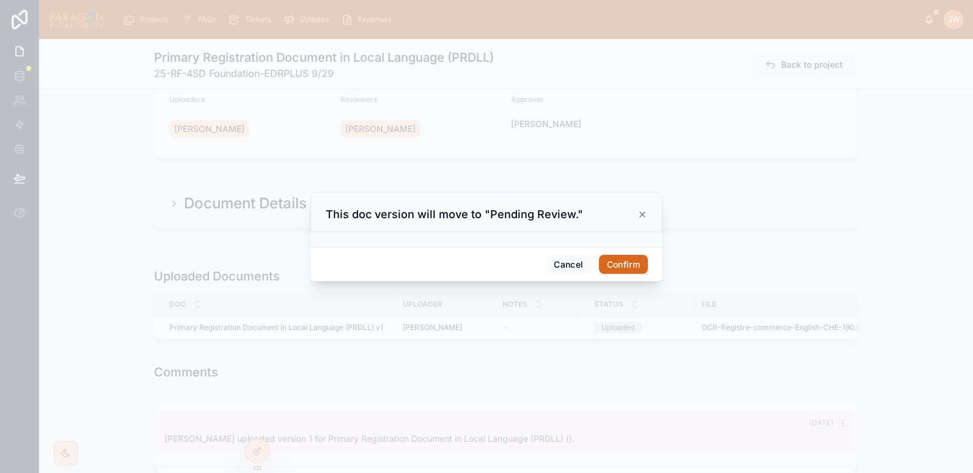
click at [618, 271] on button "Confirm" at bounding box center [623, 265] width 49 height 20
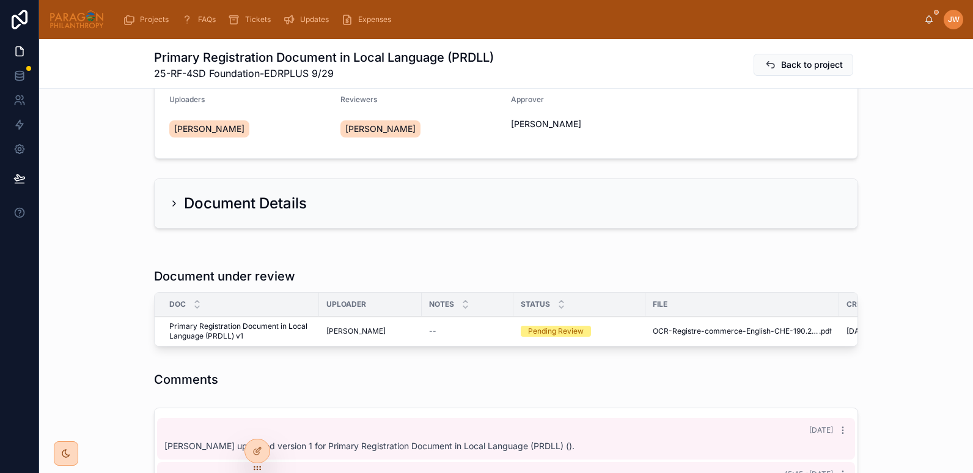
click at [0, 0] on button "Reviewed" at bounding box center [0, 0] width 0 height 0
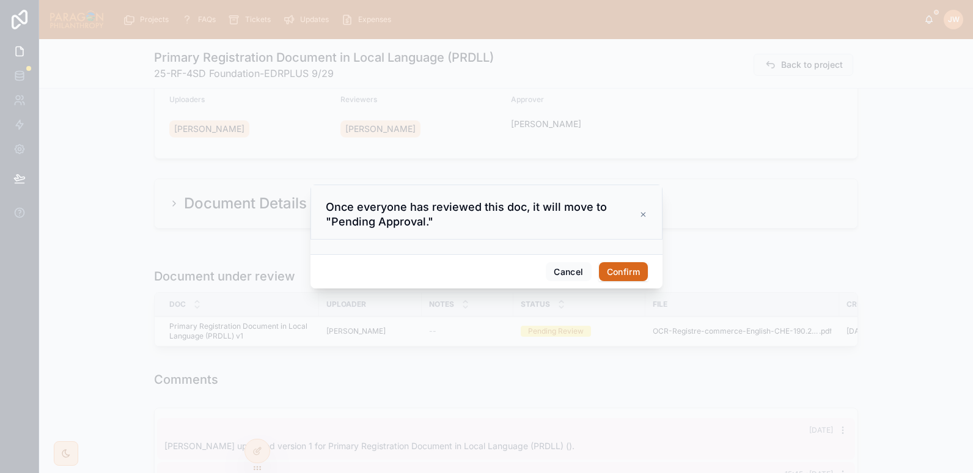
click at [612, 263] on button "Confirm" at bounding box center [623, 272] width 49 height 20
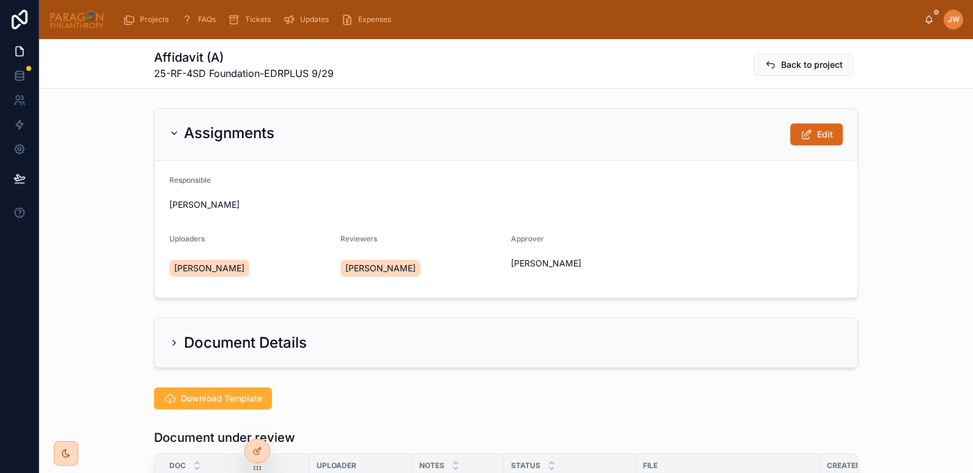
scroll to position [362, 0]
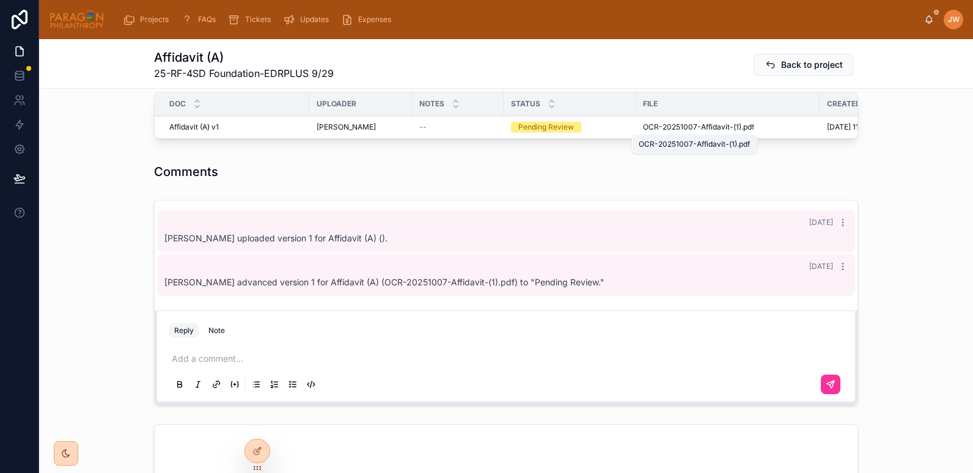
click at [0, 0] on div "Reviewed Undo Advancement Reject" at bounding box center [0, 0] width 0 height 0
click at [667, 131] on span "OCR-20251007-Affidavit-(1)" at bounding box center [692, 127] width 98 height 10
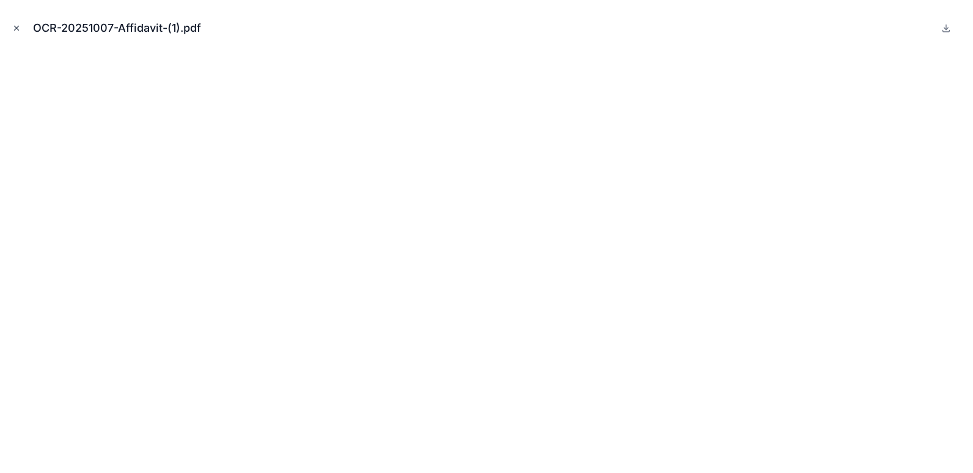
click at [13, 29] on icon "Close modal" at bounding box center [16, 28] width 9 height 9
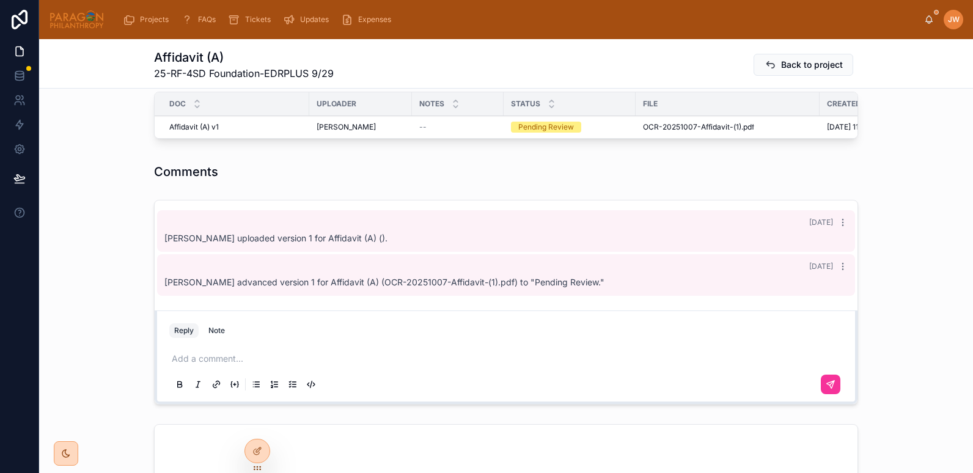
click at [0, 0] on button "Reviewed" at bounding box center [0, 0] width 0 height 0
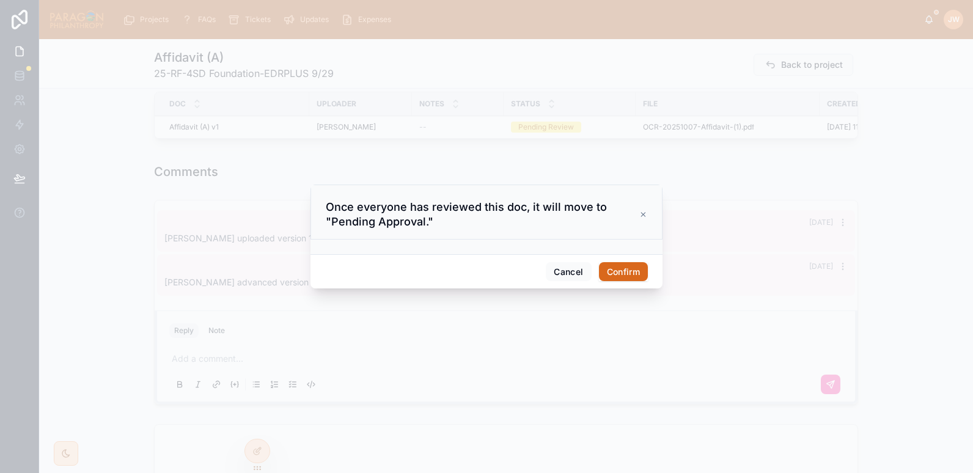
click at [613, 269] on button "Confirm" at bounding box center [623, 272] width 49 height 20
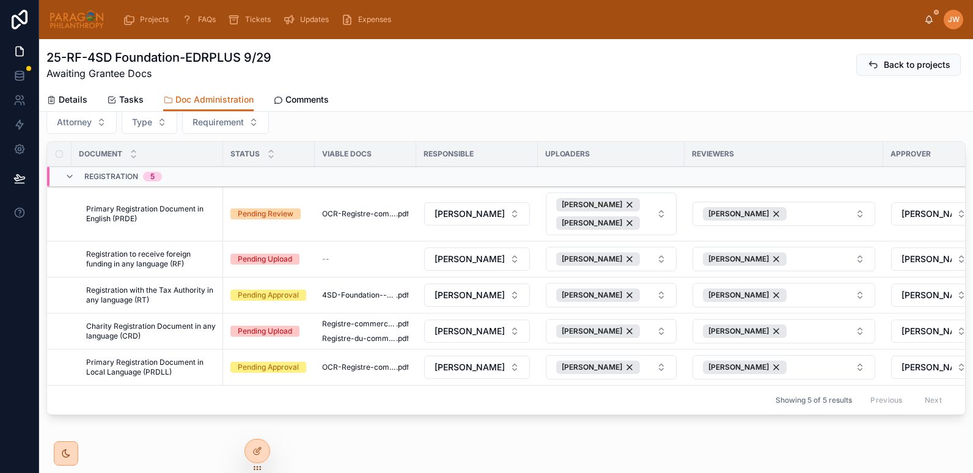
scroll to position [122, 0]
drag, startPoint x: 82, startPoint y: 207, endPoint x: 115, endPoint y: 218, distance: 34.8
click at [115, 218] on td "Primary Registration Document in English (PRDE) Primary Registration Document i…" at bounding box center [147, 215] width 152 height 54
copy span "Primary Registration Document in English ("
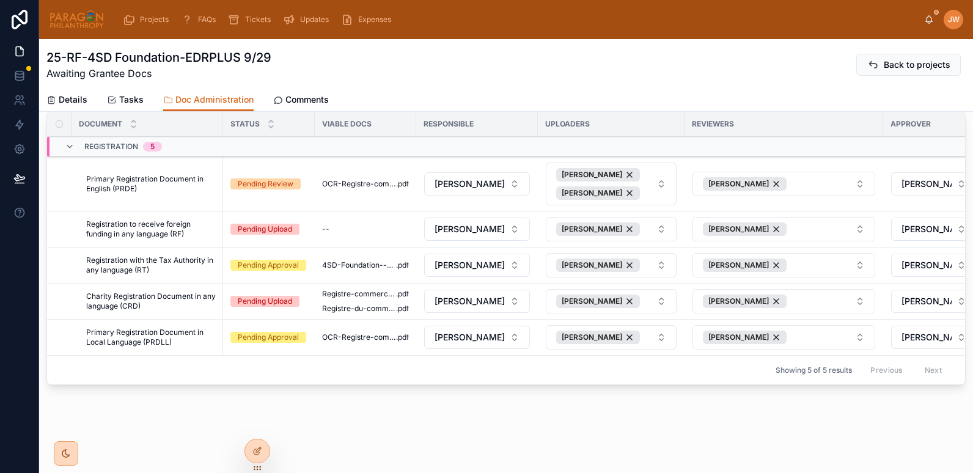
scroll to position [0, 0]
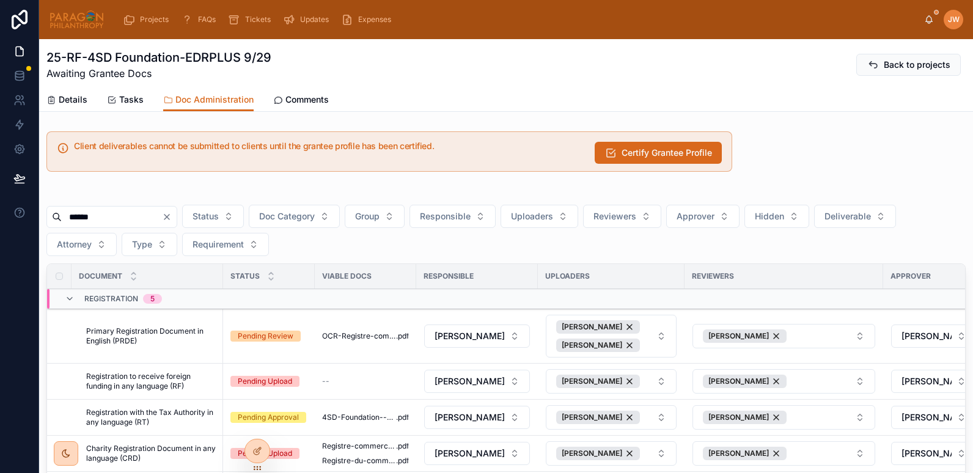
drag, startPoint x: 122, startPoint y: 221, endPoint x: 62, endPoint y: 216, distance: 60.1
click at [62, 216] on input "******" at bounding box center [112, 216] width 100 height 17
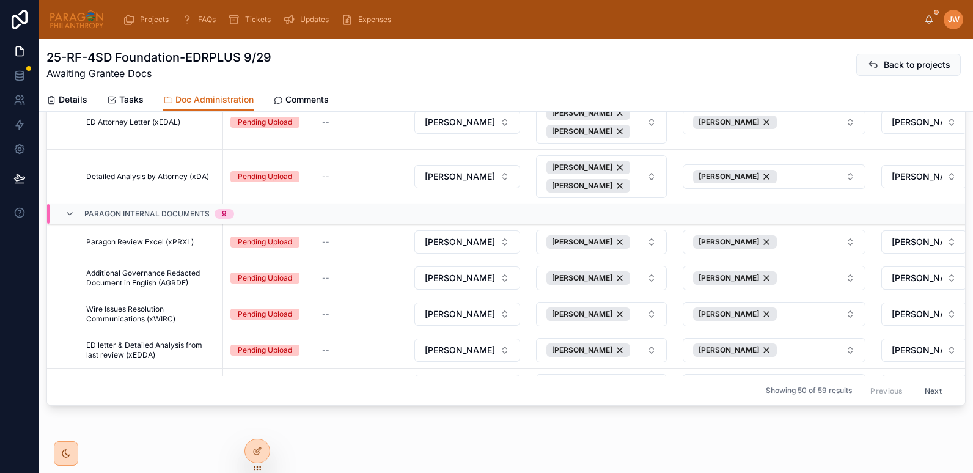
scroll to position [235, 0]
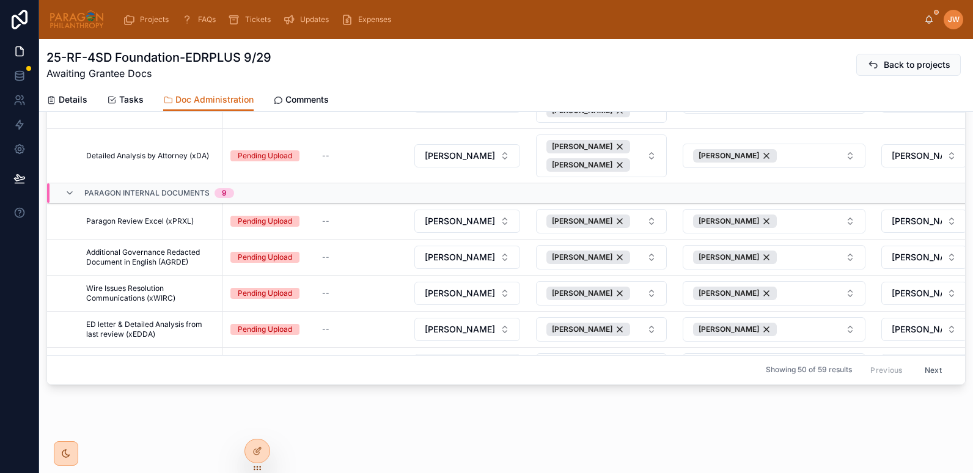
click at [69, 100] on span "Details" at bounding box center [73, 99] width 29 height 12
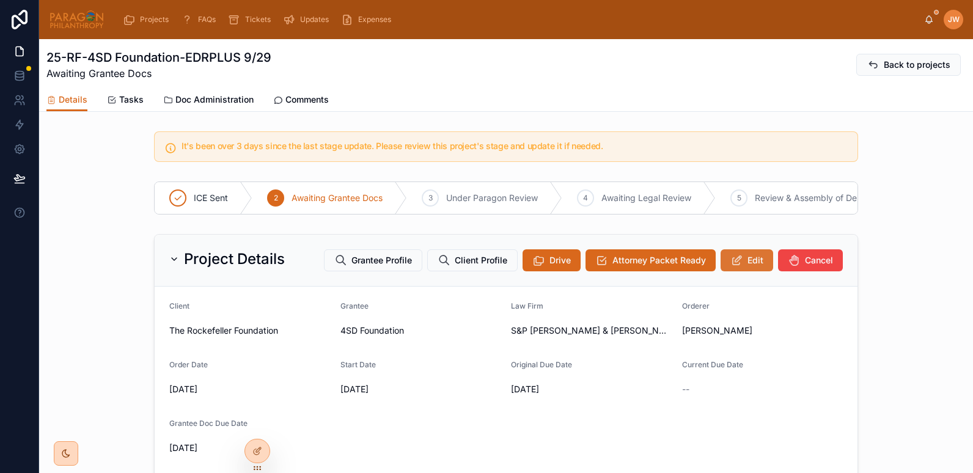
click at [748, 266] on span "Edit" at bounding box center [755, 260] width 16 height 12
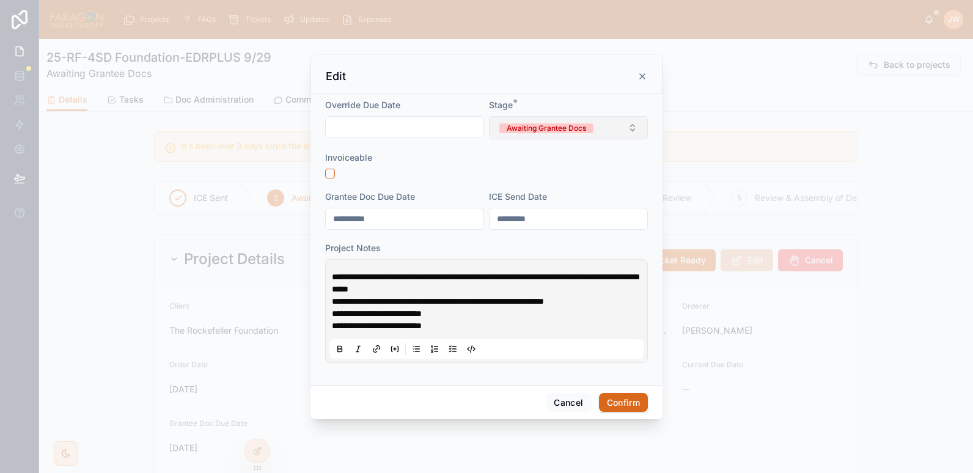
click at [563, 134] on button "Awaiting Grantee Docs" at bounding box center [568, 127] width 159 height 23
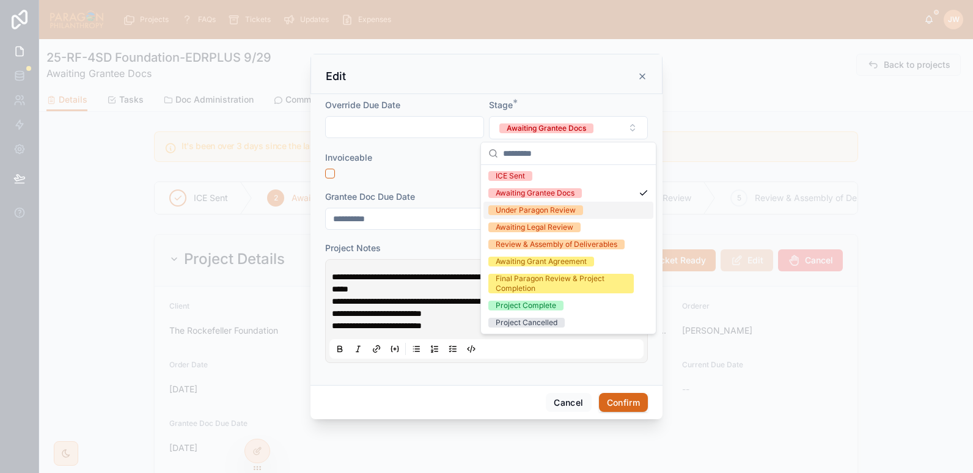
click at [508, 216] on div "Under Paragon Review" at bounding box center [568, 210] width 170 height 17
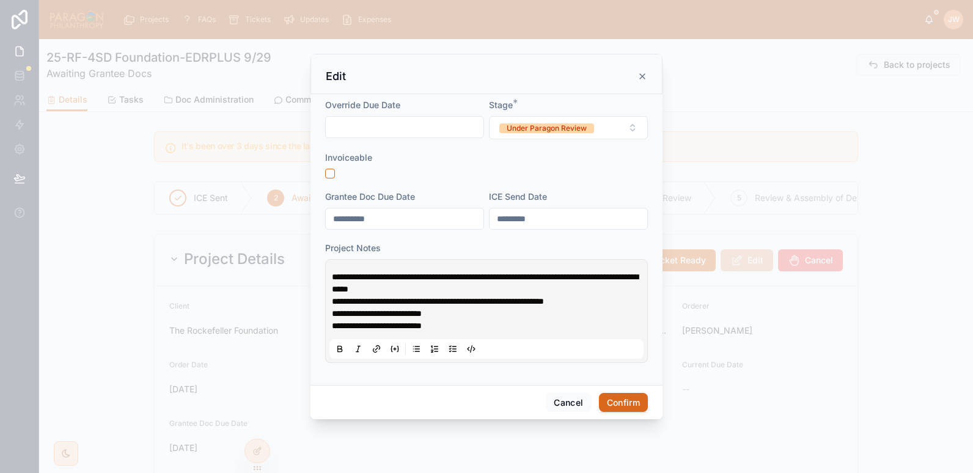
click at [336, 278] on span "**********" at bounding box center [485, 282] width 306 height 21
click at [334, 276] on span "**********" at bounding box center [485, 282] width 306 height 21
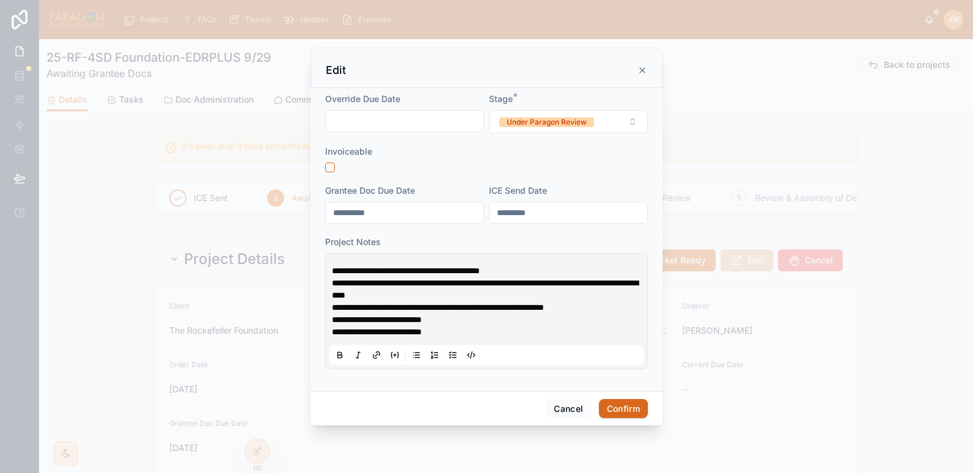
click at [447, 280] on span "**********" at bounding box center [485, 289] width 306 height 21
click at [409, 269] on span "**********" at bounding box center [406, 270] width 148 height 9
click at [518, 279] on span "**********" at bounding box center [485, 289] width 306 height 21
click at [537, 268] on p "**********" at bounding box center [489, 271] width 314 height 12
click at [620, 404] on button "Confirm" at bounding box center [623, 409] width 49 height 20
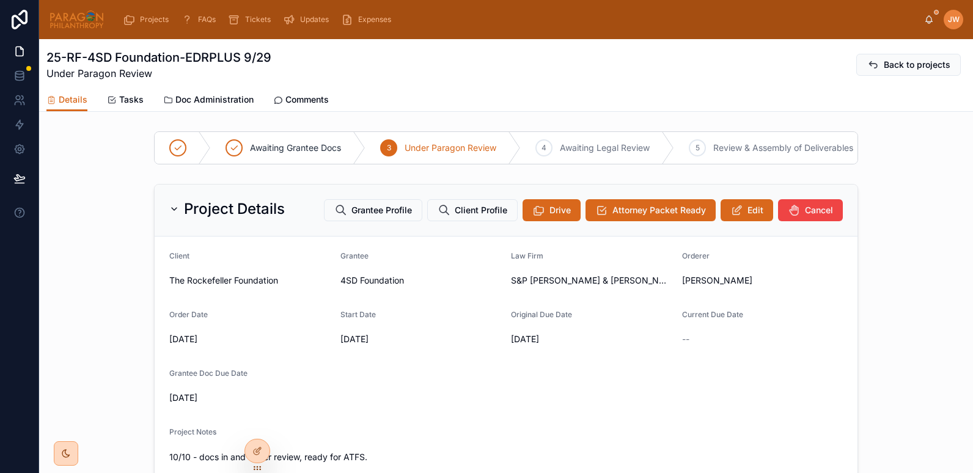
click at [303, 96] on span "Comments" at bounding box center [306, 99] width 43 height 12
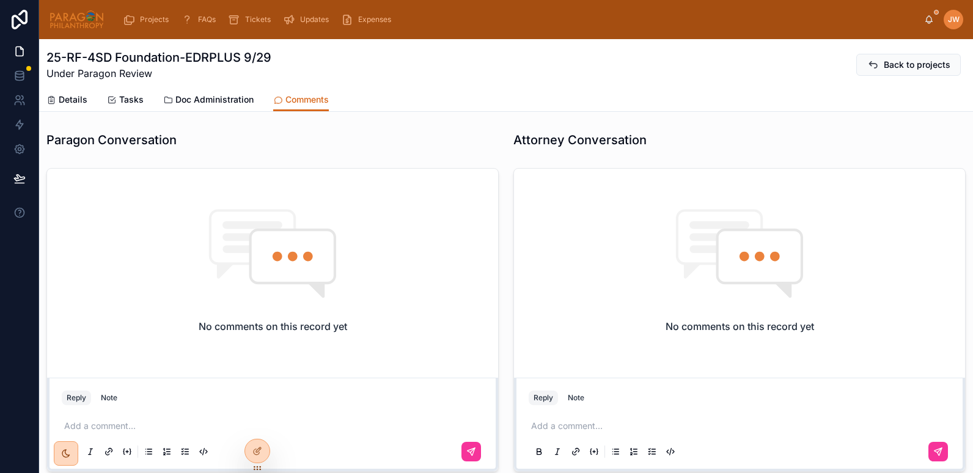
scroll to position [70, 0]
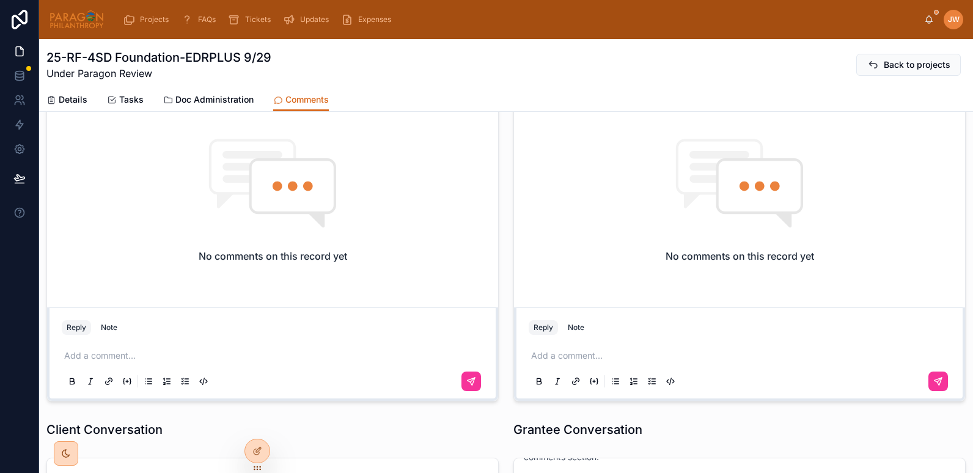
click at [123, 353] on p at bounding box center [275, 355] width 422 height 12
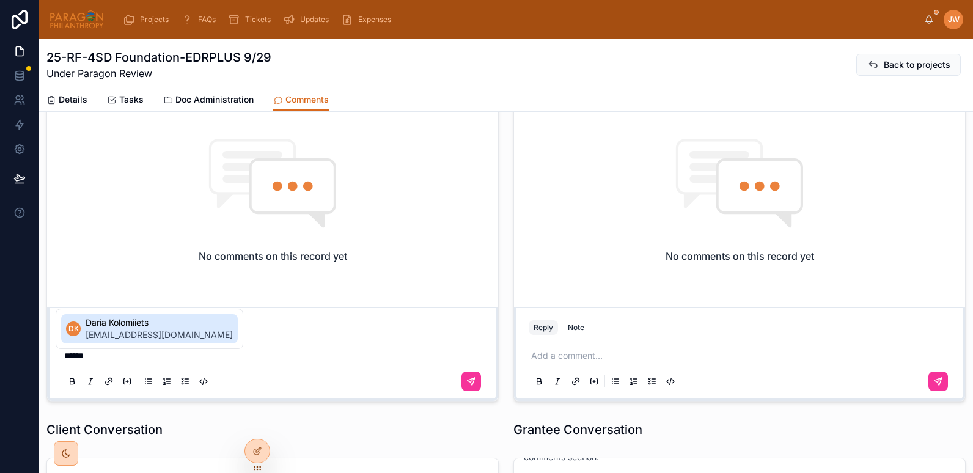
click at [119, 321] on span "Daria Kolomiiets" at bounding box center [159, 322] width 147 height 12
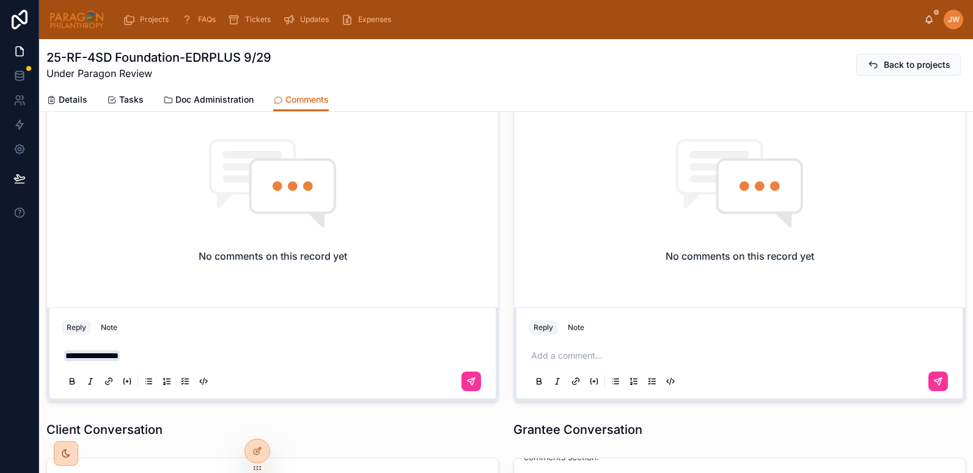
click at [68, 359] on span "**********" at bounding box center [92, 355] width 56 height 11
click at [168, 356] on p "**********" at bounding box center [275, 355] width 422 height 12
click at [266, 360] on span "**********" at bounding box center [226, 355] width 191 height 9
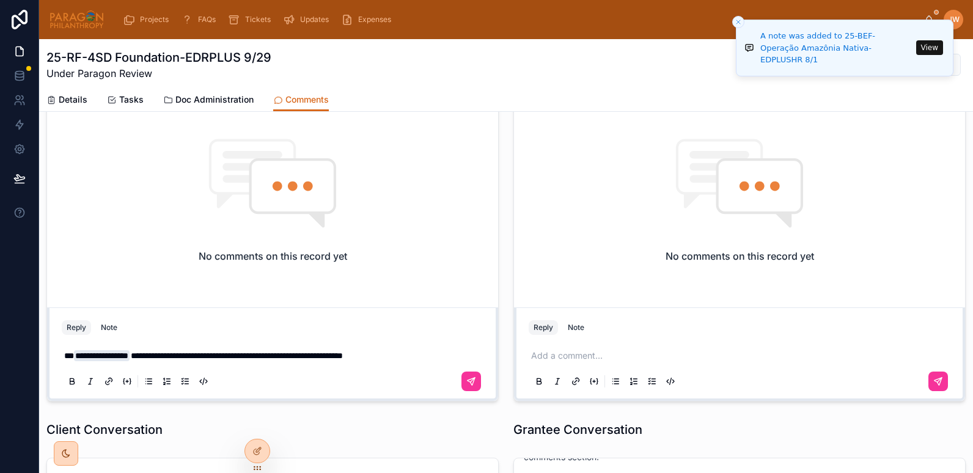
click at [447, 361] on p "**********" at bounding box center [275, 355] width 422 height 12
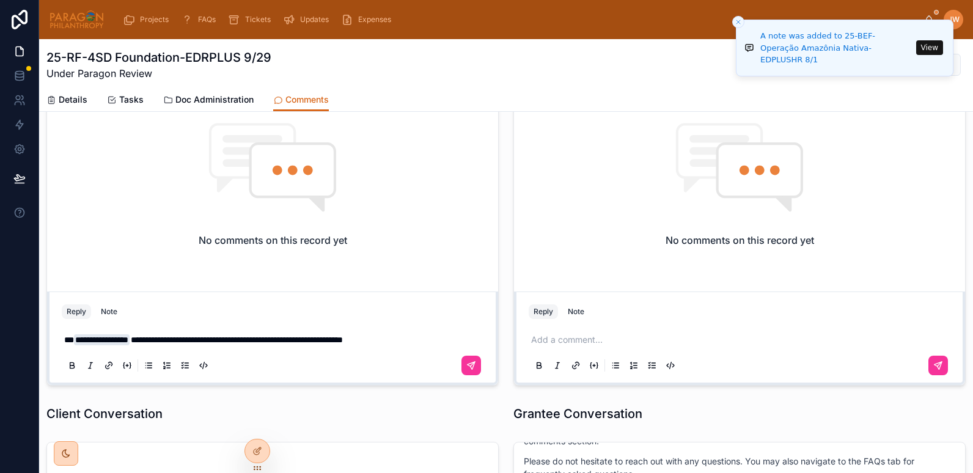
scroll to position [87, 0]
click at [469, 366] on icon at bounding box center [470, 364] width 7 height 7
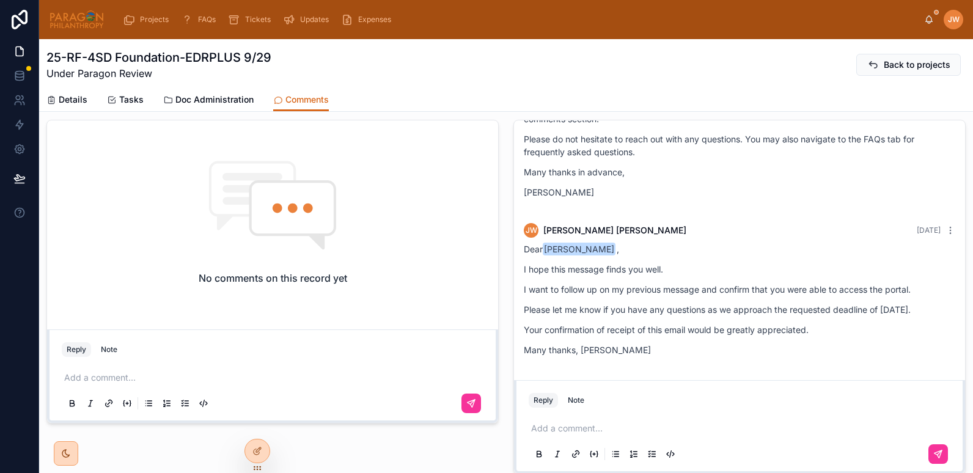
scroll to position [0, 0]
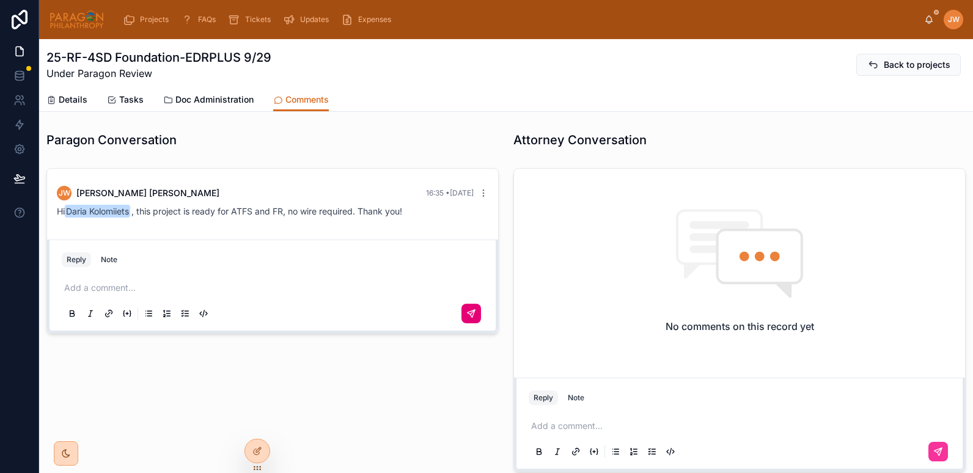
click at [68, 100] on span "Details" at bounding box center [73, 99] width 29 height 12
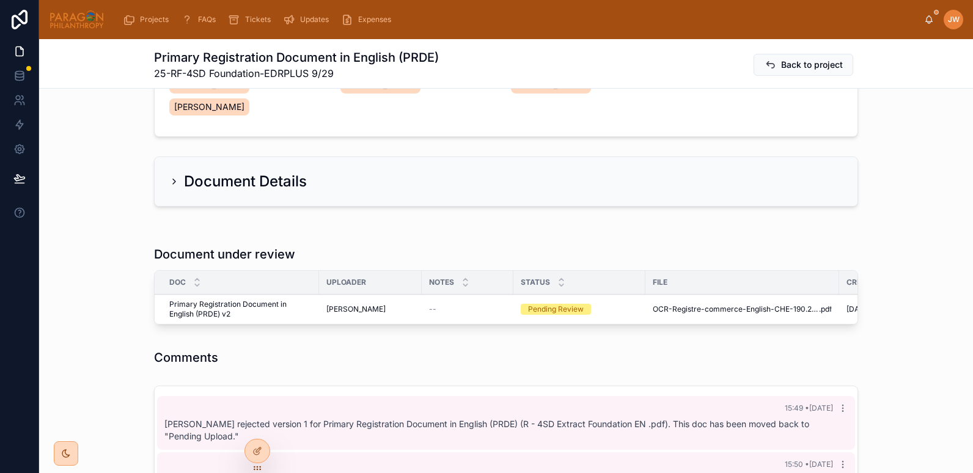
scroll to position [198, 0]
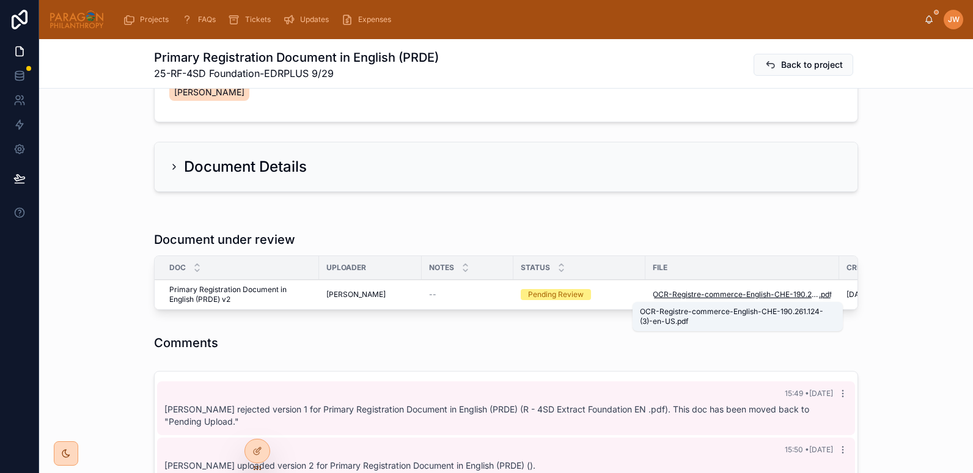
click at [691, 295] on span "OCR-Registre-commerce-English-CHE-190.261.124-(3)-en-[GEOGRAPHIC_DATA]" at bounding box center [736, 295] width 166 height 10
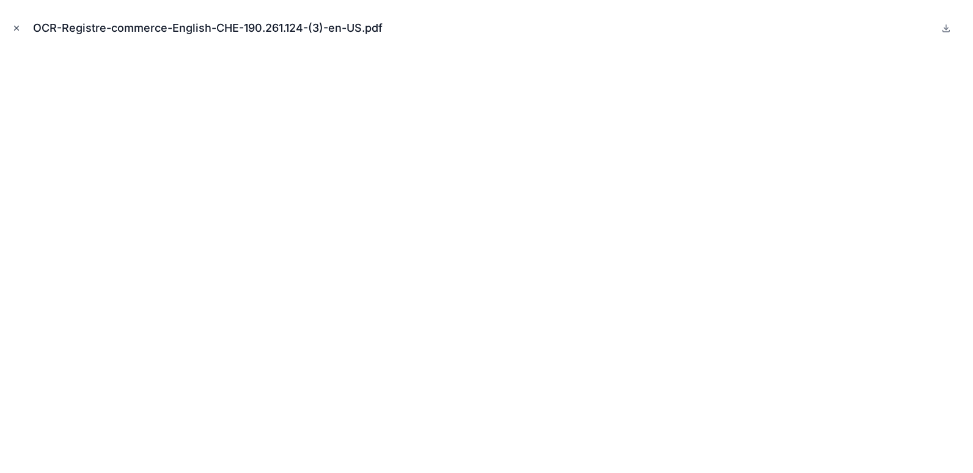
click at [14, 28] on icon "Close modal" at bounding box center [16, 28] width 9 height 9
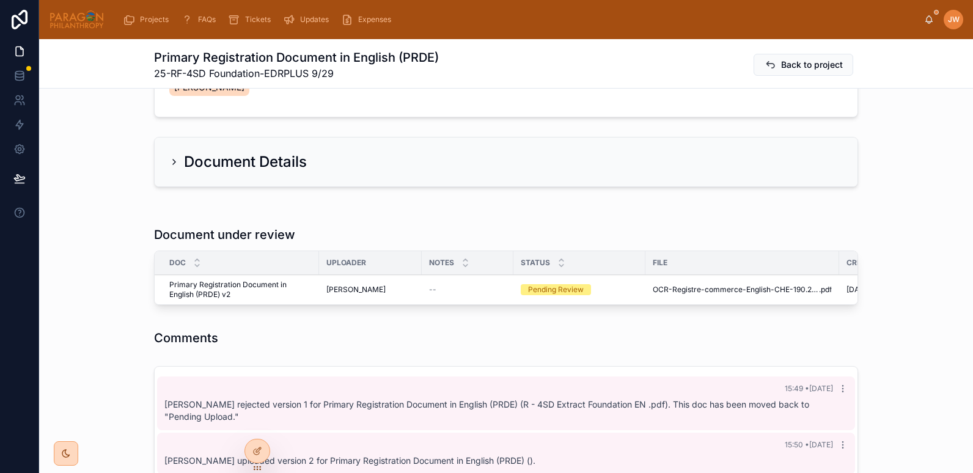
scroll to position [202, 0]
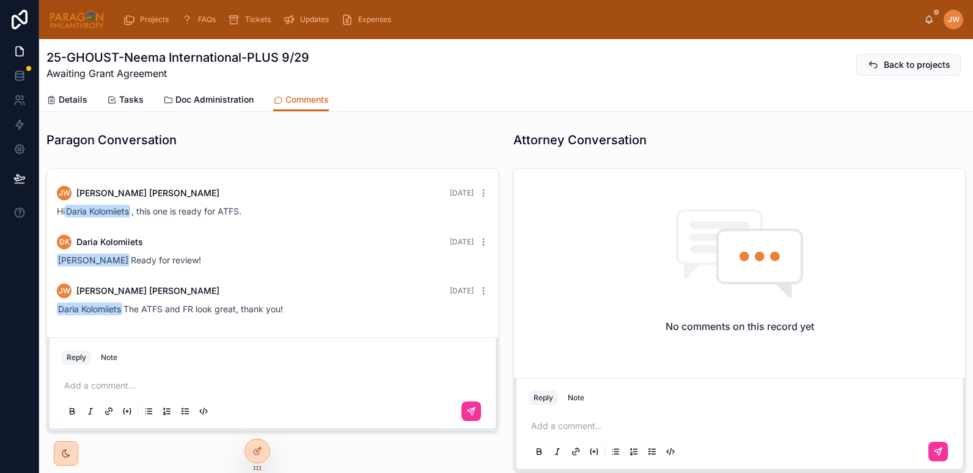
scroll to position [501, 0]
click at [927, 21] on icon at bounding box center [929, 20] width 10 height 10
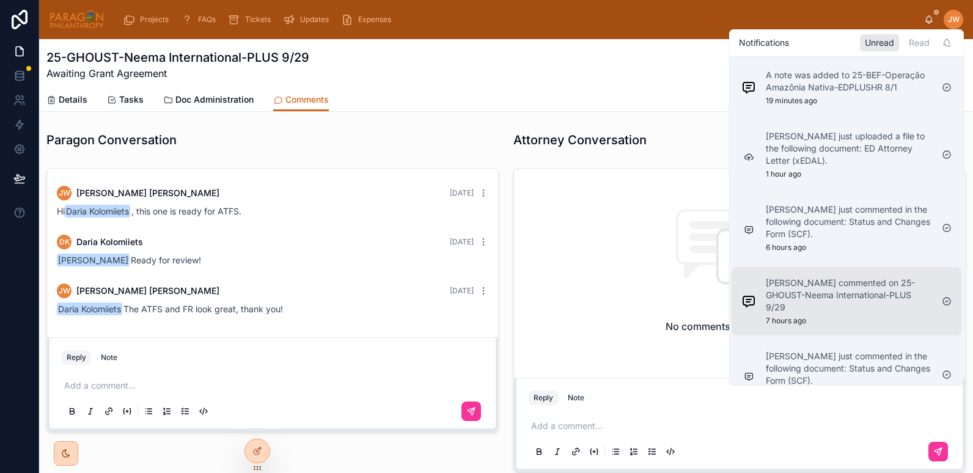
scroll to position [27, 0]
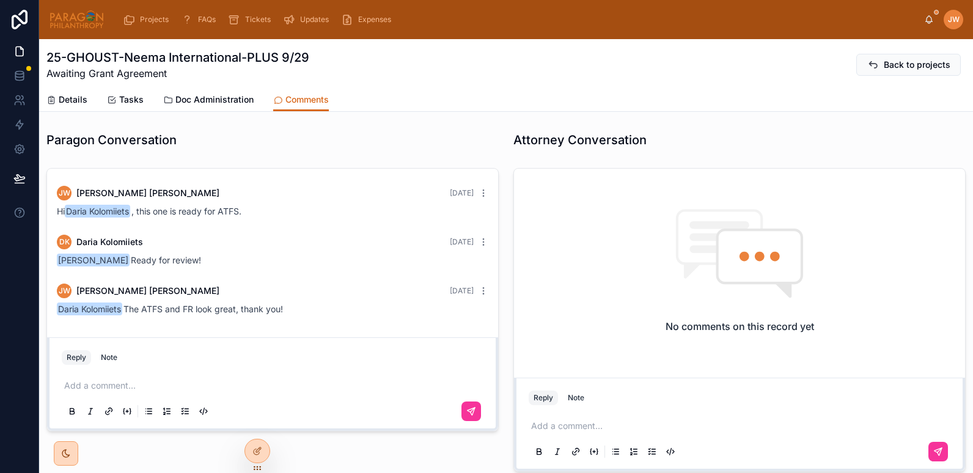
click at [612, 51] on div "25-GHOUST-Neema International-PLUS 9/29 Awaiting Grant Agreement Back to projec…" at bounding box center [505, 65] width 919 height 32
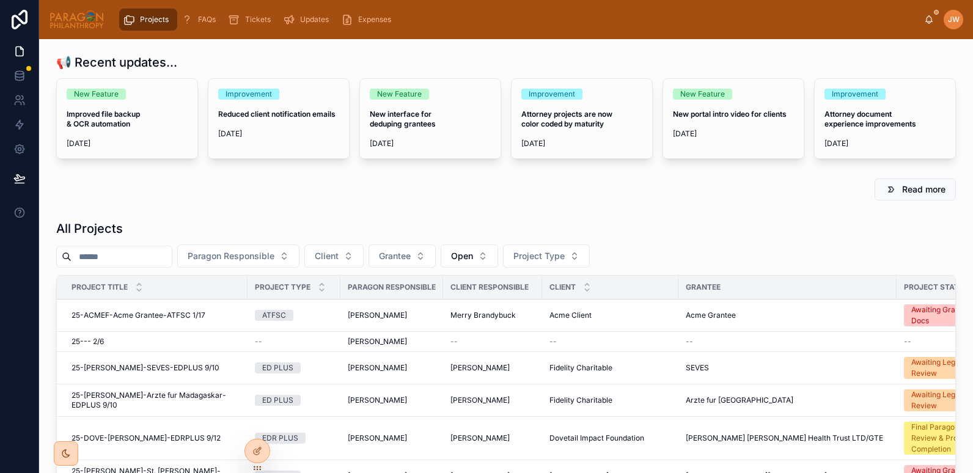
click at [131, 257] on input "text" at bounding box center [121, 256] width 100 height 17
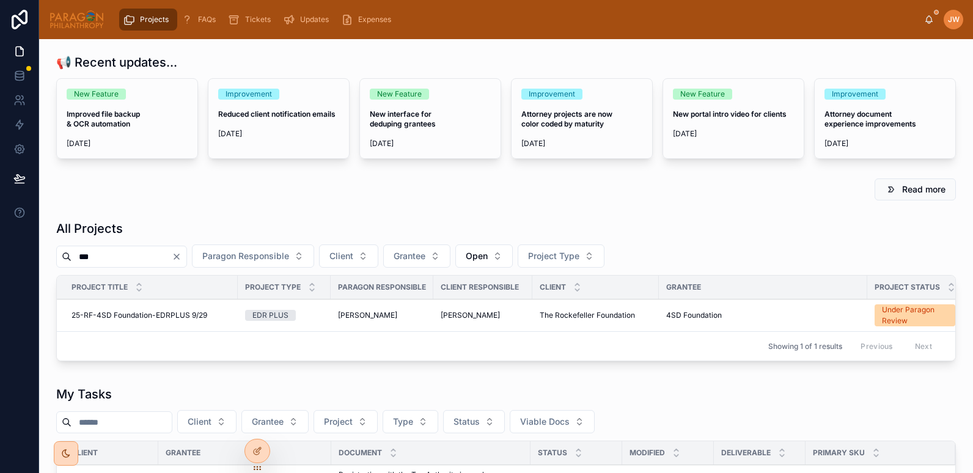
type input "***"
click at [111, 318] on span "25-RF-4SD Foundation-EDRPLUS 9/29" at bounding box center [139, 315] width 136 height 10
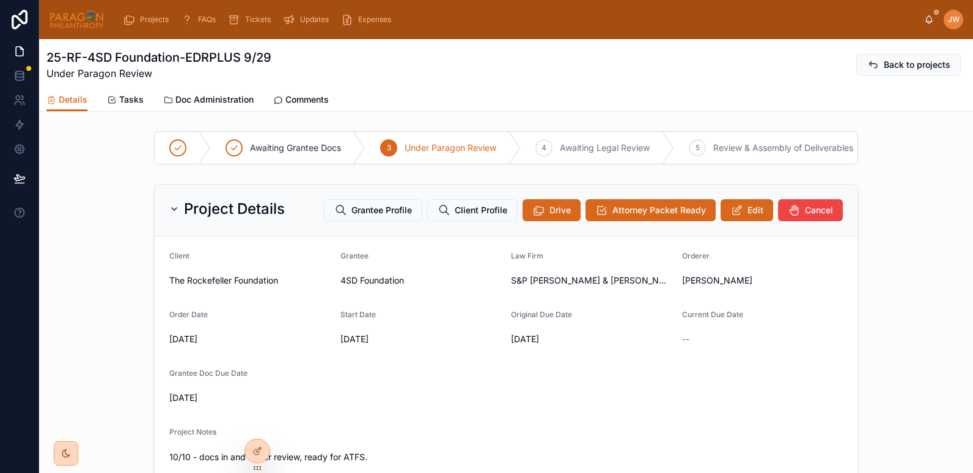
click at [200, 93] on link "Doc Administration" at bounding box center [208, 101] width 90 height 24
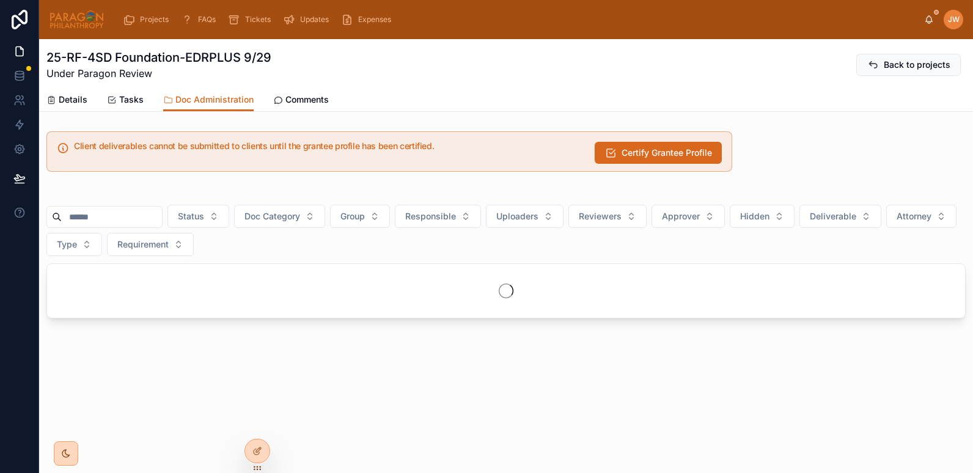
click at [104, 213] on input "text" at bounding box center [112, 216] width 100 height 17
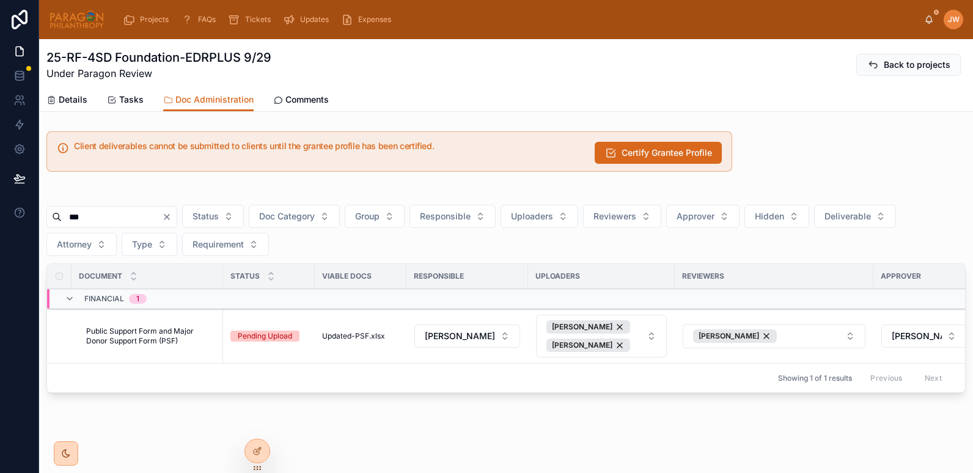
scroll to position [17, 0]
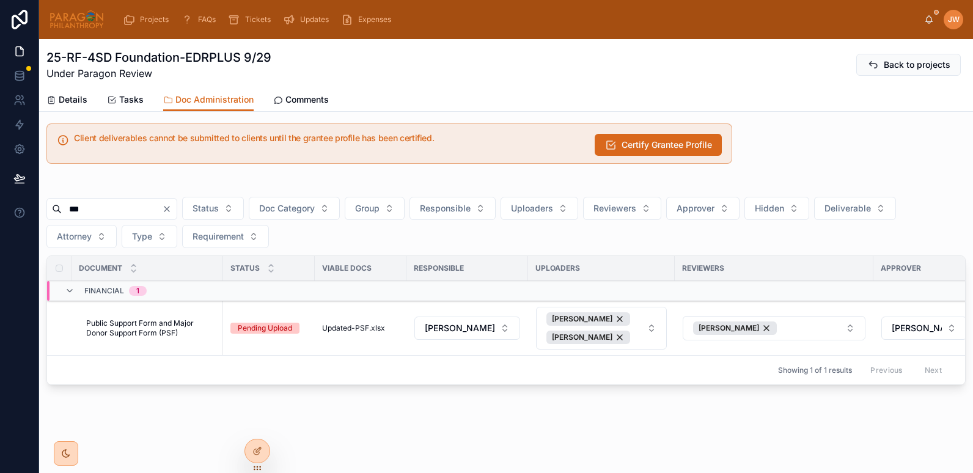
type input "***"
click at [158, 318] on span "Public Support Form and Major Donor Support Form (PSF)" at bounding box center [151, 328] width 130 height 20
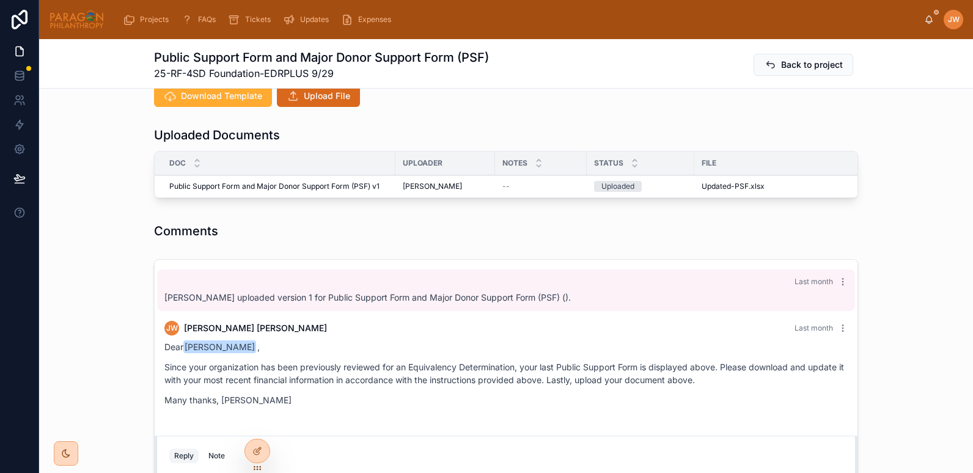
scroll to position [434, 0]
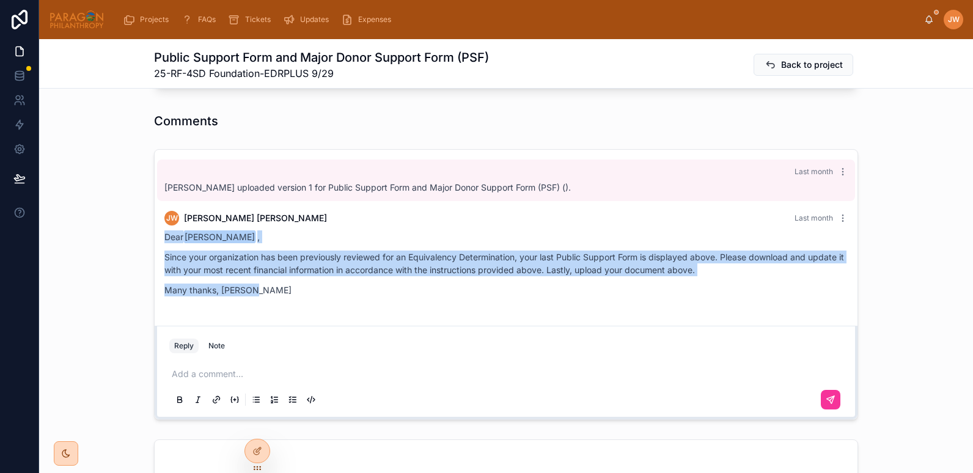
drag, startPoint x: 161, startPoint y: 247, endPoint x: 271, endPoint y: 309, distance: 126.1
click at [271, 304] on div "Dear [PERSON_NAME] , Since your organization has been previously reviewed for a…" at bounding box center [505, 266] width 683 height 73
copy div "Dear [PERSON_NAME] , Since your organization has been previously reviewed for a…"
click at [369, 304] on div "Dear [PERSON_NAME] , Since your organization has been previously reviewed for a…" at bounding box center [505, 266] width 683 height 73
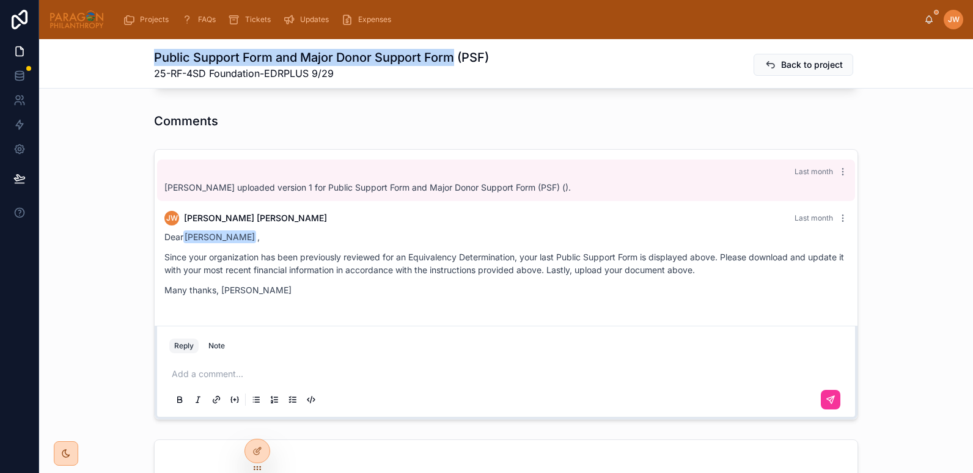
drag, startPoint x: 152, startPoint y: 57, endPoint x: 451, endPoint y: 60, distance: 300.0
click at [451, 60] on h1 "Public Support Form and Major Donor Support Form (PSF)" at bounding box center [321, 57] width 335 height 17
copy h1 "Public Support Form and Major Donor Support Form"
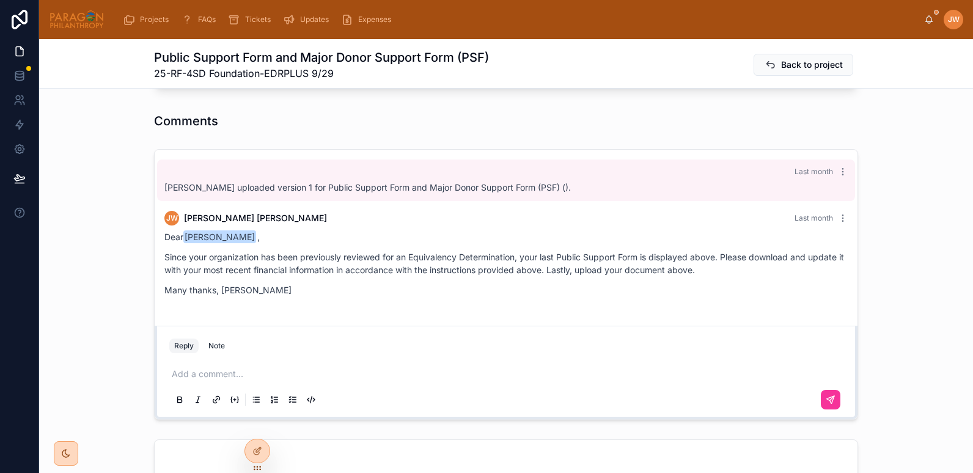
click at [546, 111] on div "Assignments Edit Responsible [PERSON_NAME] Uploaders [PERSON_NAME] [PERSON_NAME…" at bounding box center [506, 234] width 934 height 1131
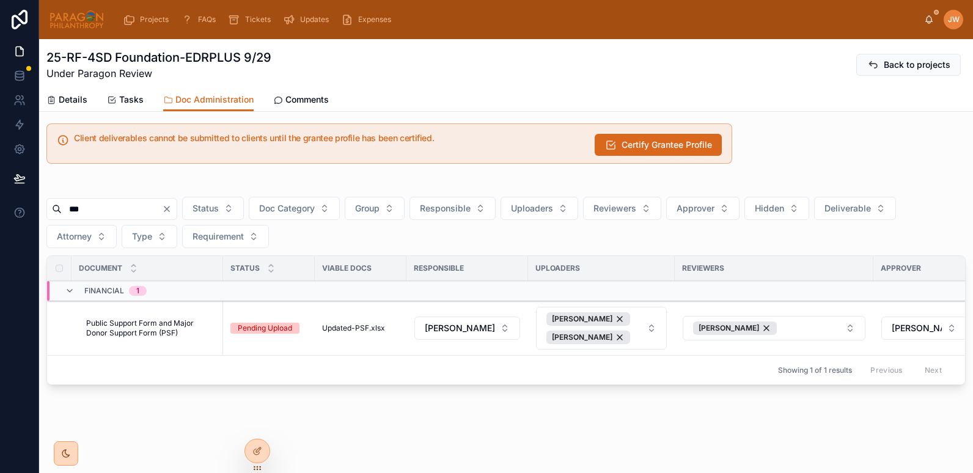
scroll to position [17, 0]
drag, startPoint x: 112, startPoint y: 202, endPoint x: 51, endPoint y: 198, distance: 61.2
click at [51, 198] on div "***" at bounding box center [111, 209] width 131 height 22
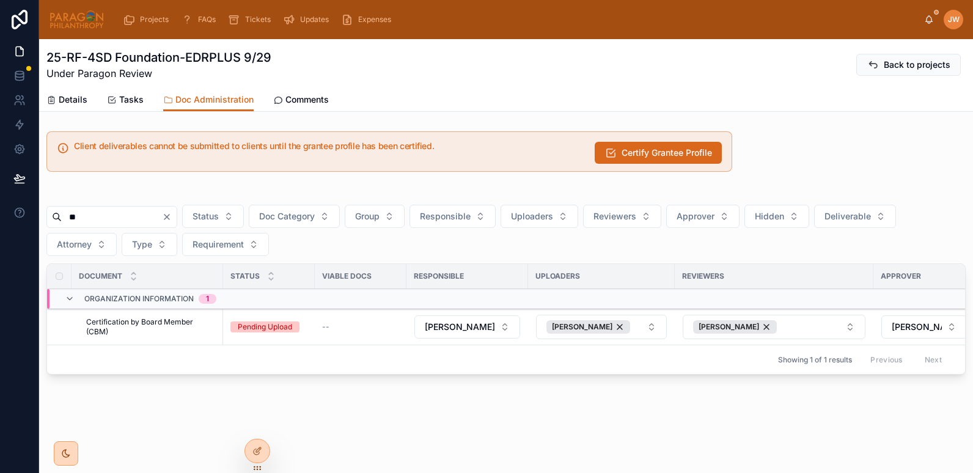
type input "**"
click at [102, 320] on span "Certification by Board Member (CBM)" at bounding box center [151, 327] width 130 height 20
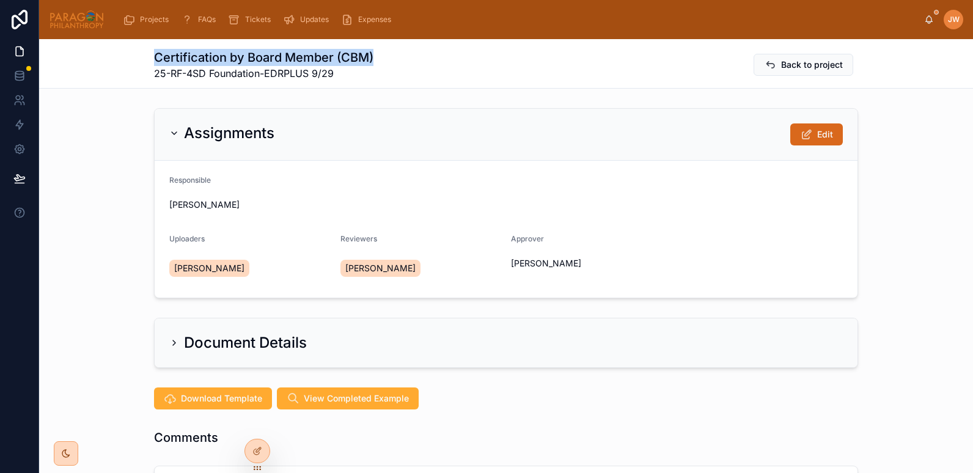
drag, startPoint x: 144, startPoint y: 58, endPoint x: 384, endPoint y: 53, distance: 240.2
click at [384, 53] on div "Certification by Board Member (CBM) 25-RF-4SD Foundation-EDRPLUS 9/29 Back to p…" at bounding box center [506, 63] width 934 height 49
copy h1 "Certification by Board Member (CBM)"
click at [100, 204] on div "Assignments Edit Responsible [PERSON_NAME] Uploaders [PERSON_NAME] Reviewers [P…" at bounding box center [506, 203] width 934 height 200
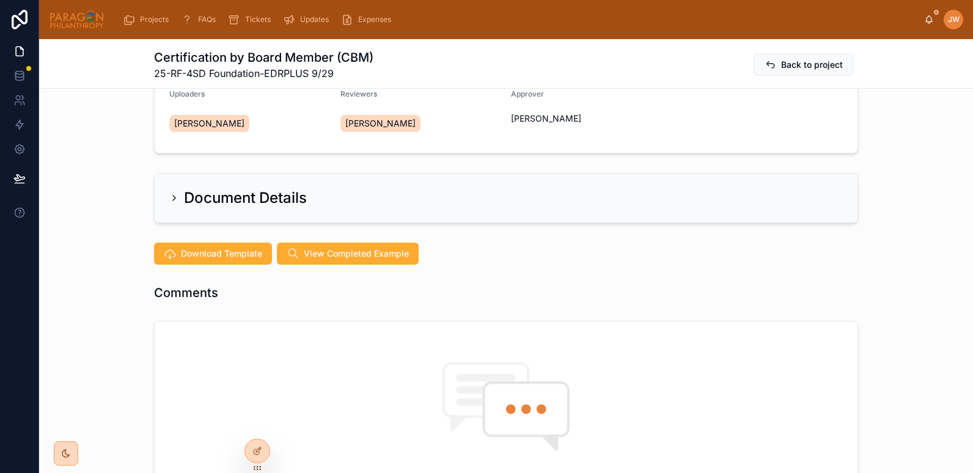
scroll to position [147, 0]
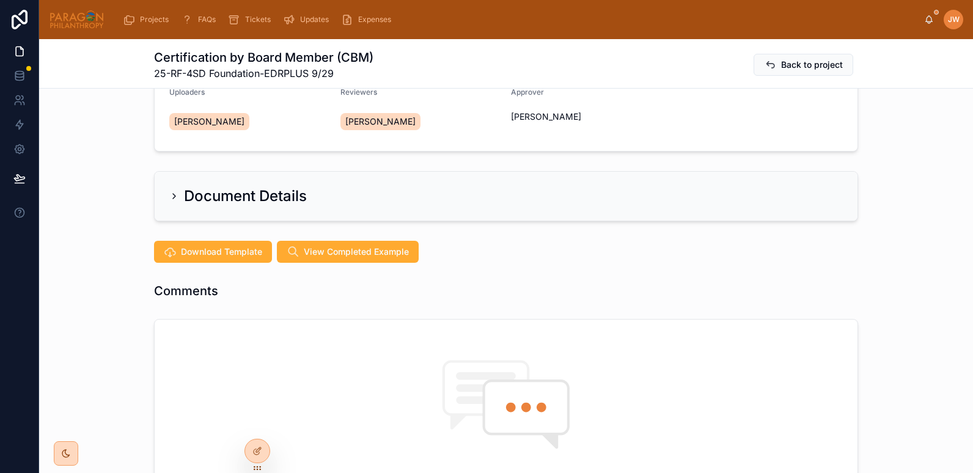
click at [169, 190] on div "Document Details" at bounding box center [237, 196] width 137 height 20
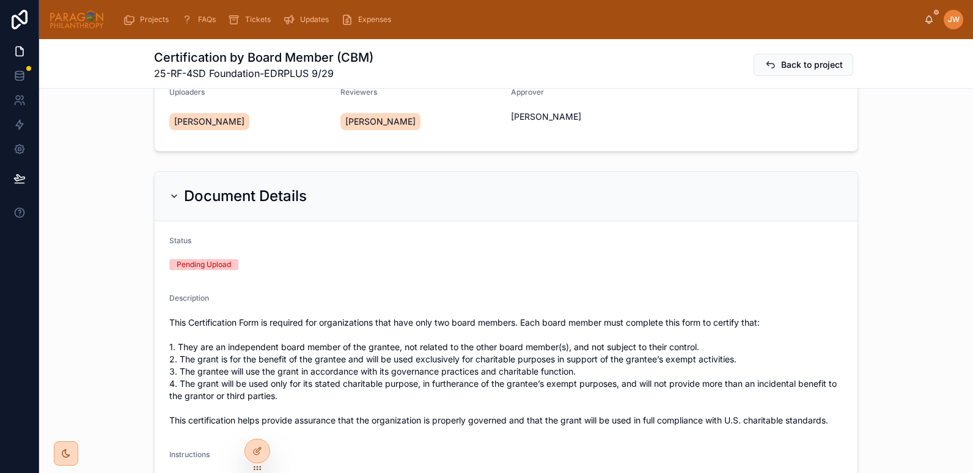
scroll to position [262, 0]
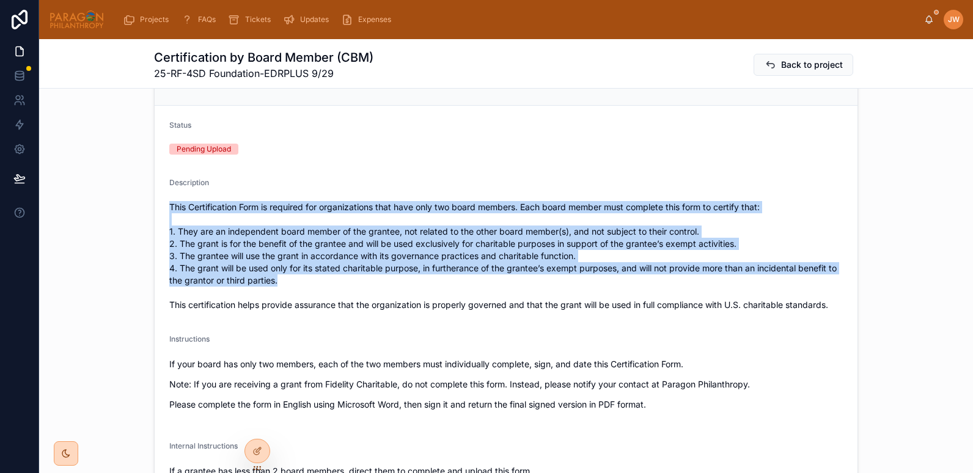
drag, startPoint x: 166, startPoint y: 208, endPoint x: 782, endPoint y: 282, distance: 620.3
click at [782, 282] on span "This Certification Form is required for organizations that have only two board …" at bounding box center [505, 256] width 673 height 110
copy span "This Certification Form is required for organizations that have only two board …"
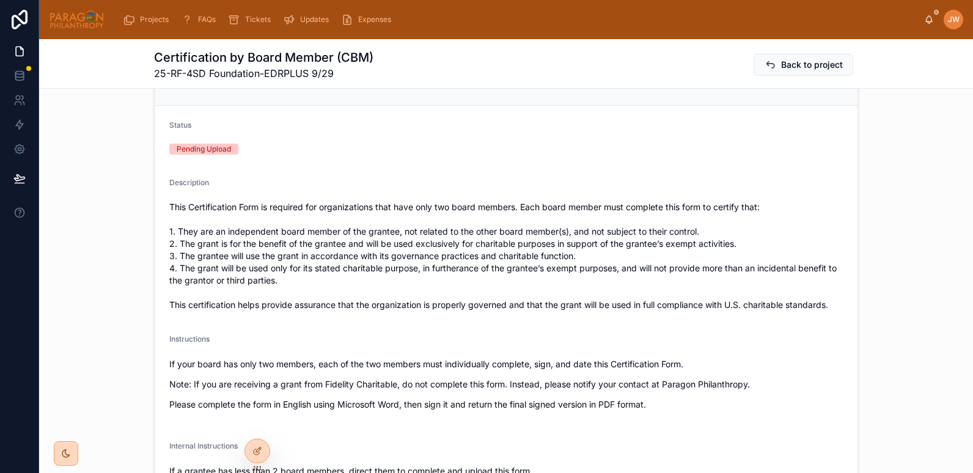
click at [257, 336] on div "Instructions" at bounding box center [505, 341] width 673 height 15
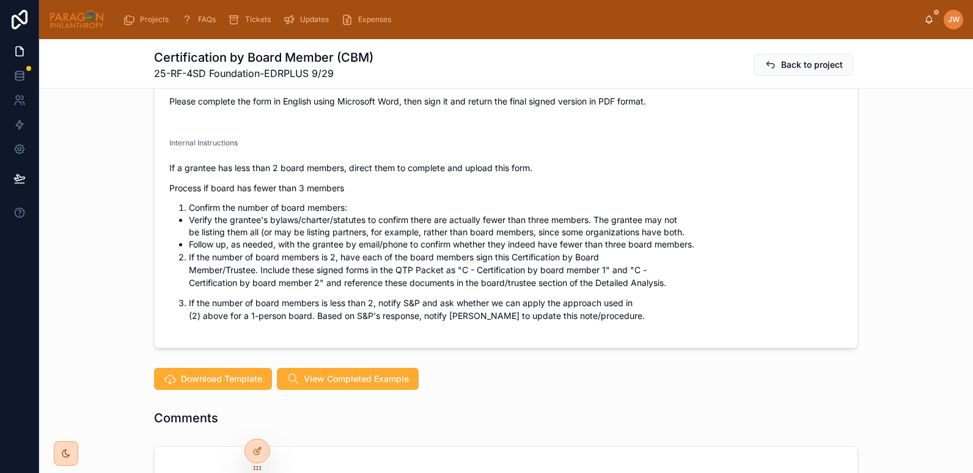
scroll to position [569, 0]
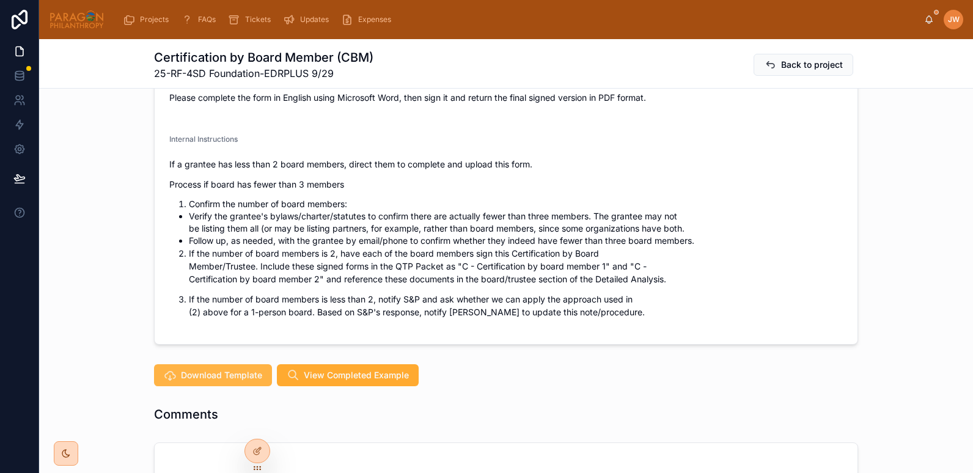
click at [221, 373] on span "Download Template" at bounding box center [221, 375] width 81 height 12
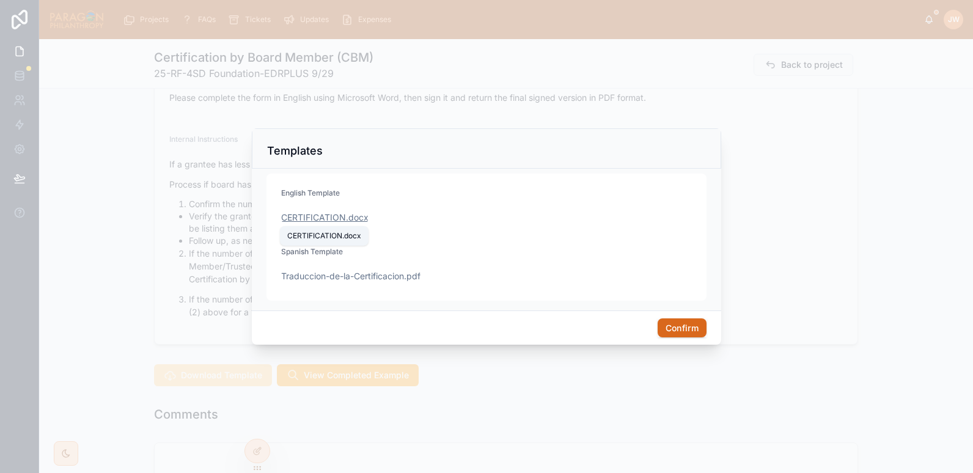
click at [348, 218] on span ".docx" at bounding box center [357, 217] width 23 height 12
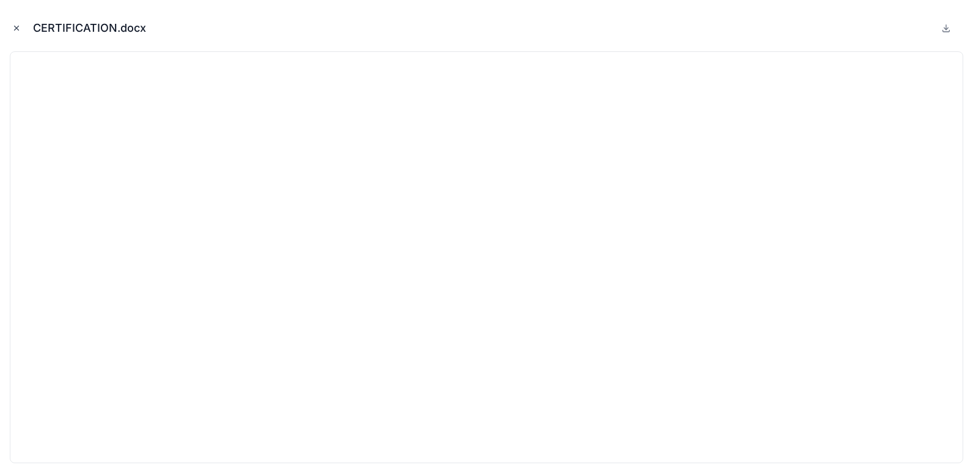
click at [20, 30] on icon "Close modal" at bounding box center [16, 28] width 9 height 9
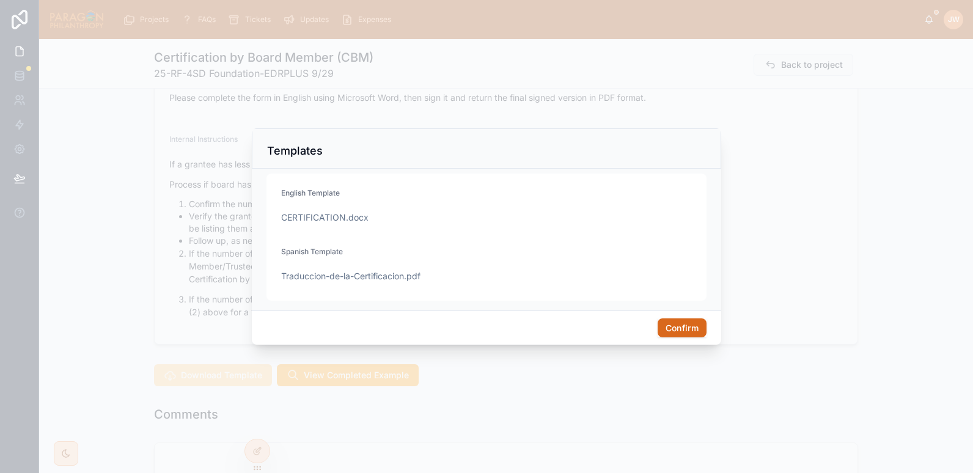
click at [667, 329] on button "Confirm" at bounding box center [681, 328] width 49 height 20
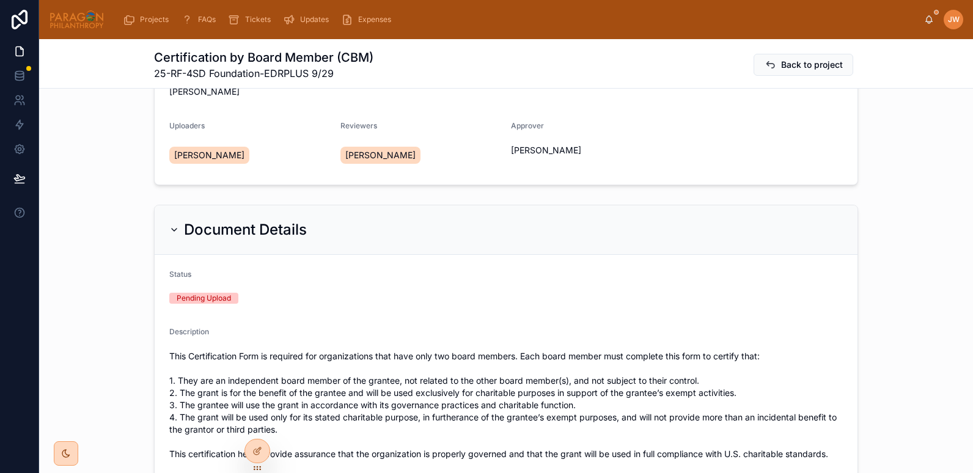
scroll to position [104, 0]
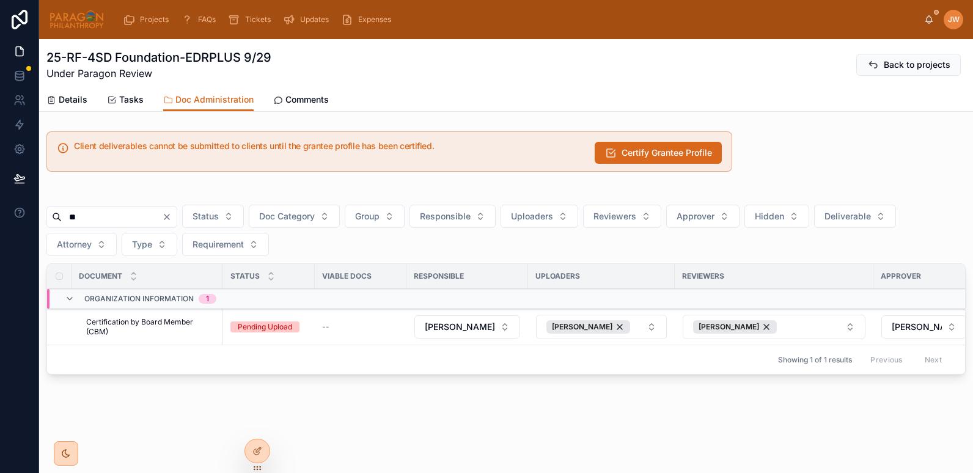
click at [0, 0] on button "Mark as Required" at bounding box center [0, 0] width 0 height 0
click at [68, 100] on span "Details" at bounding box center [73, 99] width 29 height 12
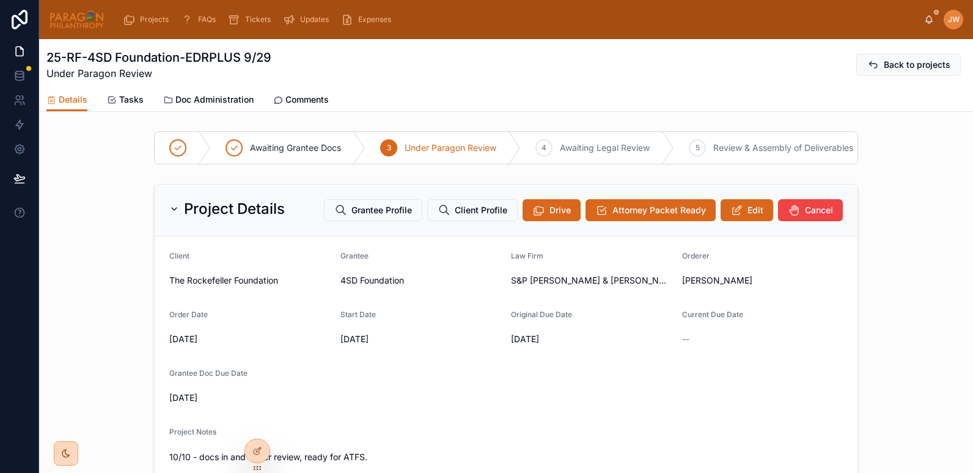
click at [202, 104] on span "Doc Administration" at bounding box center [214, 99] width 78 height 12
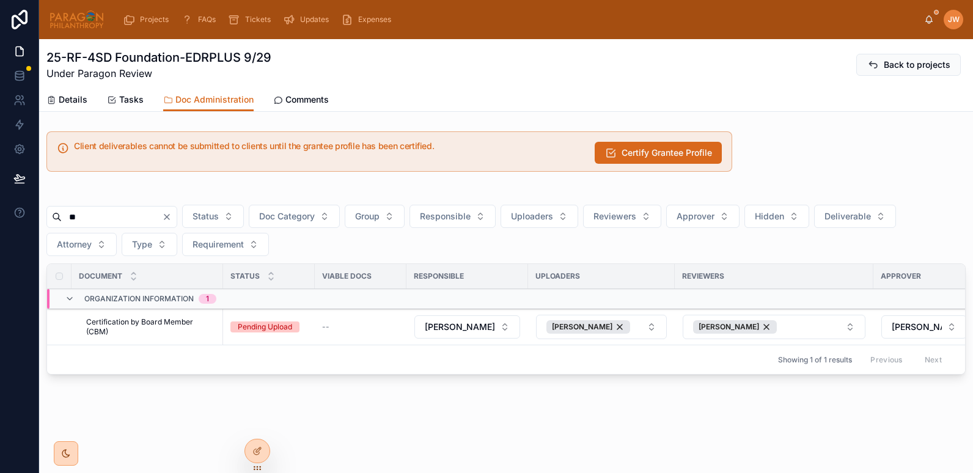
drag, startPoint x: 93, startPoint y: 218, endPoint x: 51, endPoint y: 215, distance: 41.6
click at [51, 215] on div "**" at bounding box center [111, 217] width 131 height 22
type input "***"
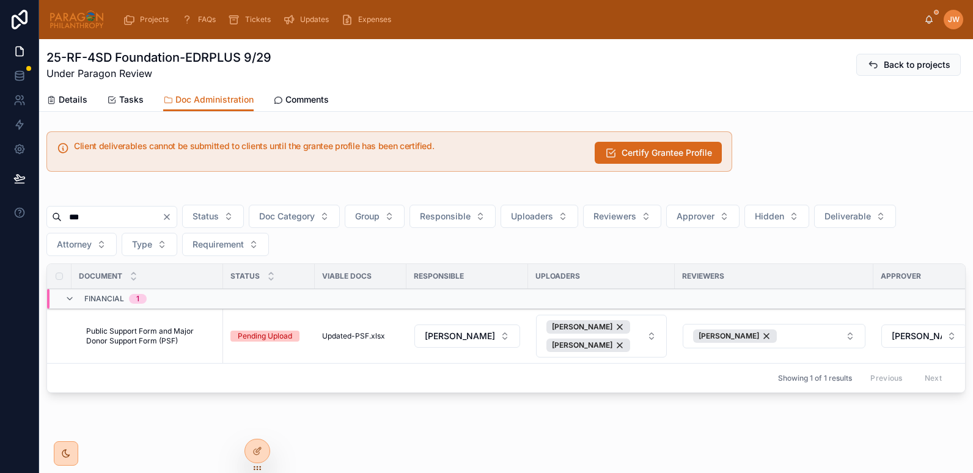
click at [143, 332] on span "Public Support Form and Major Donor Support Form (PSF)" at bounding box center [151, 336] width 130 height 20
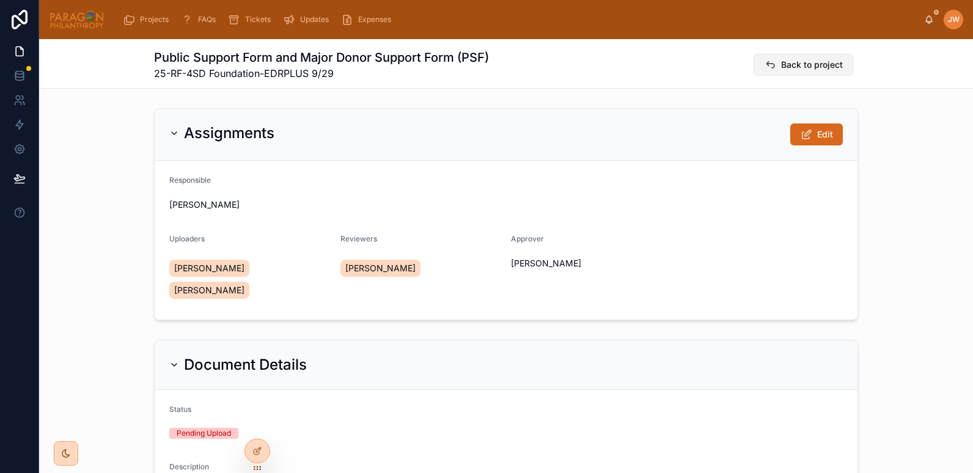
click at [781, 65] on span "Back to project" at bounding box center [812, 65] width 62 height 12
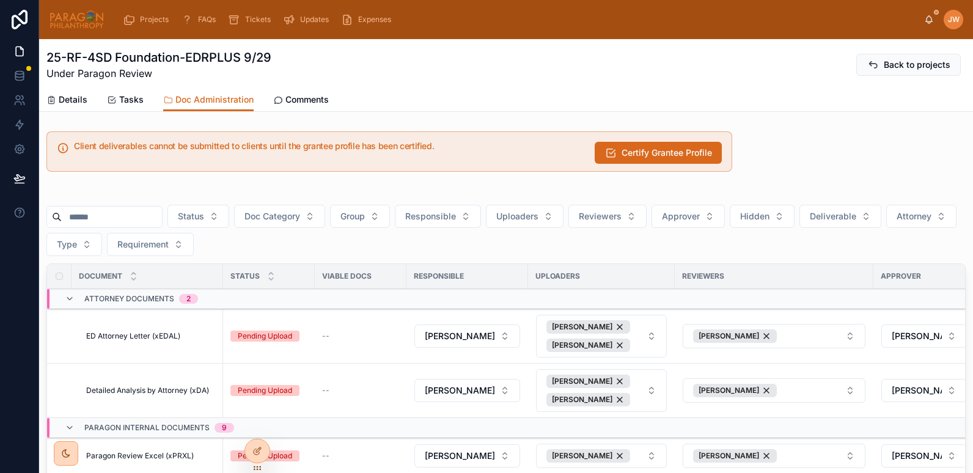
click at [112, 213] on input "text" at bounding box center [112, 216] width 100 height 17
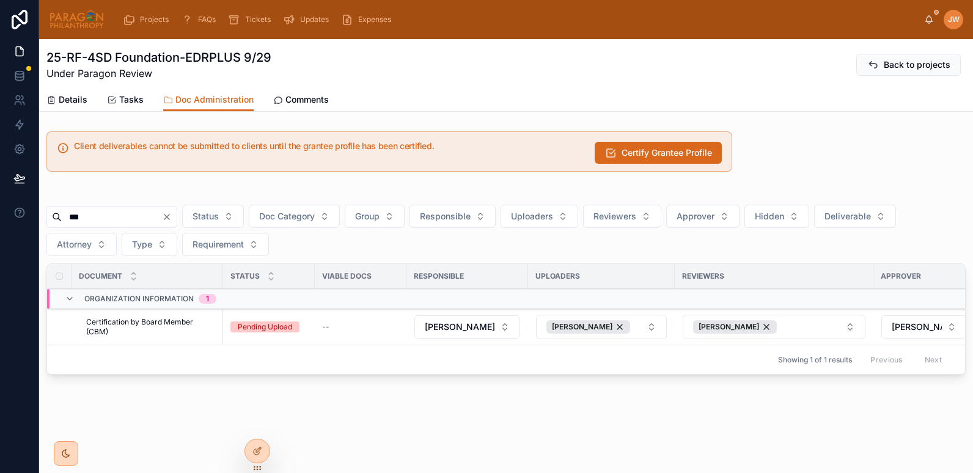
type input "***"
click at [114, 320] on span "Certification by Board Member (CBM)" at bounding box center [151, 327] width 130 height 20
